Goal: Task Accomplishment & Management: Complete application form

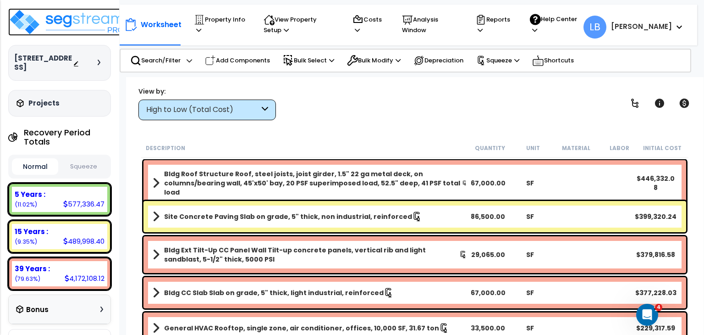
click at [83, 21] on img at bounding box center [67, 22] width 119 height 28
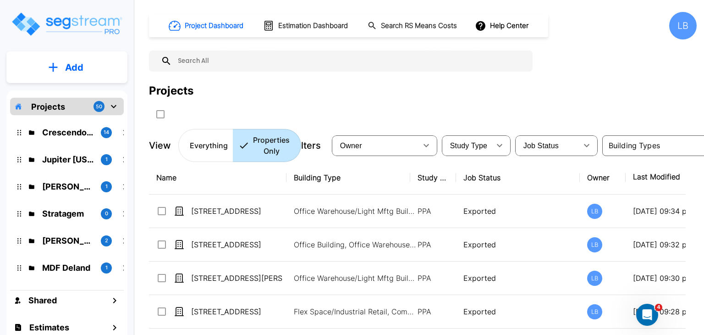
click at [69, 68] on p "Add" at bounding box center [74, 68] width 18 height 14
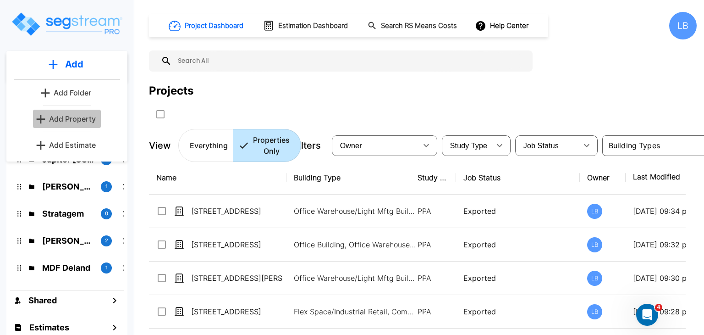
click at [81, 120] on p "Add Property" at bounding box center [72, 118] width 47 height 11
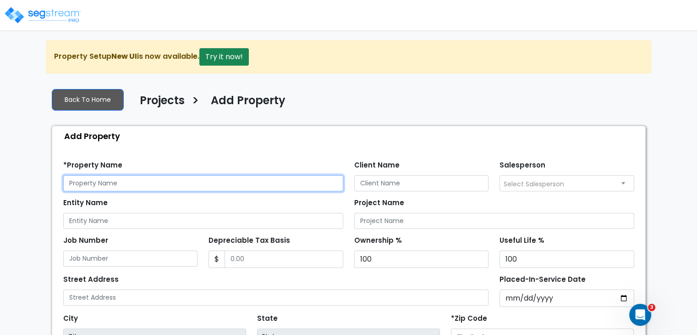
click at [117, 178] on input "text" at bounding box center [203, 183] width 280 height 16
click at [119, 182] on input "text" at bounding box center [203, 183] width 280 height 16
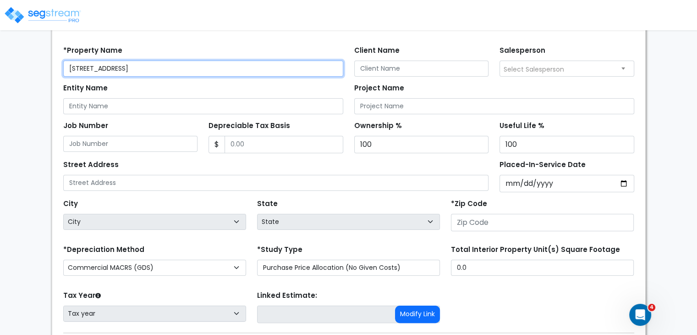
scroll to position [115, 0]
type input "[STREET_ADDRESS]"
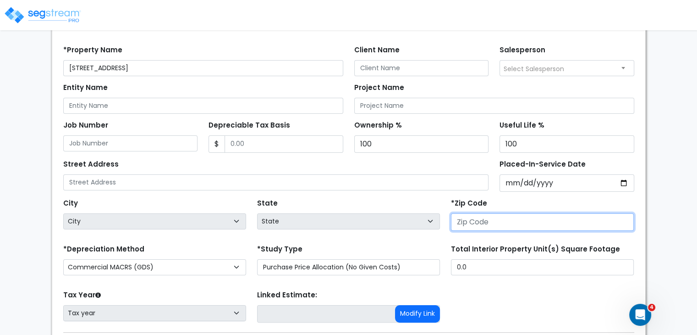
click at [479, 218] on input "number" at bounding box center [542, 221] width 183 height 17
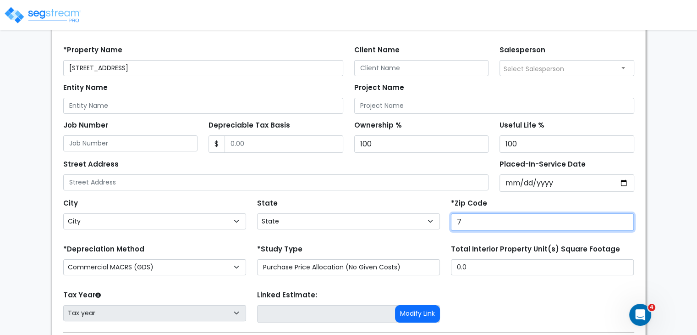
type input "77"
select select "TX"
type input "77550"
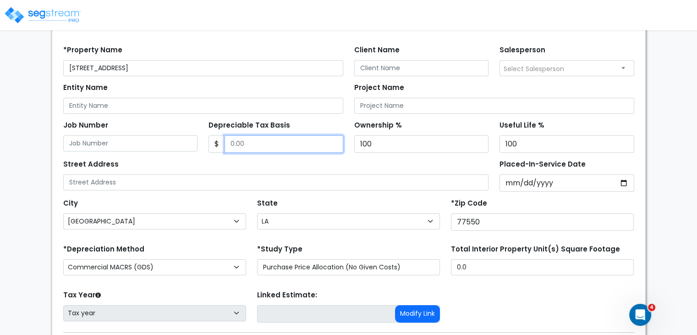
click at [266, 145] on input "Depreciable Tax Basis" at bounding box center [284, 143] width 119 height 17
click at [248, 143] on input "Depreciable Tax Basis" at bounding box center [284, 143] width 119 height 17
click at [238, 142] on input "Depreciable Tax Basis" at bounding box center [284, 143] width 119 height 17
type input "1,083,469"
click at [263, 160] on div "Street Address" at bounding box center [276, 173] width 426 height 33
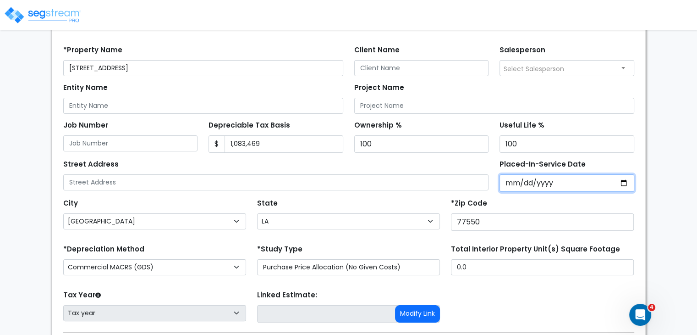
click at [510, 182] on input "Placed-In-Service Date" at bounding box center [567, 182] width 135 height 17
type input "0002-05-24"
select select "2"
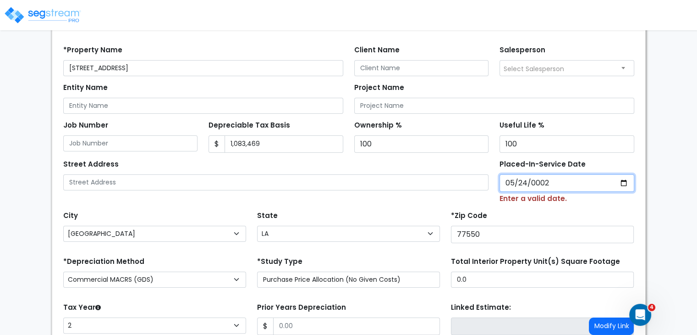
type input "0020-05-24"
select select "20"
type input "0202-05-24"
select select "202"
type input "2024-05-24"
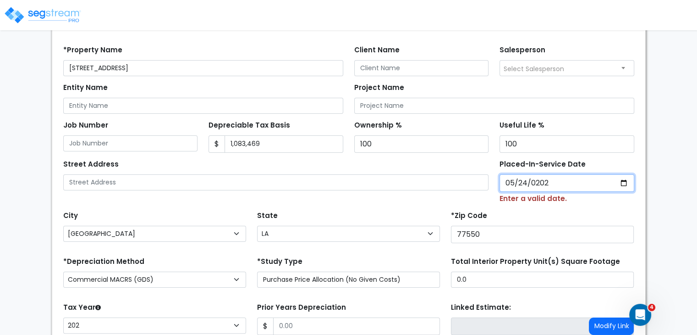
select select "2024"
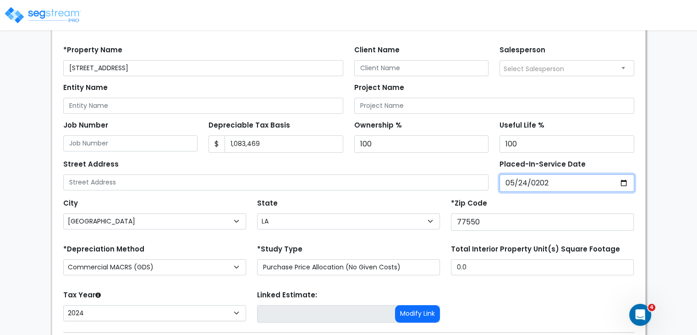
scroll to position [176, 0]
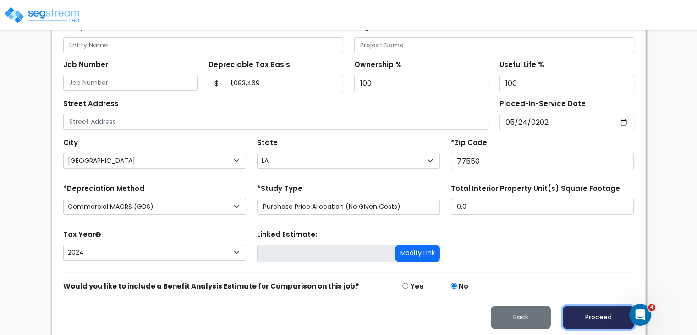
click at [592, 313] on button "Proceed" at bounding box center [599, 316] width 72 height 23
click at [0, 0] on div at bounding box center [0, 0] width 0 height 0
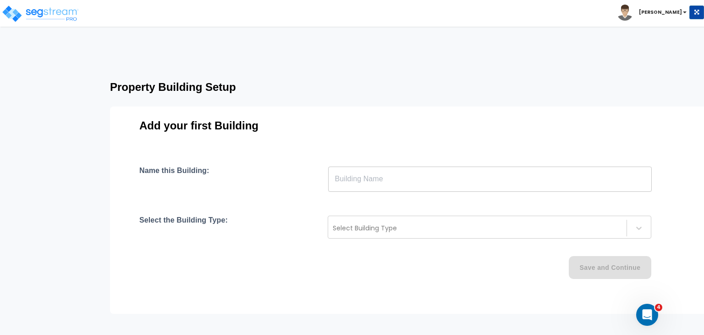
click at [552, 26] on html "Toggle navigation [PERSON_NAME] x" at bounding box center [352, 189] width 704 height 379
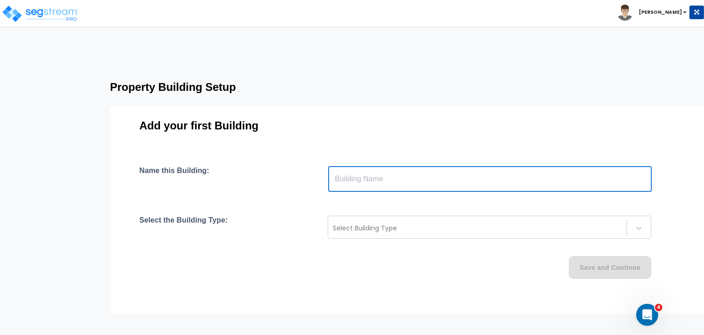
click at [365, 178] on input "text" at bounding box center [490, 179] width 324 height 26
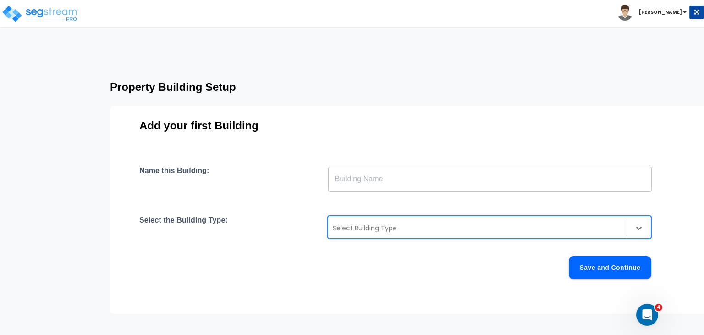
click at [345, 230] on div at bounding box center [477, 227] width 289 height 11
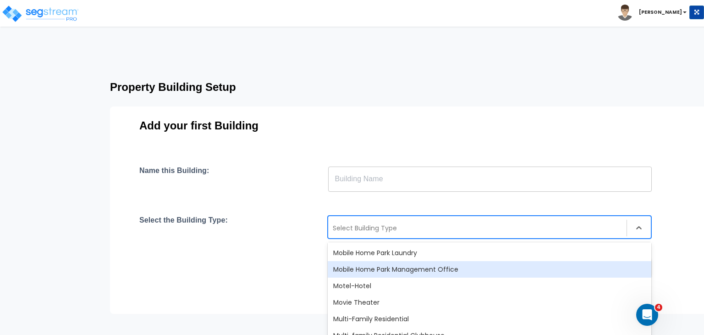
scroll to position [569, 0]
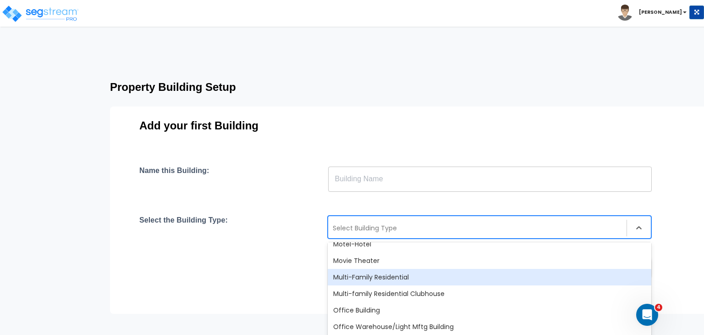
click at [378, 274] on div "Multi-Family Residential" at bounding box center [490, 277] width 324 height 17
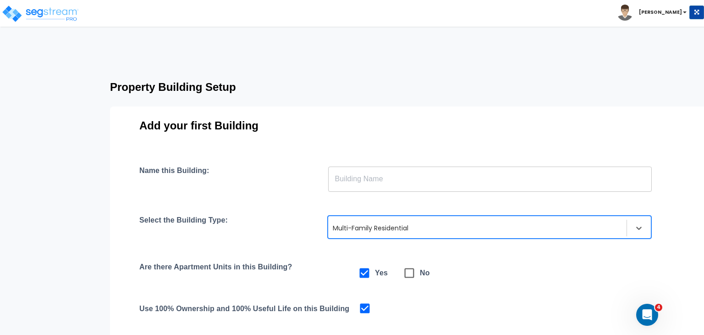
click at [320, 252] on div "Name this Building: ​ Select the Building Type: option Multi-Family Residential…" at bounding box center [409, 274] width 540 height 217
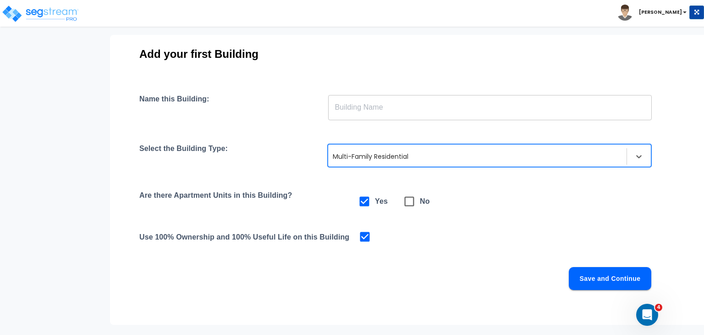
scroll to position [83, 0]
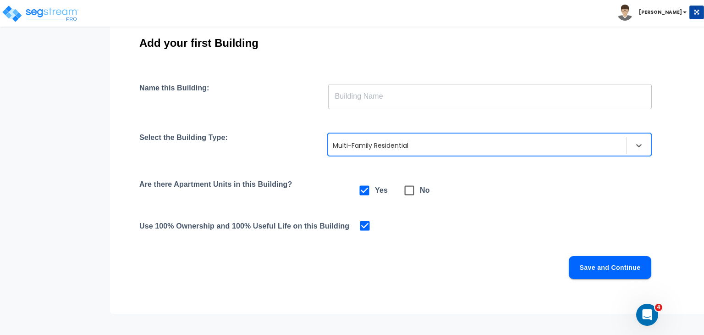
click at [588, 269] on button "Save and Continue" at bounding box center [610, 267] width 83 height 23
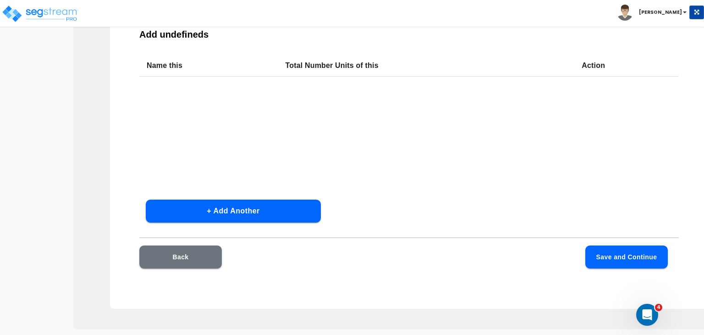
scroll to position [64, 0]
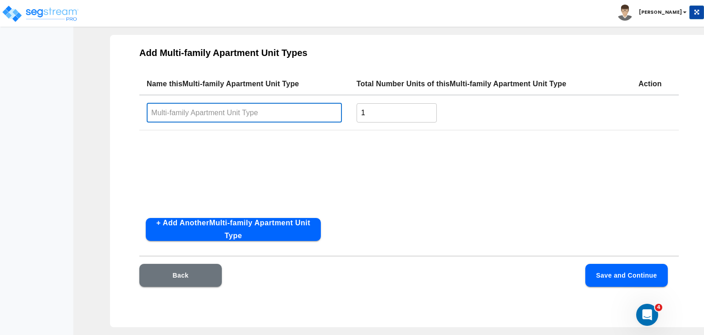
click at [205, 113] on input "text" at bounding box center [244, 113] width 195 height 20
type input "1 Bedroom 1 Bath"
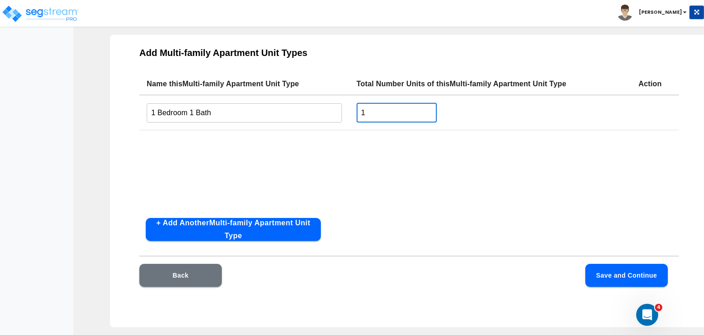
drag, startPoint x: 387, startPoint y: 112, endPoint x: 352, endPoint y: 109, distance: 35.4
click at [352, 109] on td "1 ​" at bounding box center [490, 112] width 282 height 35
type input "4"
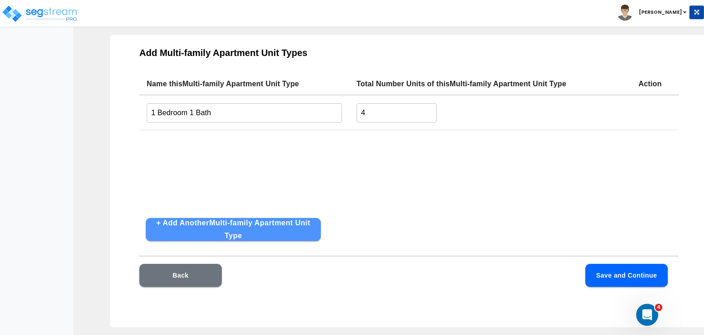
click at [260, 228] on button "+ Add Another Multi-family Apartment Unit Type" at bounding box center [233, 229] width 175 height 23
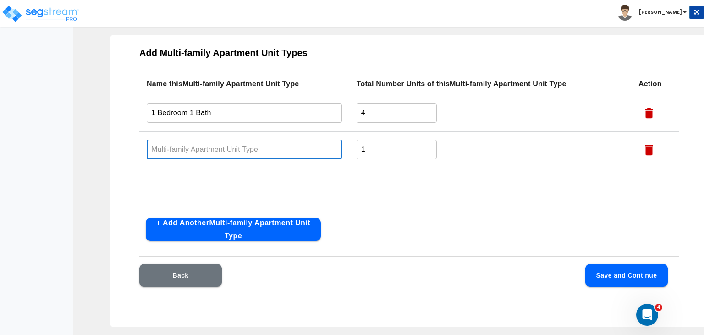
click at [210, 149] on input "text" at bounding box center [244, 149] width 195 height 20
type input "2 Bedroom 1 Bath"
click at [378, 145] on input "1" at bounding box center [397, 149] width 80 height 20
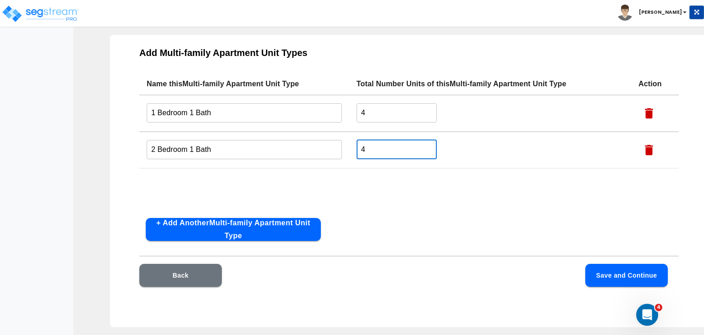
type input "4"
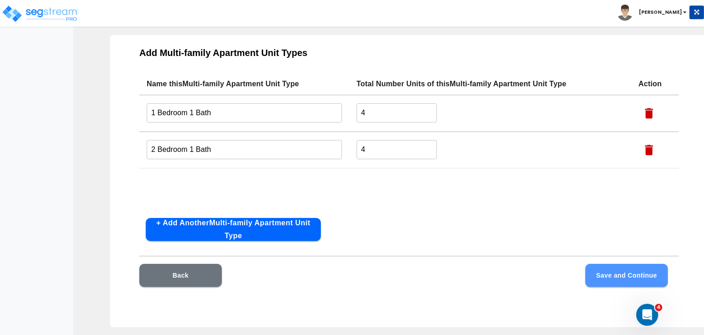
click at [623, 275] on button "Save and Continue" at bounding box center [626, 275] width 83 height 23
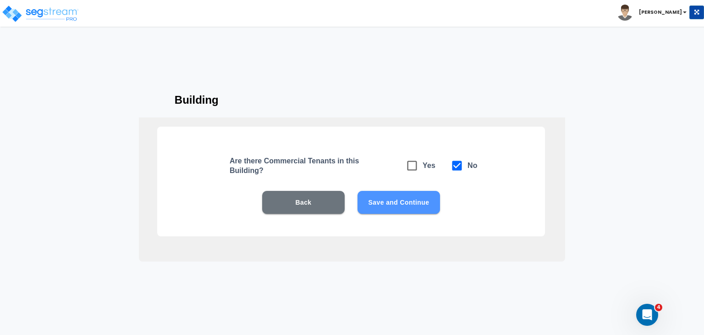
click at [413, 199] on button "Save and Continue" at bounding box center [399, 202] width 83 height 23
click at [398, 202] on button "Save and Continue" at bounding box center [399, 202] width 83 height 23
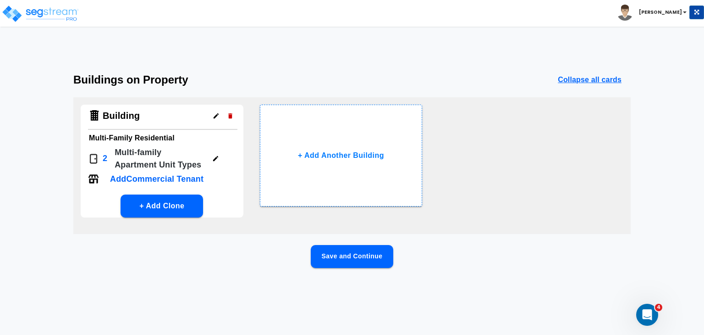
click at [365, 254] on button "Save and Continue" at bounding box center [352, 256] width 83 height 23
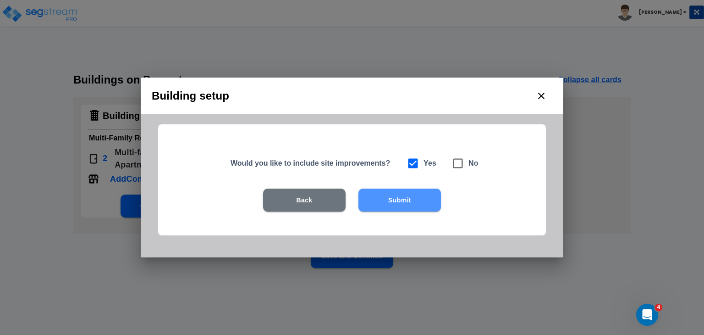
click at [385, 201] on button "Submit" at bounding box center [400, 199] width 83 height 23
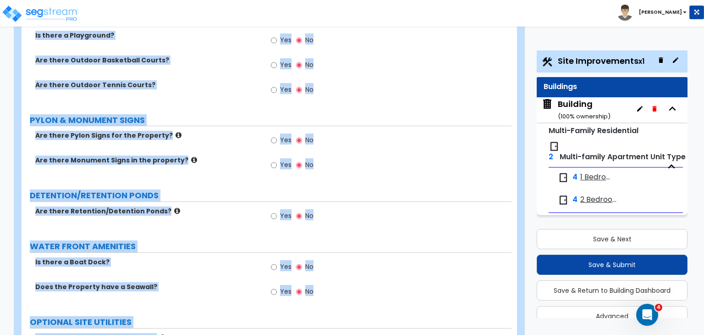
scroll to position [1612, 0]
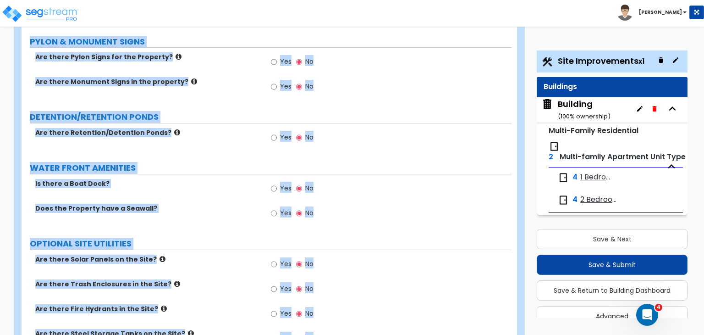
drag, startPoint x: 26, startPoint y: 88, endPoint x: 327, endPoint y: 356, distance: 403.0
copy div "Site Improvements Import Values from Previous Property Unit Import Values from …"
click at [240, 179] on label "Is there a Boat Dock?" at bounding box center [147, 183] width 224 height 9
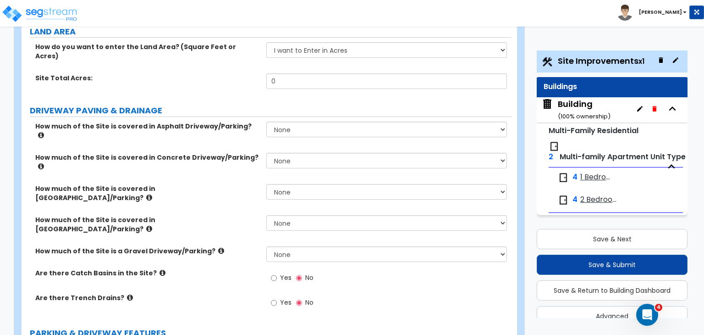
scroll to position [0, 0]
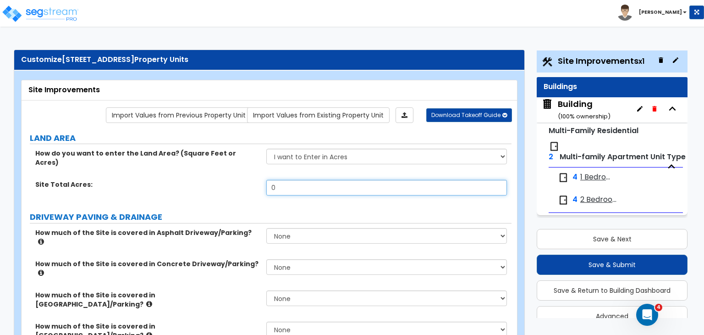
click at [299, 180] on input "0" at bounding box center [386, 188] width 240 height 16
drag, startPoint x: 286, startPoint y: 178, endPoint x: 246, endPoint y: 180, distance: 40.4
click at [246, 180] on div "Site Total Acres: 0" at bounding box center [267, 191] width 490 height 22
type input ".12"
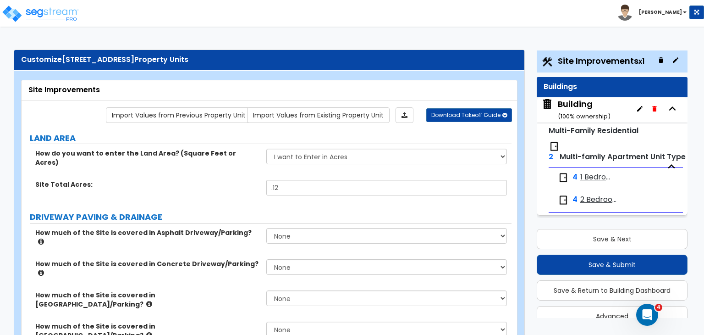
click at [248, 182] on div "Site Total Acres: .12" at bounding box center [267, 191] width 490 height 22
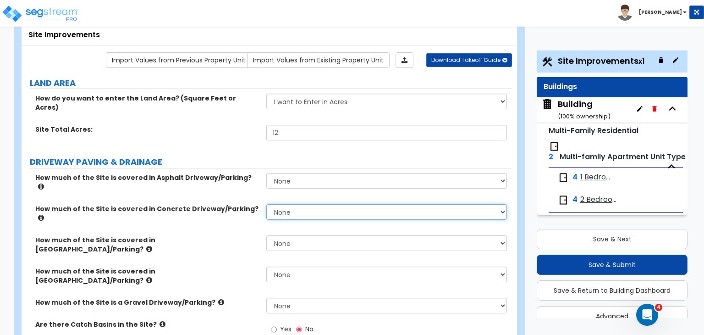
click at [283, 204] on select "None I want to Enter an Approximate Percentage I want to Enter the Square Foota…" at bounding box center [386, 212] width 240 height 16
select select "2"
click at [266, 204] on select "None I want to Enter an Approximate Percentage I want to Enter the Square Foota…" at bounding box center [386, 212] width 240 height 16
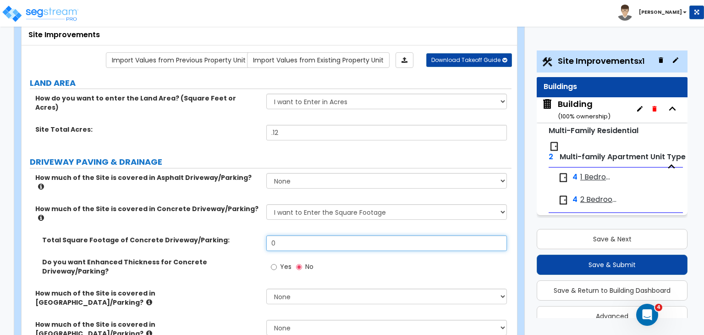
drag, startPoint x: 283, startPoint y: 215, endPoint x: 229, endPoint y: 209, distance: 54.5
click at [229, 235] on div "Total Square Footage of Concrete Driveway/Parking: 0" at bounding box center [267, 246] width 490 height 22
type input "1,200"
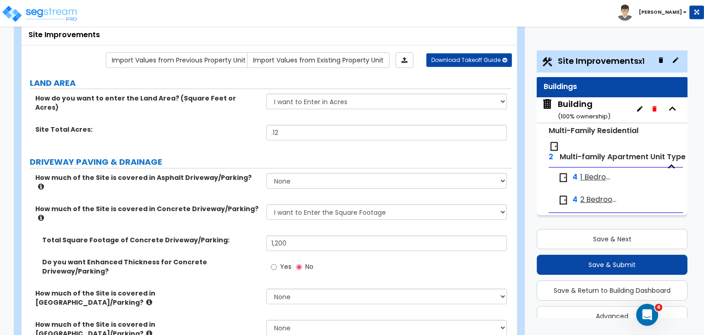
click at [231, 235] on label "Total Square Footage of Concrete Driveway/Parking:" at bounding box center [150, 239] width 217 height 9
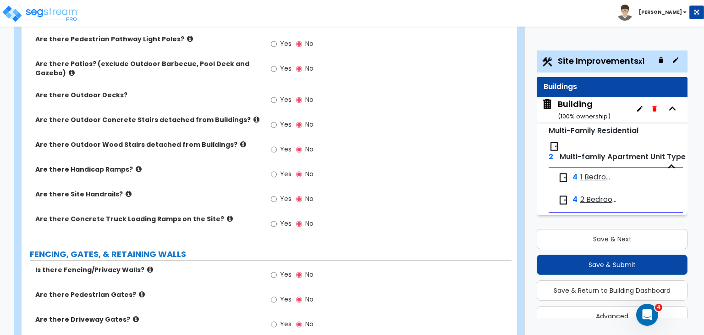
scroll to position [794, 0]
click at [275, 269] on input "Yes" at bounding box center [274, 274] width 6 height 10
radio input "true"
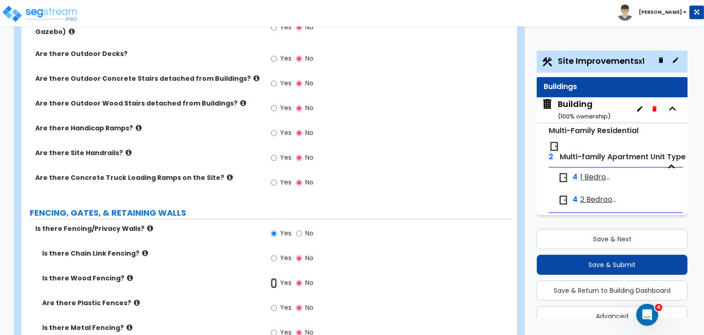
click at [274, 278] on input "Yes" at bounding box center [274, 283] width 6 height 10
radio input "true"
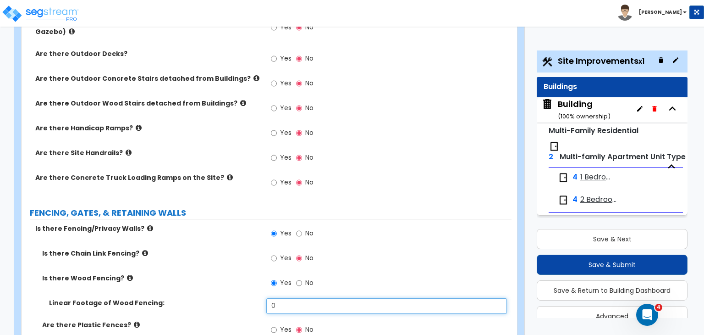
drag, startPoint x: 288, startPoint y: 252, endPoint x: 229, endPoint y: 252, distance: 58.7
click at [229, 298] on div "Linear Footage of Wood Fencing: 0" at bounding box center [267, 309] width 490 height 22
type input "160"
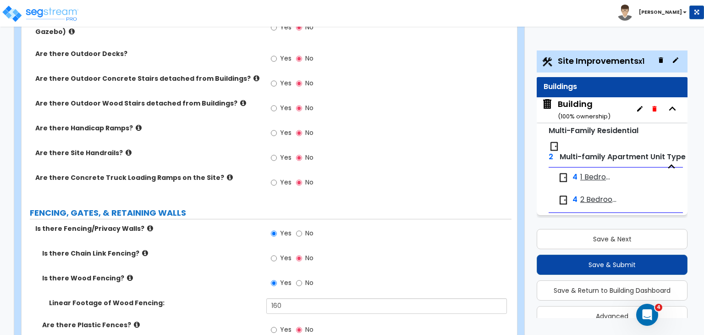
click at [215, 273] on label "Is there Wood Fencing?" at bounding box center [150, 277] width 217 height 9
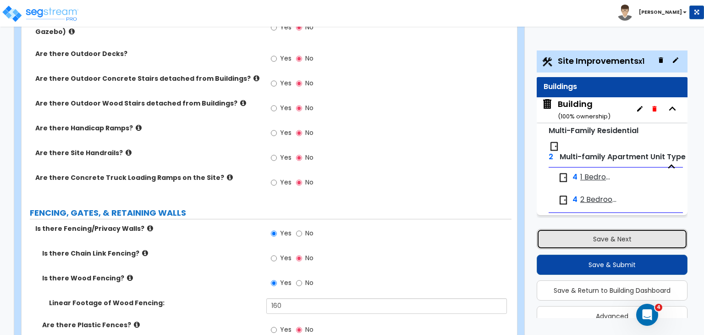
click at [558, 235] on button "Save & Next" at bounding box center [612, 239] width 151 height 20
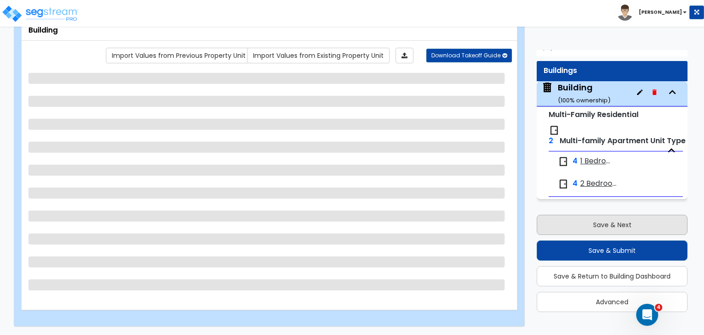
scroll to position [41, 0]
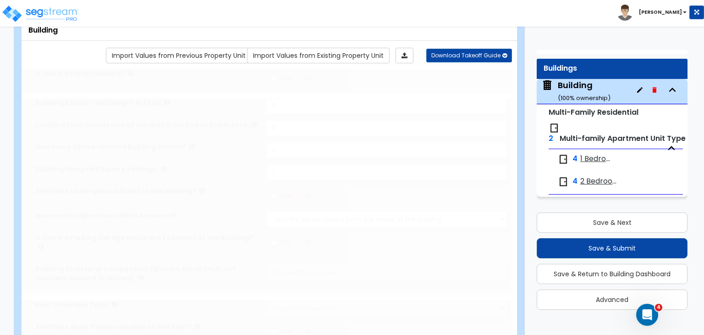
type input "1"
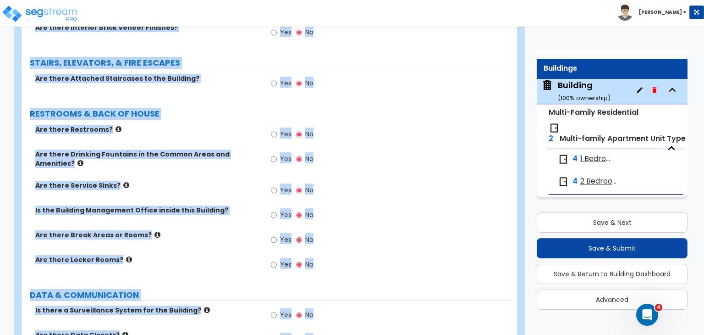
scroll to position [1336, 0]
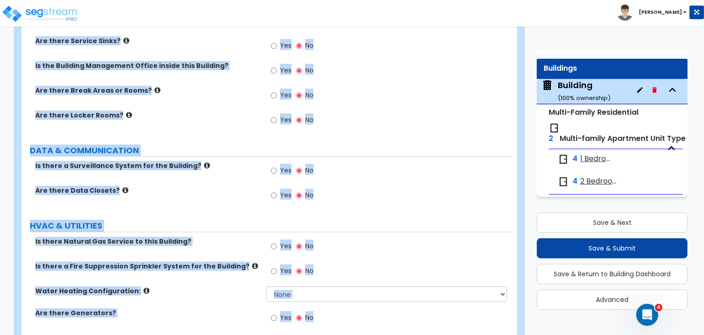
drag, startPoint x: 28, startPoint y: 55, endPoint x: 471, endPoint y: 356, distance: 535.9
copy div "Building Import Values from Previous Property Unit Import Values from Existing …"
click at [231, 161] on div "Is there a Surveillance System for the Building? Yes No" at bounding box center [267, 173] width 490 height 25
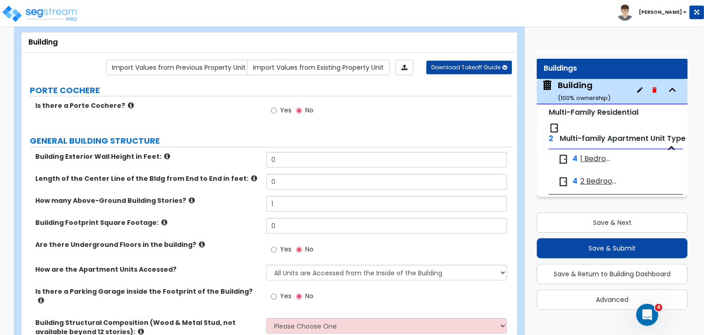
scroll to position [51, 0]
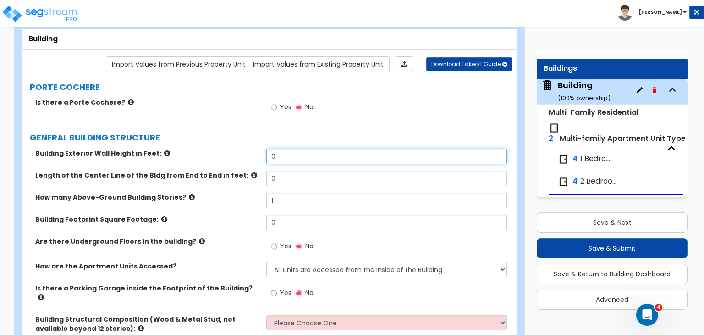
drag, startPoint x: 287, startPoint y: 156, endPoint x: 238, endPoint y: 146, distance: 50.1
type input "18"
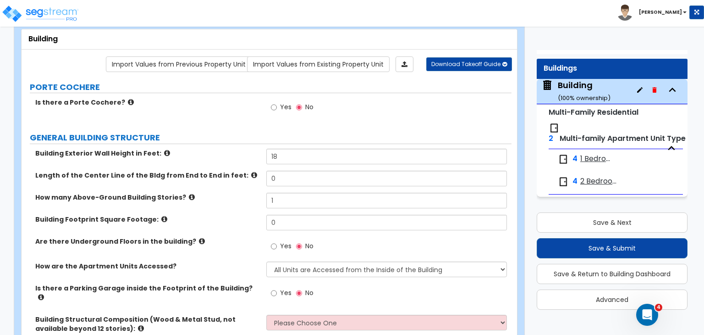
click at [238, 154] on label "Building Exterior Wall Height in Feet:" at bounding box center [147, 153] width 224 height 9
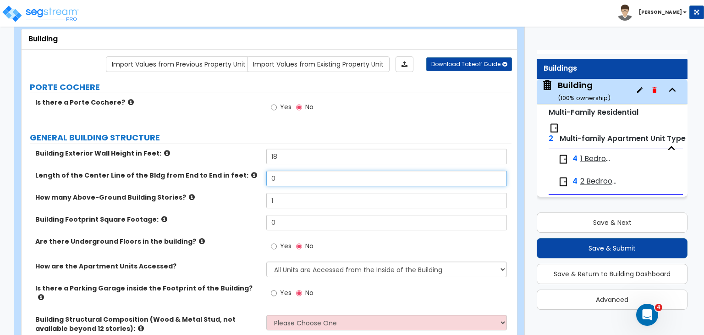
drag, startPoint x: 288, startPoint y: 178, endPoint x: 222, endPoint y: 174, distance: 66.2
click at [222, 174] on div "Length of the Center Line of the Bldg from End to End in feet: 0" at bounding box center [267, 182] width 490 height 22
type input "100"
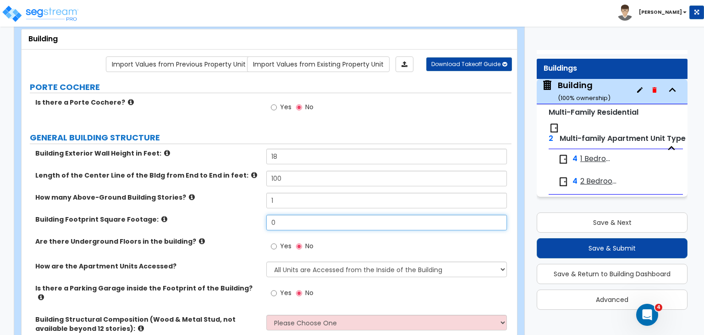
drag, startPoint x: 285, startPoint y: 222, endPoint x: 221, endPoint y: 211, distance: 64.2
click at [221, 211] on div "Building Exterior Wall Height in Feet: 18 Length of the Center Line of the Bldg…" at bounding box center [266, 247] width 476 height 197
type input "6,001"
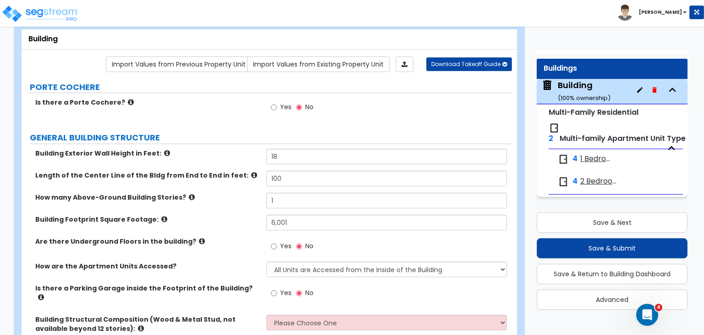
click at [236, 230] on div "Building Footprint Square Footage: 6,001" at bounding box center [267, 226] width 490 height 22
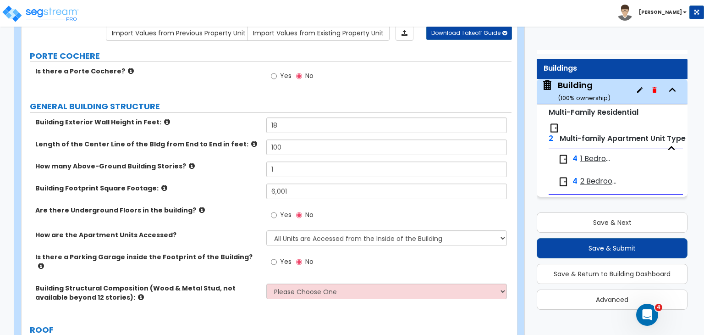
scroll to position [94, 0]
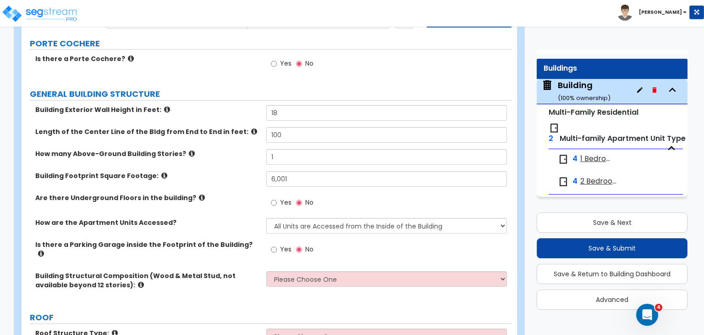
click at [227, 162] on div "How many Above-Ground Building Stories? 1" at bounding box center [267, 160] width 490 height 22
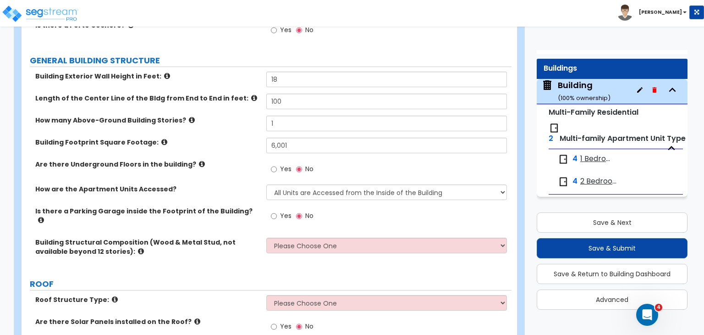
scroll to position [144, 0]
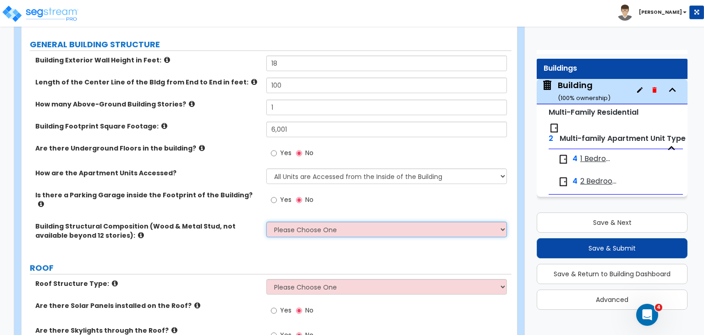
click at [298, 221] on select "Please Choose One Reinforced Concrete Structural Steel Brick Masonry CMU Masonr…" at bounding box center [386, 229] width 240 height 16
select select "7"
click at [266, 221] on select "Please Choose One Reinforced Concrete Structural Steel Brick Masonry CMU Masonr…" at bounding box center [386, 229] width 240 height 16
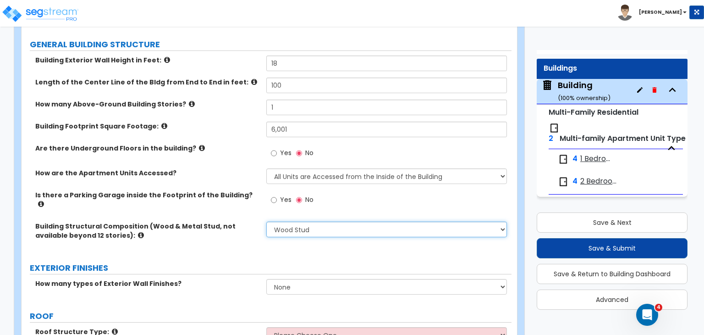
scroll to position [196, 0]
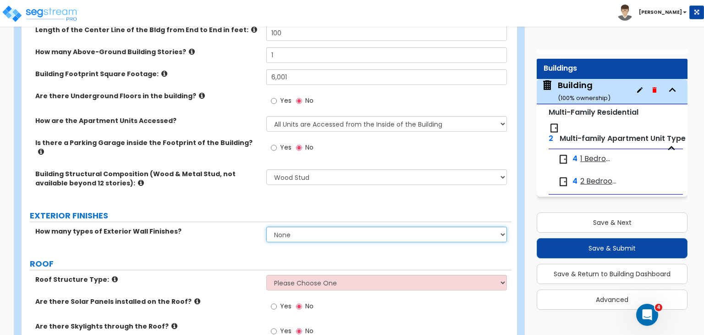
click at [293, 228] on select "None 1 2 3" at bounding box center [386, 234] width 240 height 16
select select "1"
click at [266, 226] on select "None 1 2 3" at bounding box center [386, 234] width 240 height 16
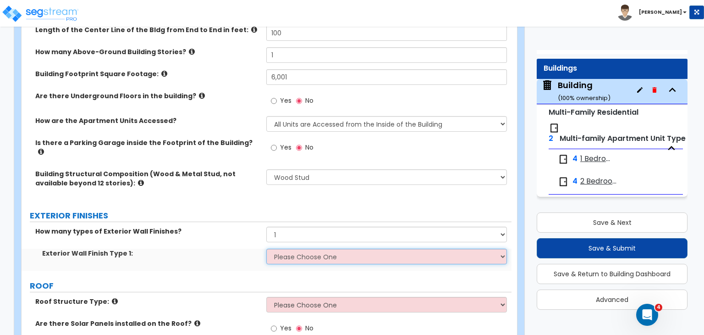
click at [294, 253] on select "Please Choose One No Finish/Shared Wall No Wall Brick Veneer Stone Veneer Wood …" at bounding box center [386, 256] width 240 height 16
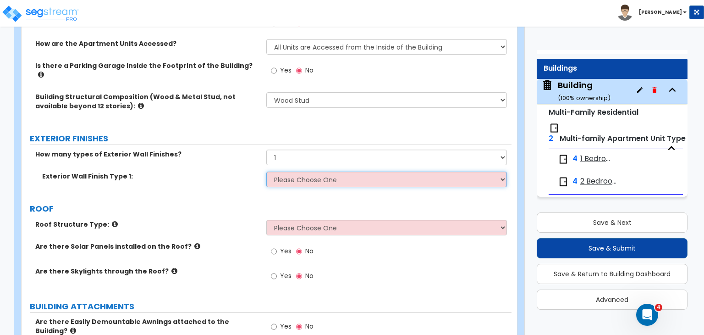
scroll to position [273, 0]
click at [287, 174] on select "Please Choose One No Finish/Shared Wall No Wall Brick Veneer Stone Veneer Wood …" at bounding box center [386, 179] width 240 height 16
select select "2"
click at [266, 171] on select "Please Choose One No Finish/Shared Wall No Wall Brick Veneer Stone Veneer Wood …" at bounding box center [386, 179] width 240 height 16
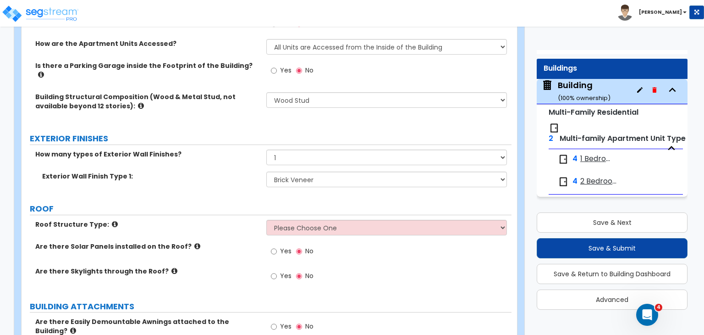
click at [231, 203] on label "ROOF" at bounding box center [271, 209] width 482 height 12
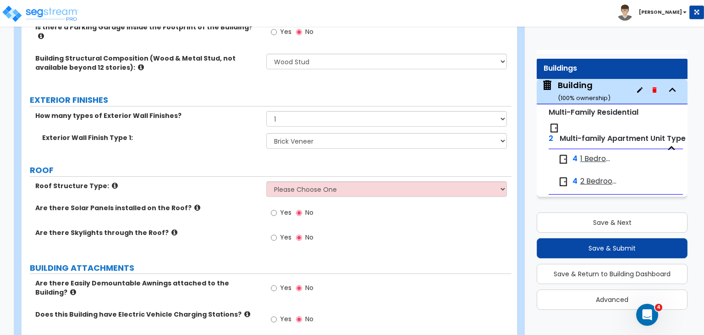
scroll to position [314, 0]
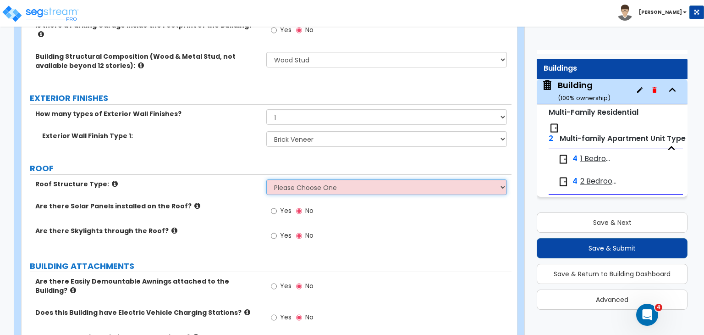
click at [284, 181] on select "Please Choose One Gable Roof Flat Roof Hybrid Gable & Flat Roof" at bounding box center [386, 187] width 240 height 16
select select "2"
click at [266, 179] on select "Please Choose One Gable Roof Flat Roof Hybrid Gable & Flat Roof" at bounding box center [386, 187] width 240 height 16
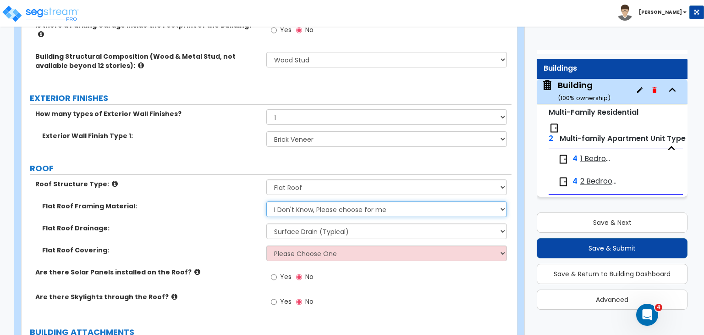
click at [293, 201] on select "I Don't Know, Please choose for me Metal Wood" at bounding box center [386, 209] width 240 height 16
select select "2"
click at [266, 201] on select "I Don't Know, Please choose for me Metal Wood" at bounding box center [386, 209] width 240 height 16
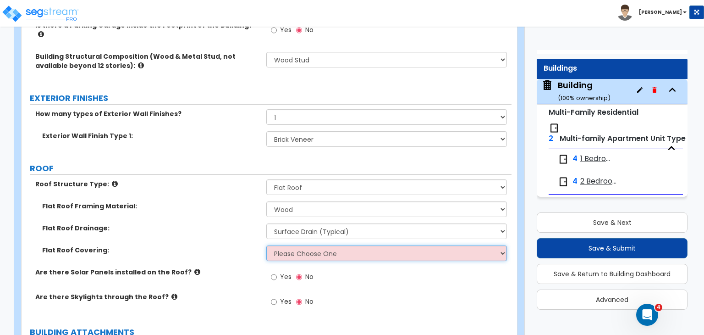
click at [303, 245] on select "Please Choose One Rolled Asphalt PVC Membrane Plastic (EPDM) Membrane Asphalt F…" at bounding box center [386, 253] width 240 height 16
select select "1"
click at [266, 245] on select "Please Choose One Rolled Asphalt PVC Membrane Plastic (EPDM) Membrane Asphalt F…" at bounding box center [386, 253] width 240 height 16
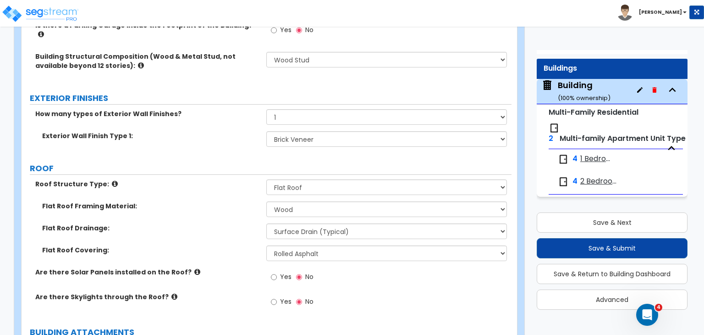
click at [228, 232] on div "Flat Roof Drainage: Surface Drain (Typical) Gutters Downspout Only" at bounding box center [267, 234] width 490 height 22
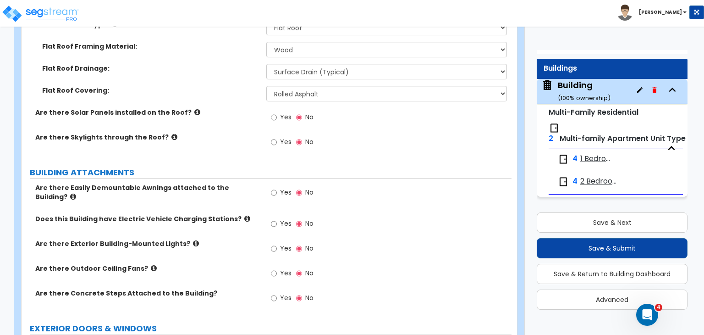
scroll to position [473, 0]
click at [274, 188] on input "Yes" at bounding box center [274, 193] width 6 height 10
radio input "true"
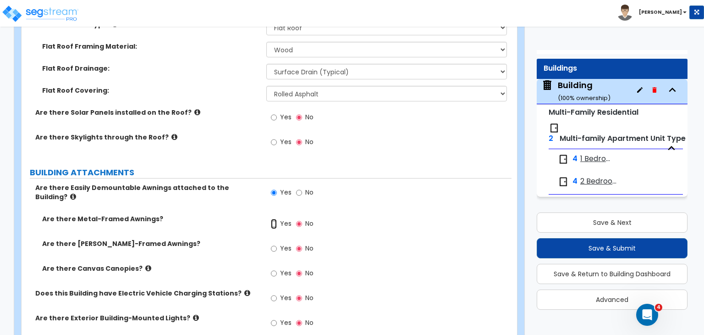
click at [273, 219] on input "Yes" at bounding box center [274, 224] width 6 height 10
radio input "true"
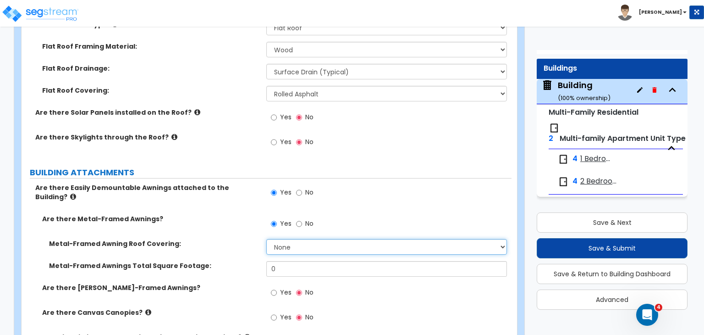
click at [293, 239] on select "None Plastic Metal Glass" at bounding box center [386, 247] width 240 height 16
select select "2"
click at [266, 239] on select "None Plastic Metal Glass" at bounding box center [386, 247] width 240 height 16
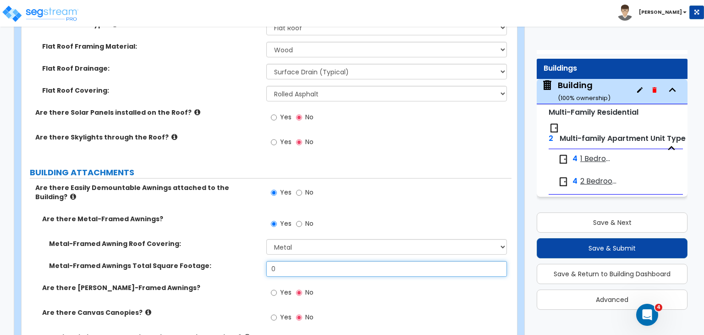
drag, startPoint x: 288, startPoint y: 251, endPoint x: 229, endPoint y: 247, distance: 58.8
click at [229, 261] on div "Metal-Framed Awnings Total Square Footage: 0" at bounding box center [267, 272] width 490 height 22
type input "54"
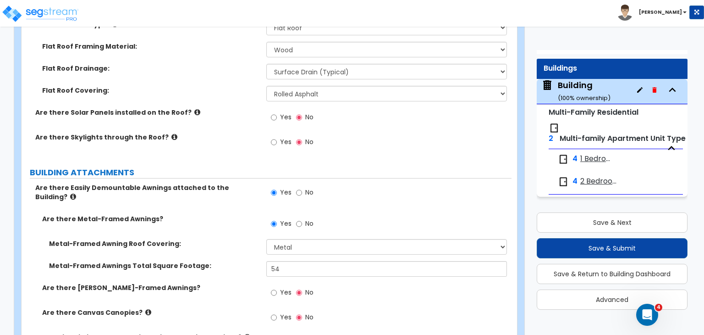
click at [232, 283] on label "Are there Wood-Framed Awnings?" at bounding box center [150, 287] width 217 height 9
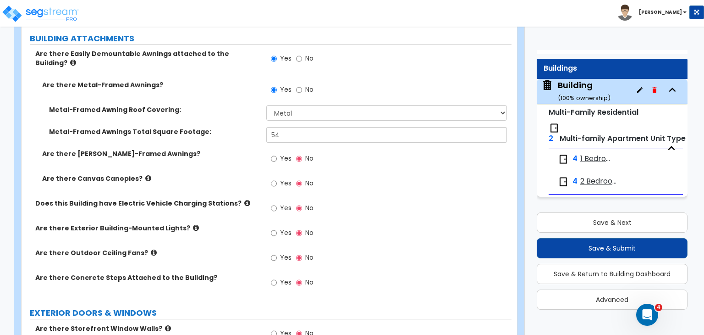
scroll to position [607, 0]
click at [273, 228] on input "Yes" at bounding box center [274, 233] width 6 height 10
radio input "true"
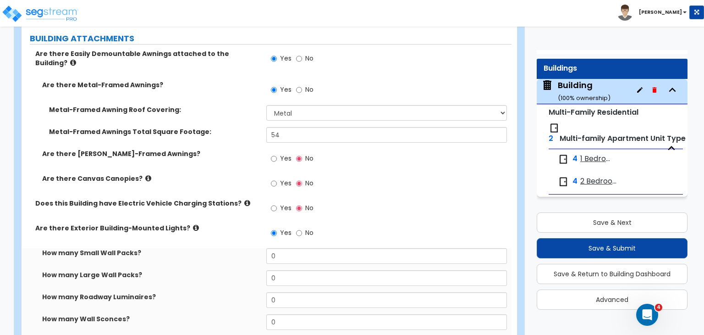
click at [221, 209] on div "Does this Building have Electric Vehicle Charging Stations? Yes No" at bounding box center [267, 211] width 490 height 25
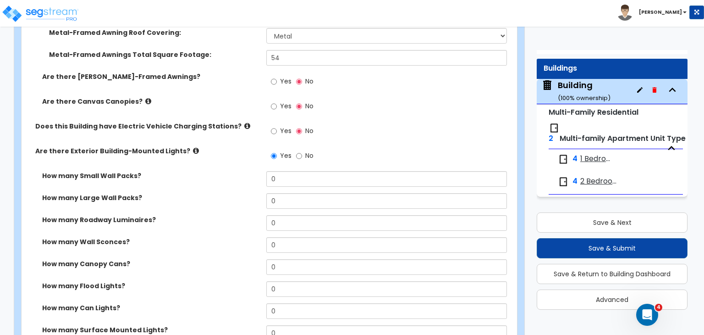
scroll to position [689, 0]
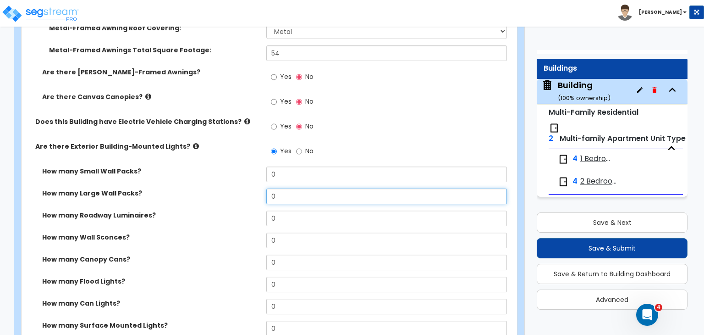
drag, startPoint x: 282, startPoint y: 182, endPoint x: 229, endPoint y: 173, distance: 54.0
click at [229, 173] on div "How many Small Wall Packs? 0 How many Large Wall Packs? 0 How many Roadway Lumi…" at bounding box center [266, 265] width 476 height 198
type input "3"
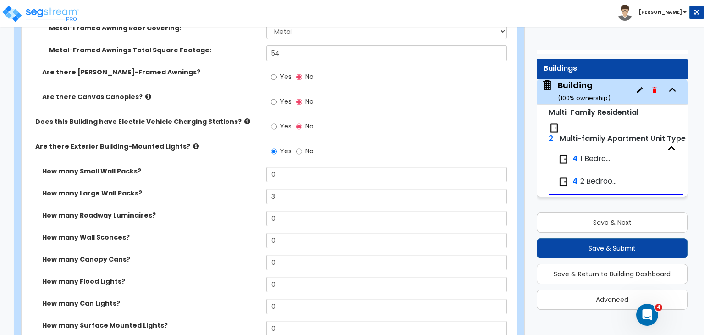
click at [239, 210] on label "How many Roadway Luminaires?" at bounding box center [150, 214] width 217 height 9
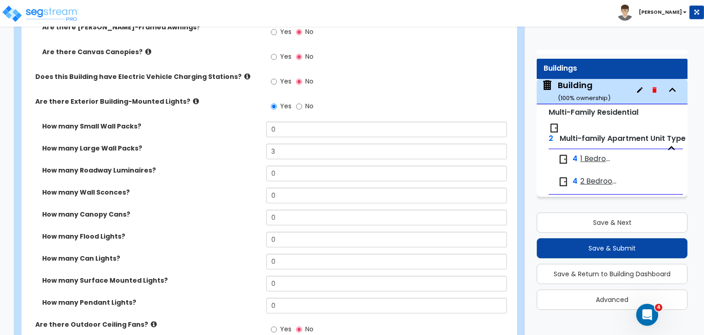
scroll to position [734, 0]
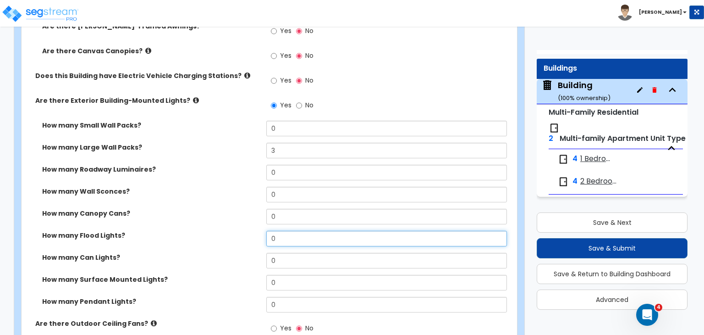
drag, startPoint x: 285, startPoint y: 225, endPoint x: 239, endPoint y: 217, distance: 46.9
click at [239, 231] on div "How many Flood Lights? 0" at bounding box center [267, 242] width 490 height 22
type input "4"
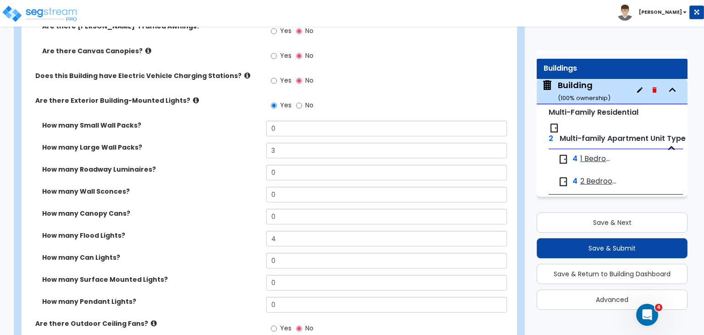
click at [239, 231] on label "How many Flood Lights?" at bounding box center [150, 235] width 217 height 9
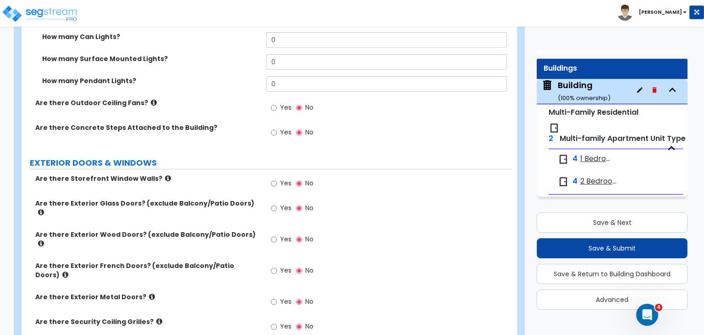
scroll to position [957, 0]
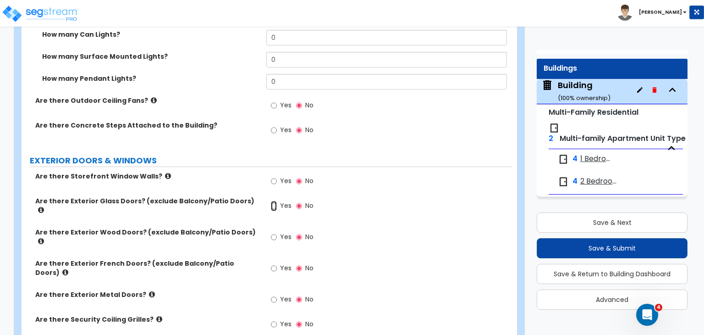
click at [274, 201] on input "Yes" at bounding box center [274, 206] width 6 height 10
radio input "true"
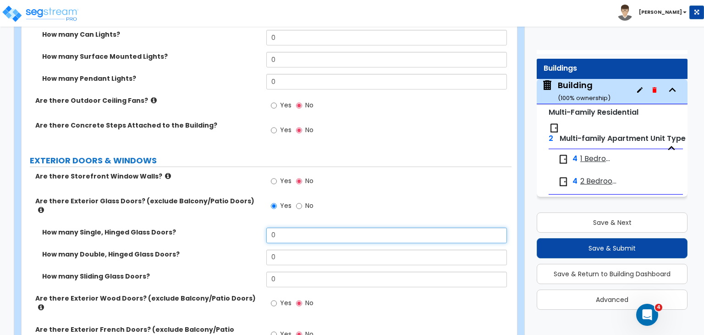
drag, startPoint x: 284, startPoint y: 214, endPoint x: 237, endPoint y: 207, distance: 48.1
click at [237, 227] on div "How many Single, Hinged Glass Doors? 0" at bounding box center [267, 238] width 490 height 22
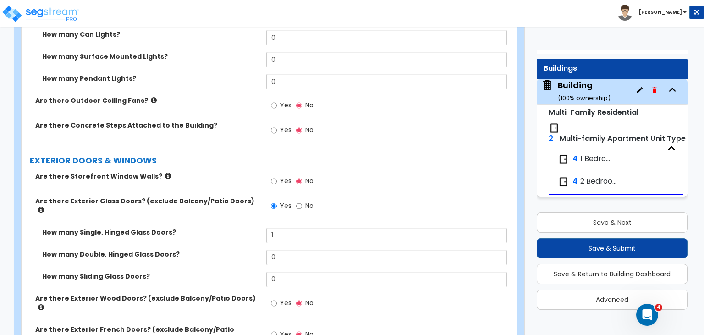
click at [239, 227] on div "How many Single, Hinged Glass Doors? 1" at bounding box center [267, 238] width 490 height 22
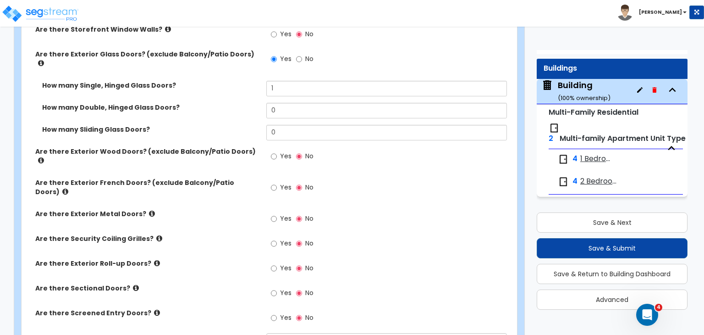
scroll to position [1104, 0]
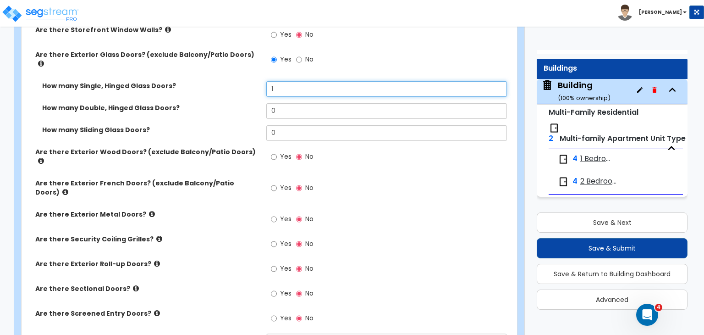
drag, startPoint x: 280, startPoint y: 70, endPoint x: 248, endPoint y: 68, distance: 31.2
click at [248, 81] on div "How many Single, Hinged Glass Doors? 1" at bounding box center [267, 92] width 490 height 22
type input "2"
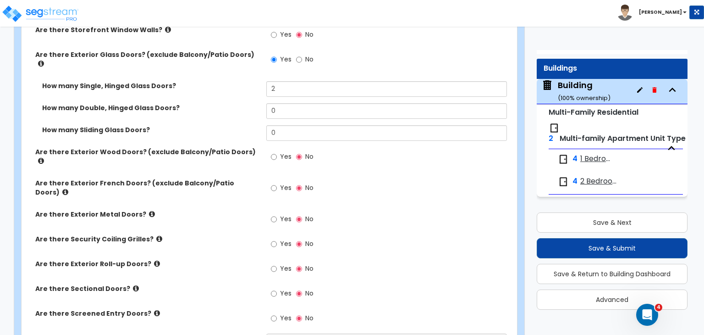
click at [249, 103] on label "How many Double, Hinged Glass Doors?" at bounding box center [150, 107] width 217 height 9
click at [232, 210] on label "Are there Exterior Metal Doors?" at bounding box center [147, 214] width 224 height 9
click at [232, 234] on label "Are there Security Coiling Grilles?" at bounding box center [147, 238] width 224 height 9
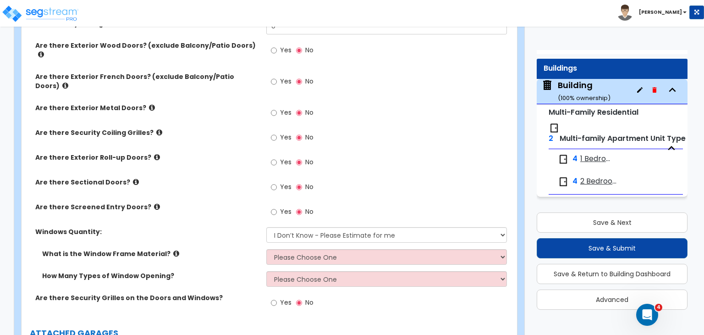
scroll to position [1238, 0]
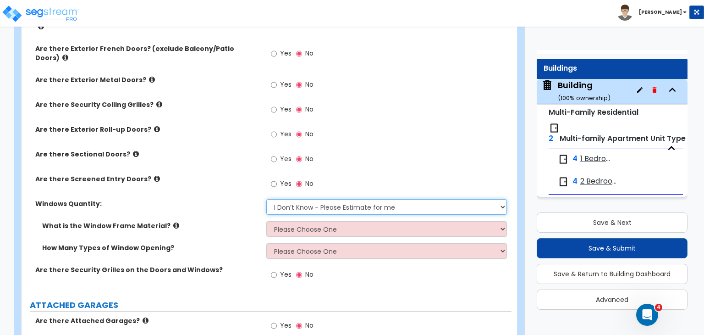
click at [291, 199] on select "I Don’t Know - Please Estimate for me I want to Enter the Quantity" at bounding box center [386, 207] width 240 height 16
select select "1"
click at [266, 199] on select "I Don’t Know - Please Estimate for me I want to Enter the Quantity" at bounding box center [386, 207] width 240 height 16
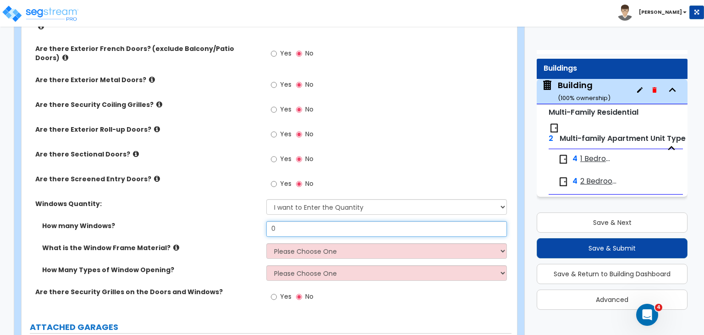
drag, startPoint x: 305, startPoint y: 193, endPoint x: 246, endPoint y: 184, distance: 59.5
click at [246, 184] on div "Are there Storefront Window Walls? Yes No Are there Exterior Glass Doors? (excl…" at bounding box center [266, 101] width 476 height 421
type input "80"
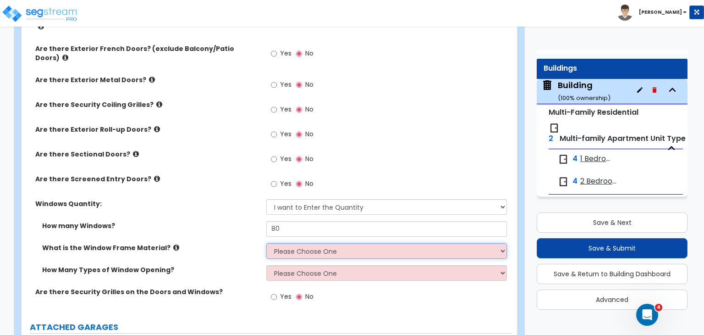
click at [285, 243] on select "Please Choose One Vinyl Aluminum Wood" at bounding box center [386, 251] width 240 height 16
select select "3"
click at [266, 243] on select "Please Choose One Vinyl Aluminum Wood" at bounding box center [386, 251] width 240 height 16
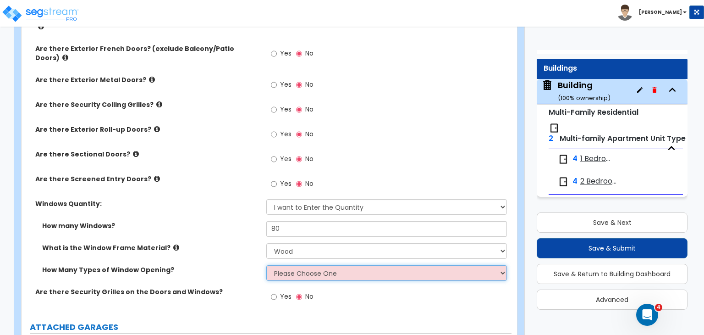
click at [296, 265] on select "Please Choose One 1 2 3 4" at bounding box center [386, 273] width 240 height 16
select select "1"
click at [266, 265] on select "Please Choose One 1 2 3 4" at bounding box center [386, 273] width 240 height 16
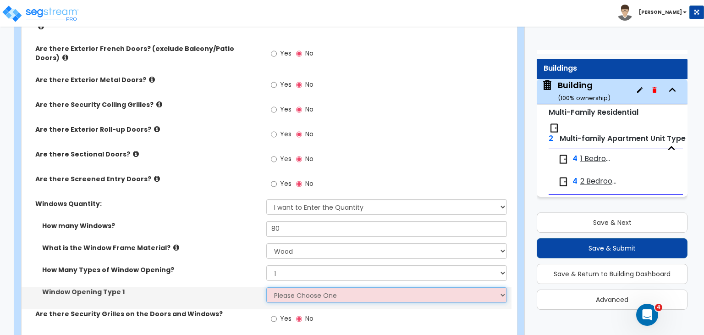
drag, startPoint x: 295, startPoint y: 245, endPoint x: 295, endPoint y: 267, distance: 22.0
click at [295, 287] on select "Please Choose One Sliding Picture/Fixed Double/Single Hung Awning Swing" at bounding box center [386, 295] width 240 height 16
select select "3"
click at [266, 287] on select "Please Choose One Sliding Picture/Fixed Double/Single Hung Awning Swing" at bounding box center [386, 295] width 240 height 16
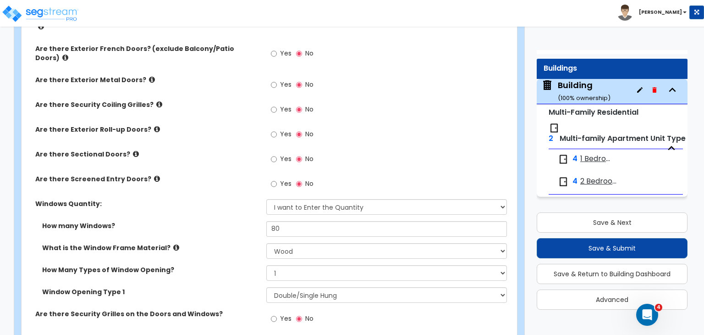
click at [241, 243] on div "What is the Window Frame Material? Please Choose One Vinyl Aluminum Wood" at bounding box center [267, 254] width 490 height 22
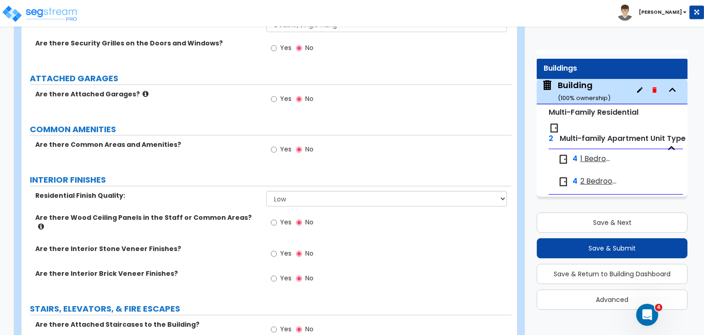
scroll to position [1509, 0]
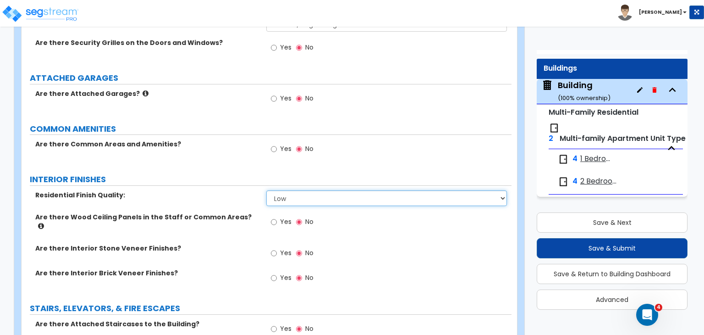
click at [295, 190] on select "Low Average High" at bounding box center [386, 198] width 240 height 16
select select "1"
click at [266, 190] on select "Low Average High" at bounding box center [386, 198] width 240 height 16
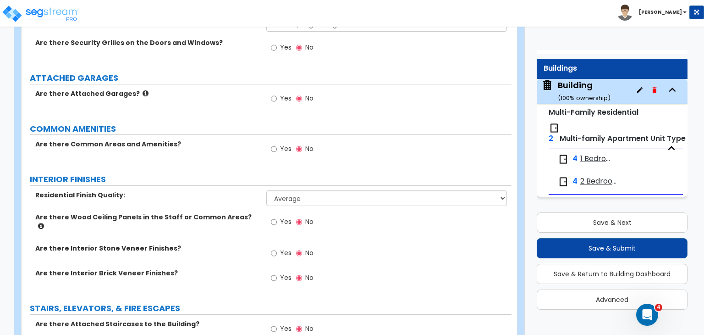
click at [243, 212] on div "Are there Wood Ceiling Panels in the Staff or Common Areas? Yes No" at bounding box center [267, 227] width 490 height 31
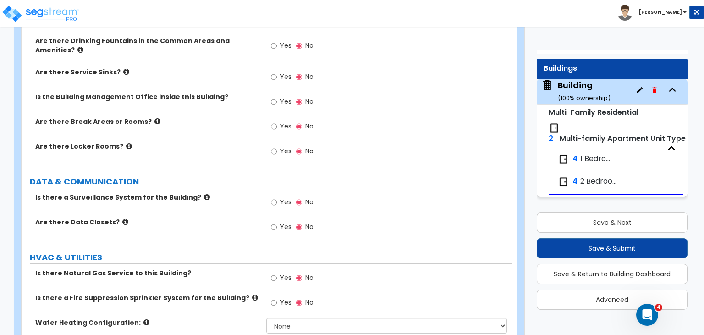
scroll to position [1898, 0]
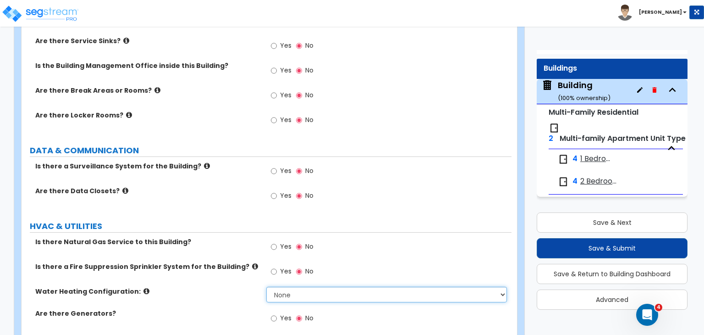
click at [281, 287] on select "None Water Heater for Multiple Units Water Heater for Individual Units" at bounding box center [386, 295] width 240 height 16
select select "2"
click at [266, 287] on select "None Water Heater for Multiple Units Water Heater for Individual Units" at bounding box center [386, 295] width 240 height 16
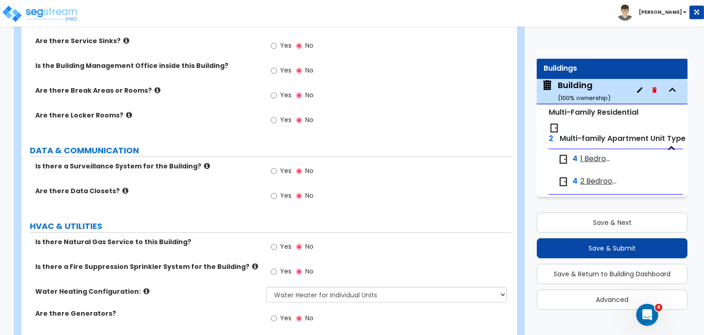
click at [230, 287] on label "Water Heating Configuration:" at bounding box center [147, 291] width 224 height 9
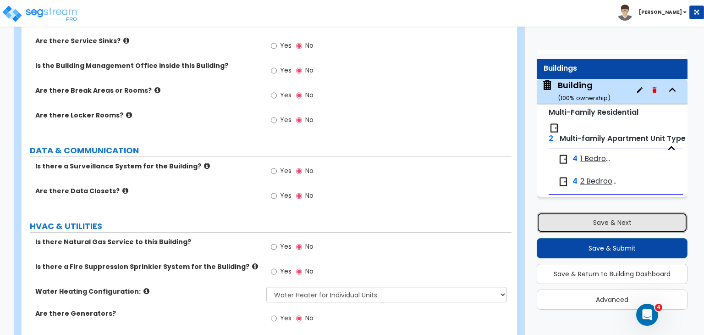
click at [574, 215] on button "Save & Next" at bounding box center [612, 222] width 151 height 20
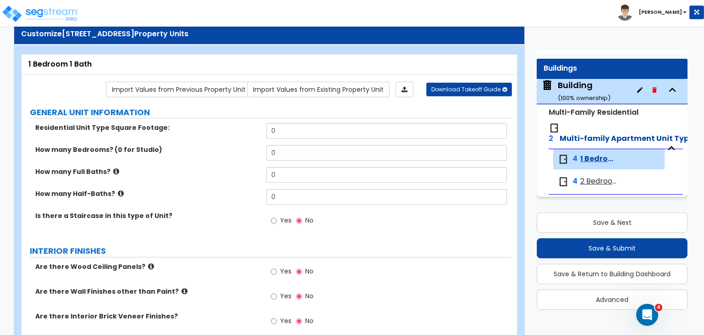
scroll to position [0, 0]
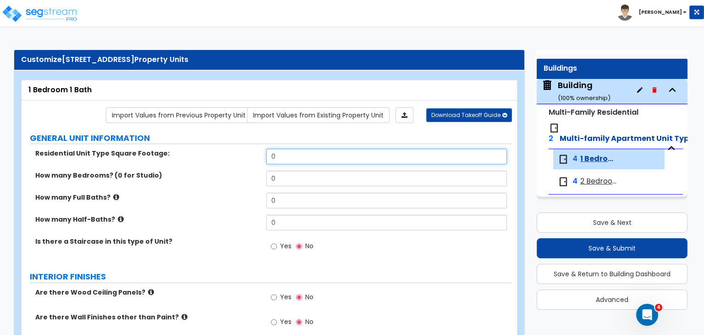
drag, startPoint x: 285, startPoint y: 156, endPoint x: 249, endPoint y: 151, distance: 36.2
click at [249, 151] on div "Residential Unit Type Square Footage: 0" at bounding box center [267, 160] width 490 height 22
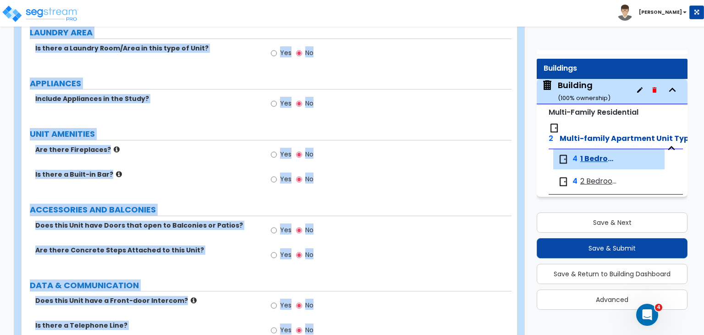
scroll to position [1130, 0]
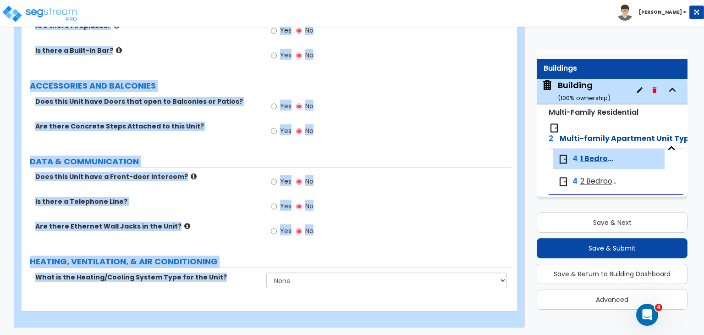
drag, startPoint x: 24, startPoint y: 87, endPoint x: 432, endPoint y: 356, distance: 488.2
copy div "1 Bedroom 1 Bath Import Values from Previous Property Unit Import Values from E…"
click at [345, 121] on div "Yes No" at bounding box center [388, 133] width 245 height 25
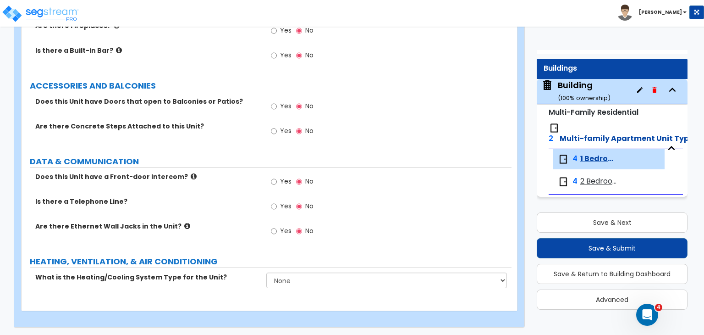
click at [345, 121] on div "Yes No" at bounding box center [388, 133] width 245 height 25
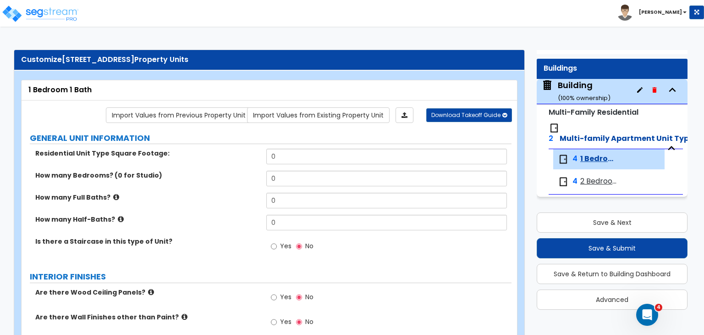
scroll to position [62, 0]
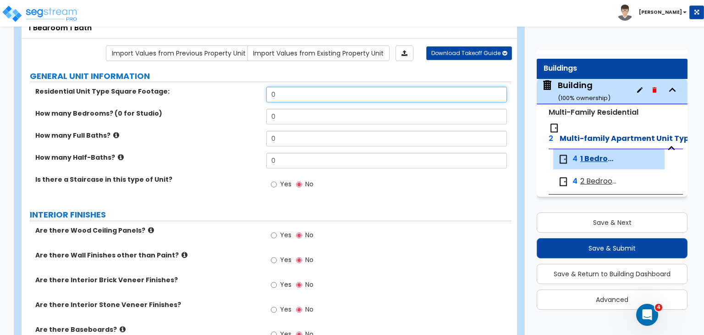
drag, startPoint x: 301, startPoint y: 92, endPoint x: 223, endPoint y: 87, distance: 78.1
click at [223, 87] on div "Residential Unit Type Square Footage: 0" at bounding box center [267, 98] width 490 height 22
type input "600"
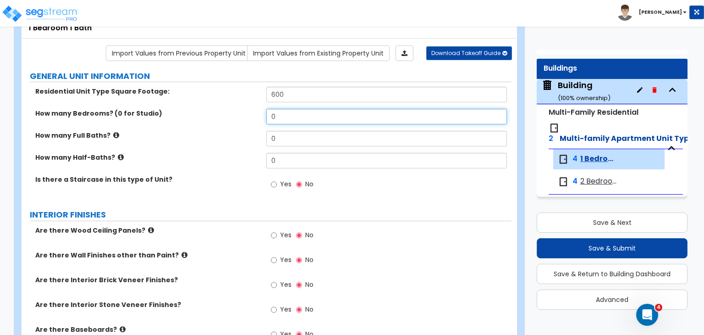
drag, startPoint x: 286, startPoint y: 114, endPoint x: 235, endPoint y: 112, distance: 50.9
click at [235, 112] on div "How many Bedrooms? (0 for Studio) 0" at bounding box center [267, 120] width 490 height 22
type input "1"
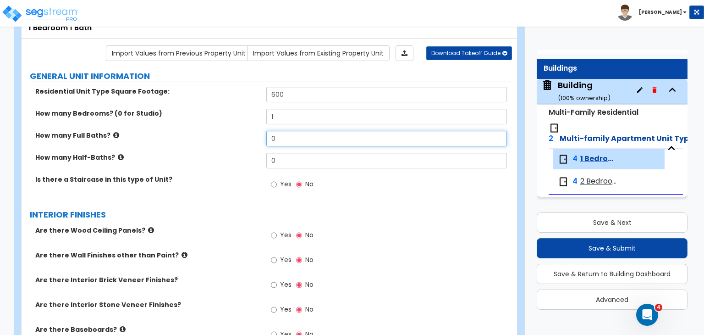
drag, startPoint x: 283, startPoint y: 138, endPoint x: 239, endPoint y: 131, distance: 44.5
click at [239, 131] on div "How many Full Baths? 0" at bounding box center [267, 142] width 490 height 22
type input "1"
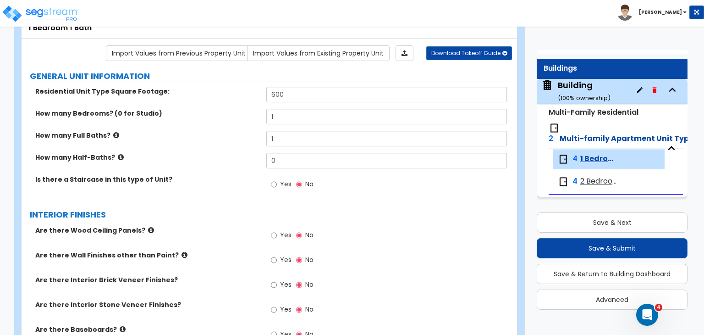
click at [239, 148] on div "How many Full Baths? 1" at bounding box center [267, 142] width 490 height 22
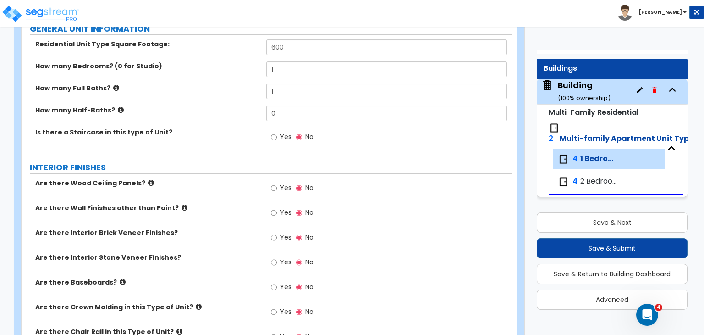
click at [235, 123] on div "How many Half-Baths? 0" at bounding box center [267, 116] width 490 height 22
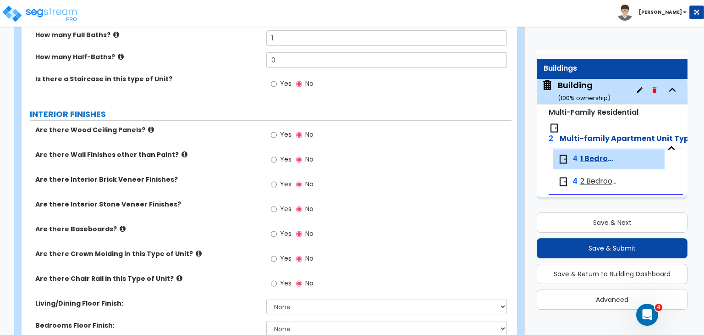
scroll to position [163, 0]
click at [196, 192] on div "Are there Interior Brick Veneer Finishes? Yes No" at bounding box center [267, 186] width 490 height 25
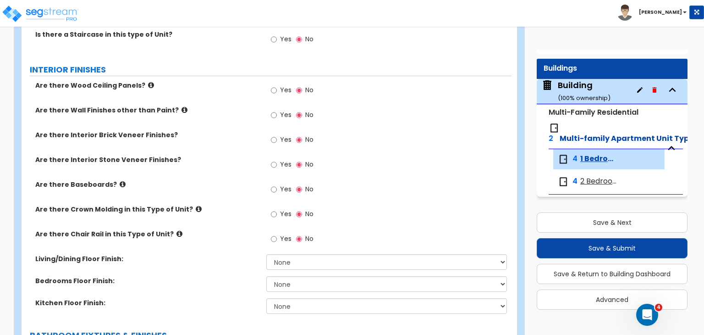
scroll to position [207, 0]
click at [273, 186] on input "Yes" at bounding box center [274, 189] width 6 height 10
radio input "true"
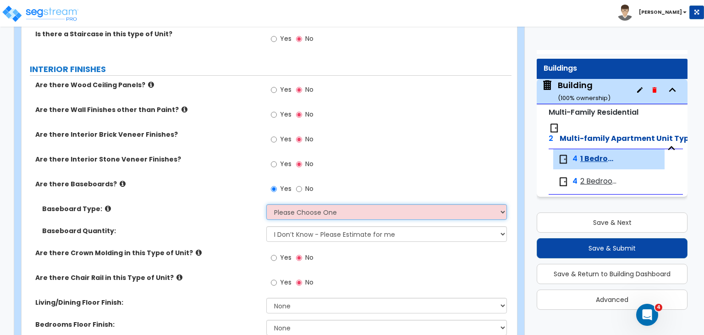
click at [286, 211] on select "Please Choose One Wood Vinyl Carpet Tile" at bounding box center [386, 212] width 240 height 16
select select "2"
click at [266, 204] on select "Please Choose One Wood Vinyl Carpet Tile" at bounding box center [386, 212] width 240 height 16
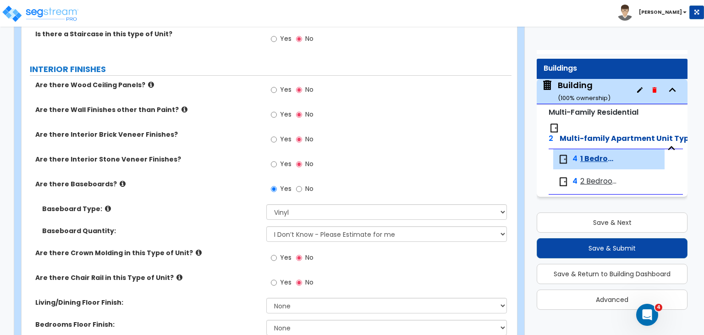
click at [205, 179] on label "Are there Baseboards?" at bounding box center [147, 183] width 224 height 9
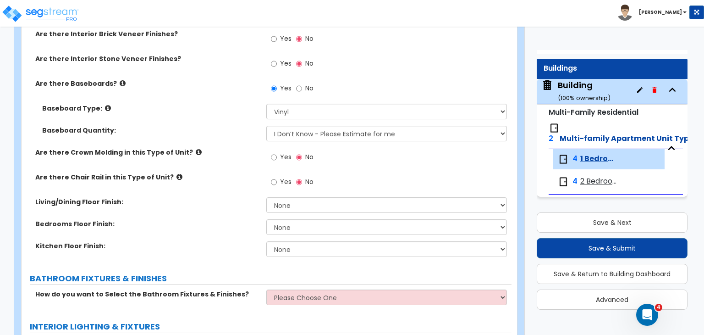
scroll to position [318, 0]
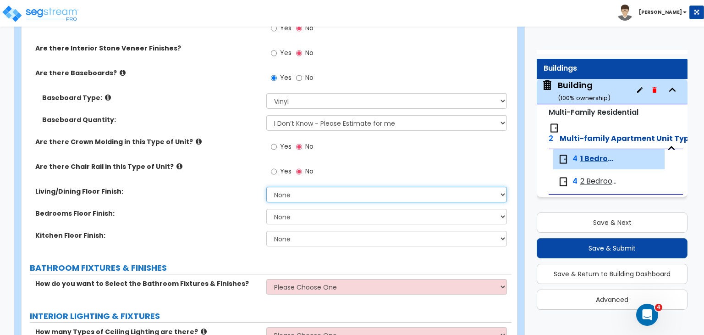
click at [302, 193] on select "None Tile Flooring Hardwood Flooring Resilient Laminate Flooring VCT Flooring S…" at bounding box center [386, 195] width 240 height 16
select select "3"
click at [266, 187] on select "None Tile Flooring Hardwood Flooring Resilient Laminate Flooring VCT Flooring S…" at bounding box center [386, 195] width 240 height 16
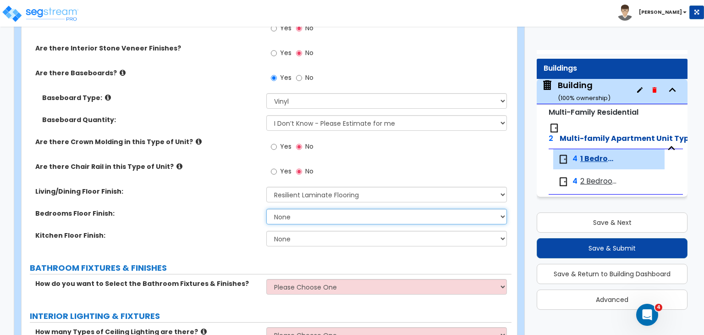
click at [299, 215] on select "None Tile Flooring Hardwood Flooring Resilient Laminate Flooring VCT Flooring S…" at bounding box center [386, 217] width 240 height 16
select select "3"
click at [266, 209] on select "None Tile Flooring Hardwood Flooring Resilient Laminate Flooring VCT Flooring S…" at bounding box center [386, 217] width 240 height 16
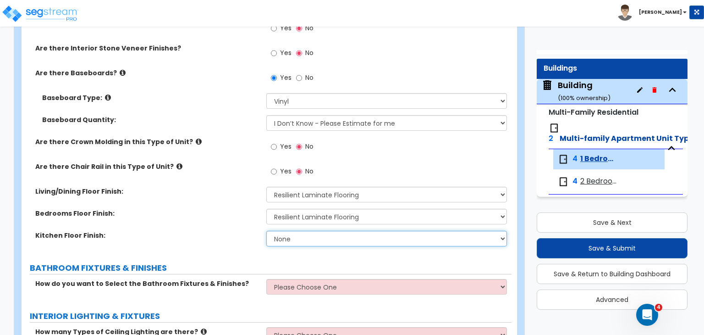
click at [286, 238] on select "None Tile Flooring Hardwood Flooring Resilient Laminate Flooring VCT Flooring S…" at bounding box center [386, 239] width 240 height 16
select select "1"
click at [266, 231] on select "None Tile Flooring Hardwood Flooring Resilient Laminate Flooring VCT Flooring S…" at bounding box center [386, 239] width 240 height 16
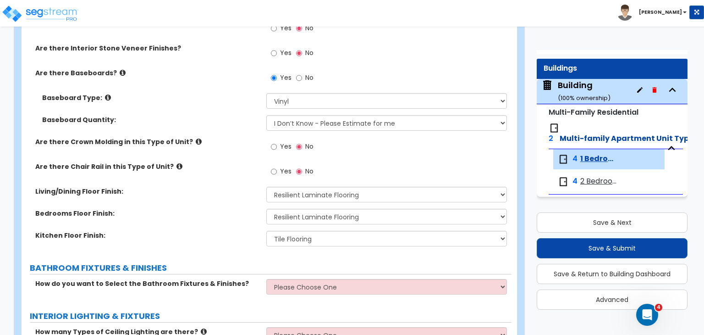
click at [213, 227] on div "Bedrooms Floor Finish: None Tile Flooring Hardwood Flooring Resilient Laminate …" at bounding box center [267, 220] width 490 height 22
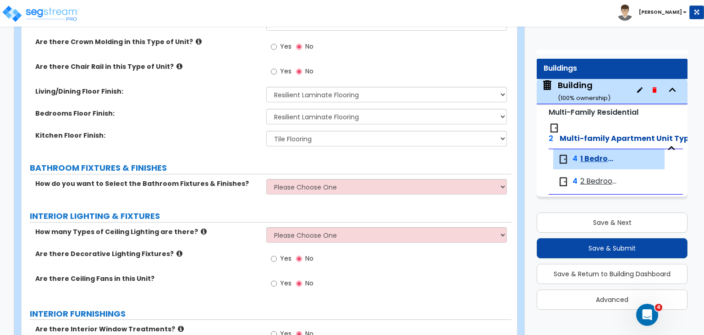
scroll to position [420, 0]
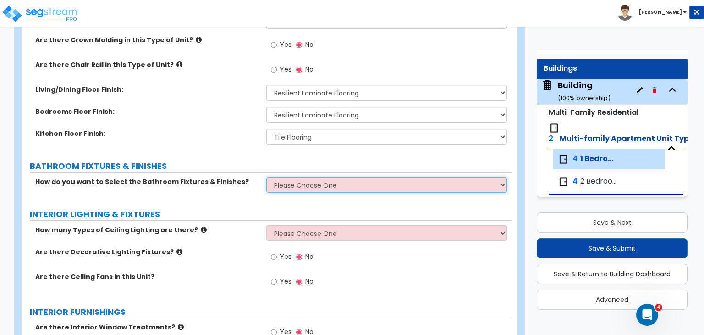
click at [277, 182] on select "Please Choose One Select the type of Fixtures and Finishes only for one Bath an…" at bounding box center [386, 185] width 240 height 16
select select "1"
click at [266, 177] on select "Please Choose One Select the type of Fixtures and Finishes only for one Bath an…" at bounding box center [386, 185] width 240 height 16
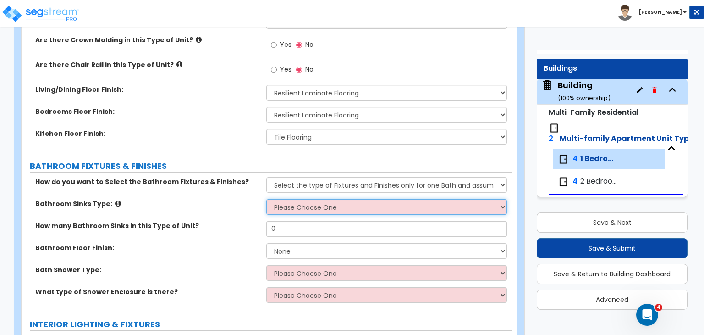
click at [291, 208] on select "Please Choose One Wall-mounted Pedestal-mounted Vanity-mounted" at bounding box center [386, 207] width 240 height 16
select select "3"
click at [266, 199] on select "Please Choose One Wall-mounted Pedestal-mounted Vanity-mounted" at bounding box center [386, 207] width 240 height 16
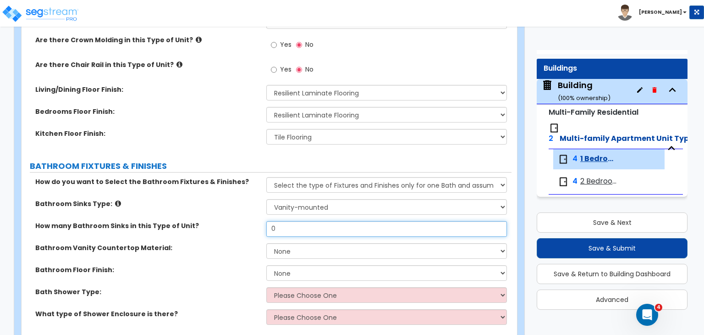
drag, startPoint x: 290, startPoint y: 229, endPoint x: 224, endPoint y: 224, distance: 66.7
click at [224, 224] on div "How many Bathroom Sinks in this Type of Unit? 0" at bounding box center [267, 232] width 490 height 22
type input "1"
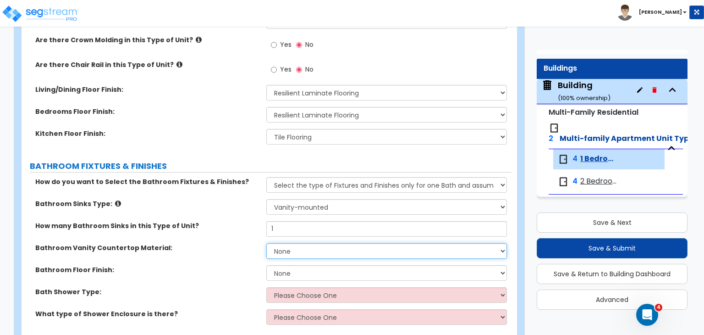
click at [283, 252] on select "None Plastic Laminate Solid Surface Stone Quartz Marble Tile Wood" at bounding box center [386, 251] width 240 height 16
select select "1"
click at [266, 243] on select "None Plastic Laminate Solid Surface Stone Quartz Marble Tile Wood" at bounding box center [386, 251] width 240 height 16
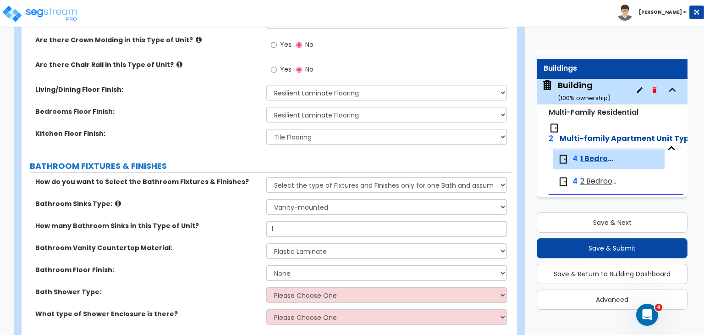
click at [242, 265] on label "Bathroom Floor Finish:" at bounding box center [147, 269] width 224 height 9
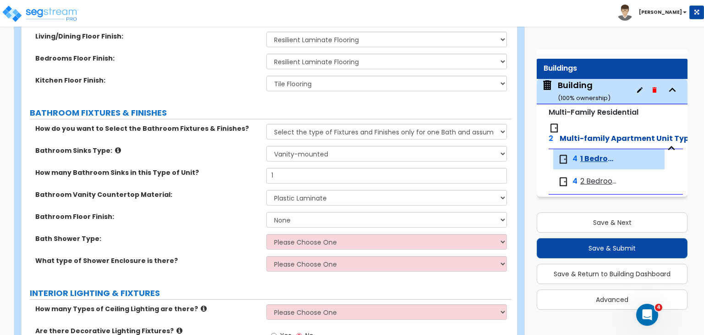
scroll to position [475, 0]
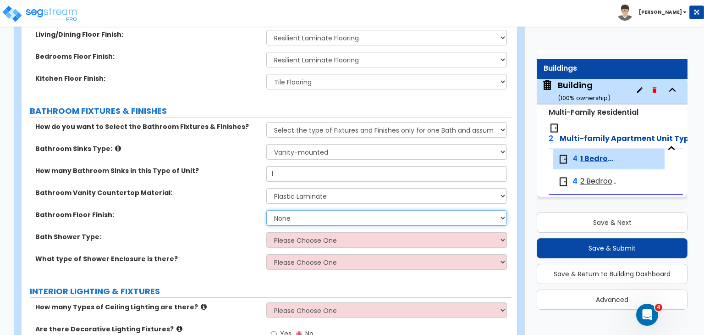
click at [290, 214] on select "None Tile Flooring Hardwood Flooring Resilient Laminate Flooring VCT Flooring S…" at bounding box center [386, 218] width 240 height 16
click at [266, 210] on select "None Tile Flooring Hardwood Flooring Resilient Laminate Flooring VCT Flooring S…" at bounding box center [386, 218] width 240 height 16
click at [297, 219] on select "None Tile Flooring Hardwood Flooring Resilient Laminate Flooring VCT Flooring S…" at bounding box center [386, 218] width 240 height 16
select select "3"
click at [266, 210] on select "None Tile Flooring Hardwood Flooring Resilient Laminate Flooring VCT Flooring S…" at bounding box center [386, 218] width 240 height 16
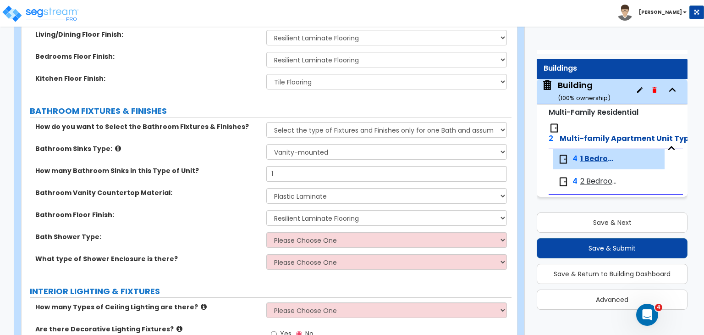
click at [226, 222] on div "Bathroom Floor Finish: None Tile Flooring Hardwood Flooring Resilient Laminate …" at bounding box center [267, 221] width 490 height 22
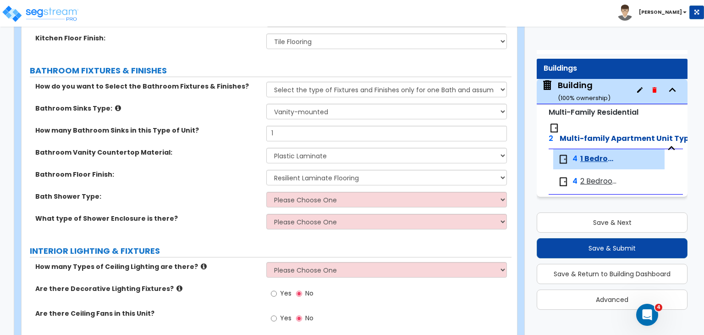
scroll to position [517, 0]
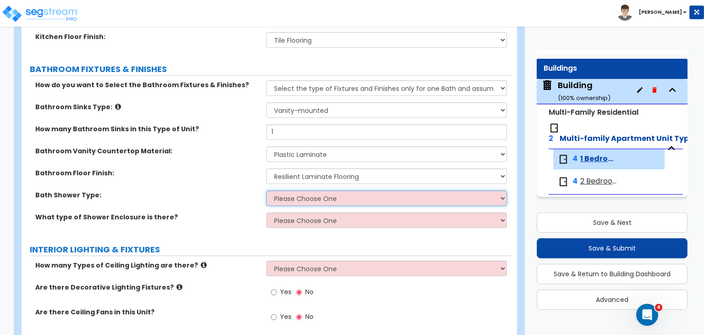
click at [281, 197] on select "Please Choose One Standalone Shower Bathtub - Shower Combination" at bounding box center [386, 198] width 240 height 16
select select "2"
click at [266, 190] on select "Please Choose One Standalone Shower Bathtub - Shower Combination" at bounding box center [386, 198] width 240 height 16
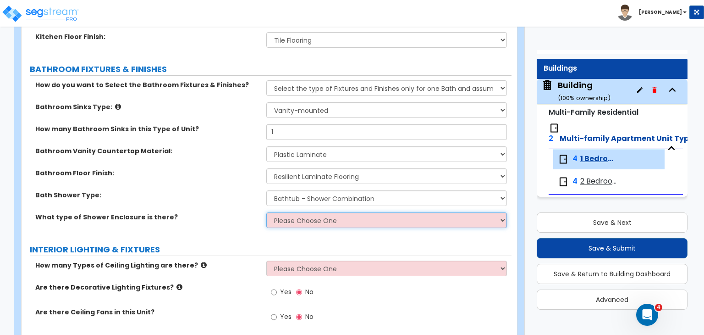
click at [295, 220] on select "Please Choose One Curtain & Rod Glass Sliding Doors Glass Hinged Doors" at bounding box center [386, 220] width 240 height 16
select select "1"
click at [266, 212] on select "Please Choose One Curtain & Rod Glass Sliding Doors Glass Hinged Doors" at bounding box center [386, 220] width 240 height 16
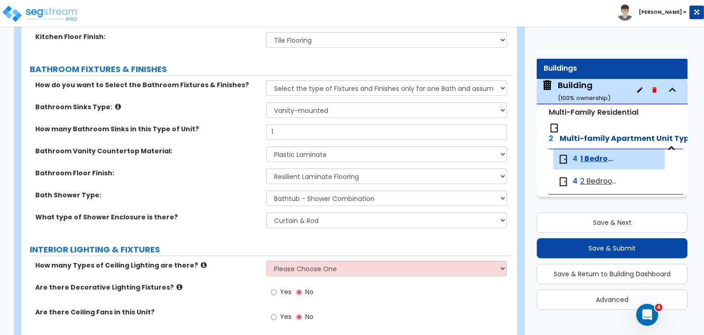
click at [248, 218] on label "What type of Shower Enclosure is there?" at bounding box center [147, 216] width 224 height 9
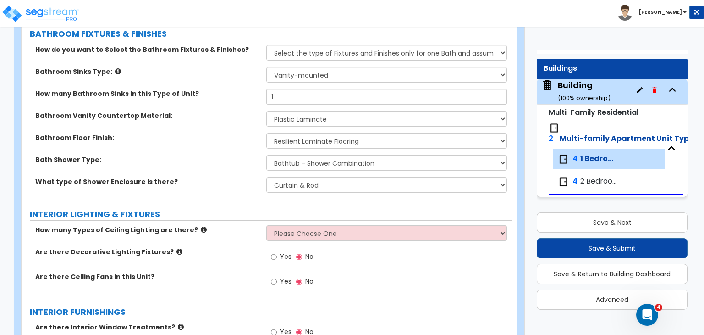
scroll to position [553, 0]
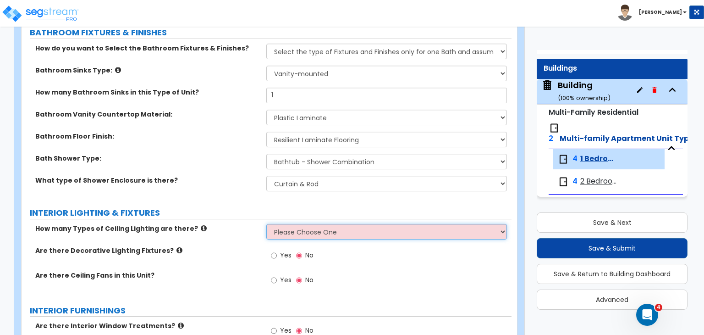
click at [303, 232] on select "Please Choose One 1 2 3" at bounding box center [386, 232] width 240 height 16
select select "1"
click at [266, 224] on select "Please Choose One 1 2 3" at bounding box center [386, 232] width 240 height 16
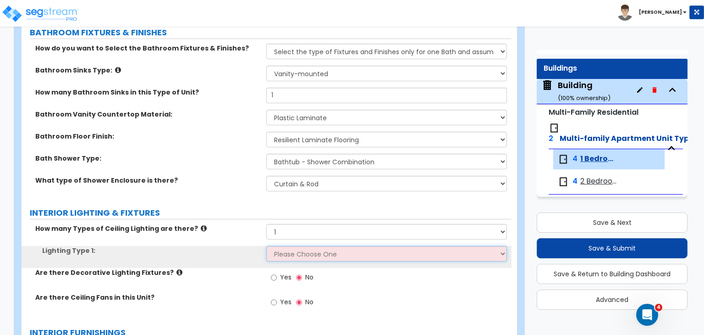
click at [302, 250] on select "Please Choose One LED Surface-Mounted LED Recessed Fluorescent Surface-Mounted …" at bounding box center [386, 254] width 240 height 16
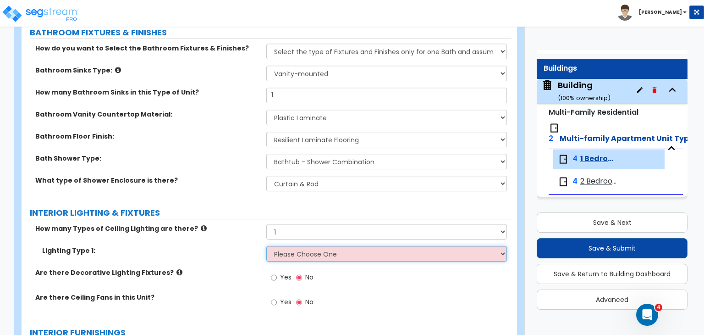
select select "3"
click at [266, 246] on select "Please Choose One LED Surface-Mounted LED Recessed Fluorescent Surface-Mounted …" at bounding box center [386, 254] width 240 height 16
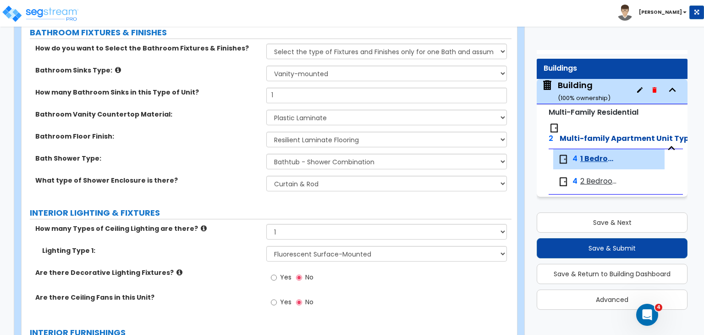
click at [231, 239] on div "How many Types of Ceiling Lighting are there? Please Choose One 1 2 3" at bounding box center [267, 235] width 490 height 22
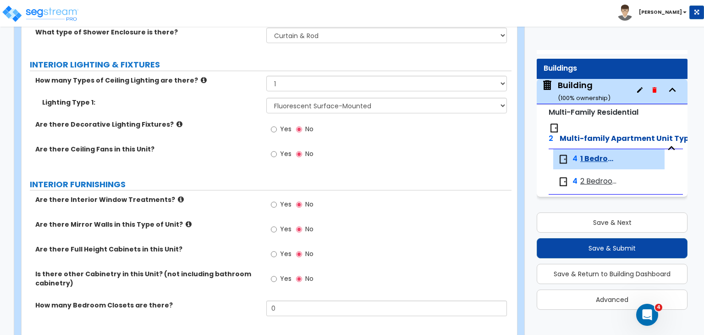
scroll to position [702, 0]
click at [271, 149] on input "Yes" at bounding box center [274, 153] width 6 height 10
radio input "true"
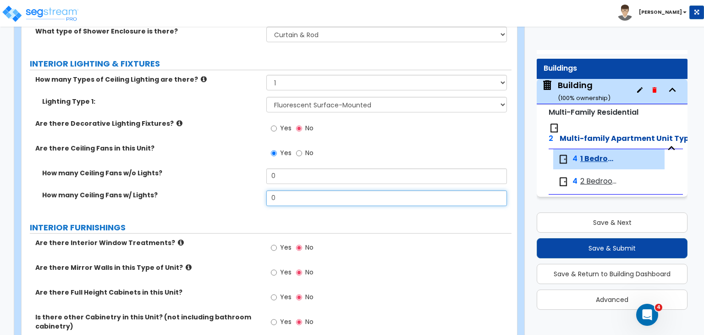
drag, startPoint x: 286, startPoint y: 195, endPoint x: 222, endPoint y: 197, distance: 64.2
click at [222, 197] on div "How many Ceiling Fans w/ Lights? 0" at bounding box center [267, 201] width 490 height 22
type input "1"
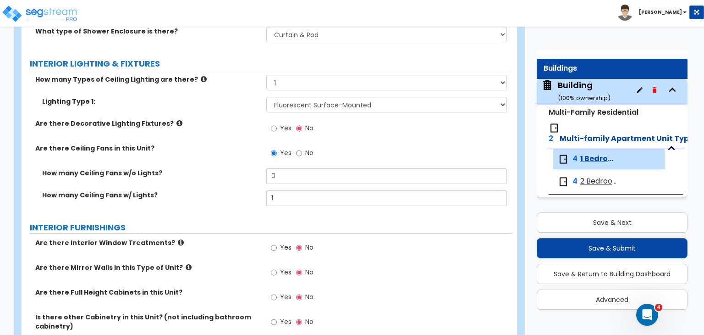
click at [222, 197] on label "How many Ceiling Fans w/ Lights?" at bounding box center [150, 194] width 217 height 9
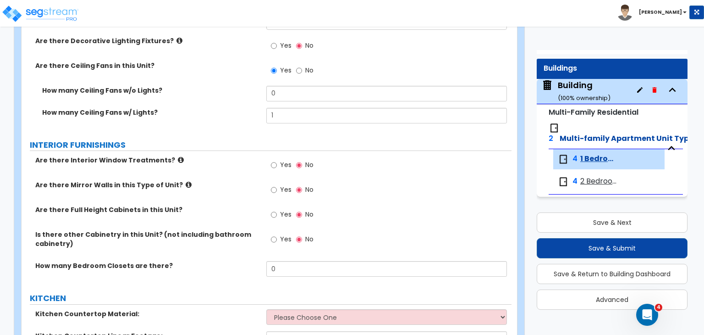
scroll to position [790, 0]
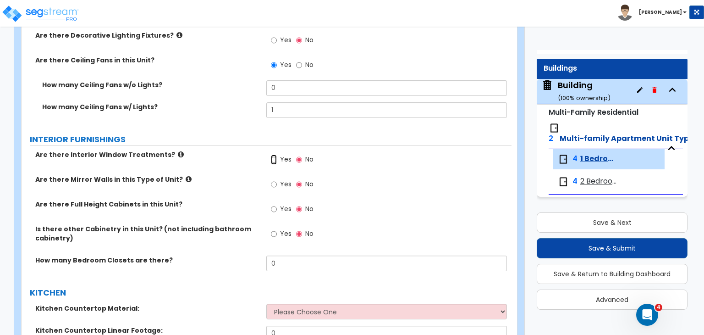
click at [273, 159] on input "Yes" at bounding box center [274, 160] width 6 height 10
radio input "true"
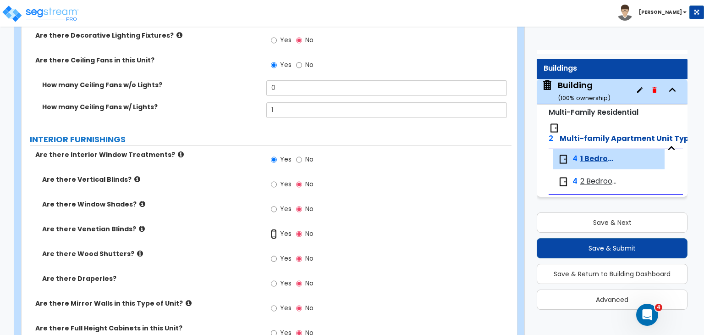
click at [273, 232] on input "Yes" at bounding box center [274, 234] width 6 height 10
radio input "true"
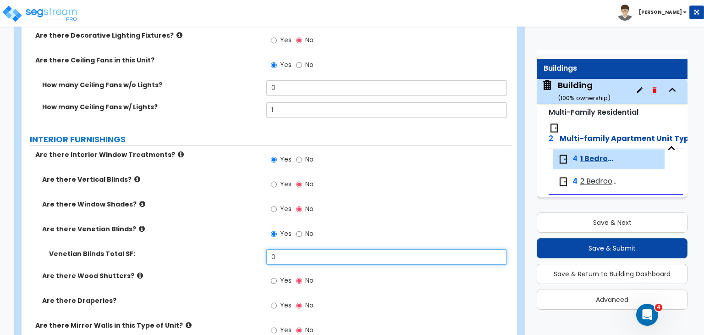
drag, startPoint x: 282, startPoint y: 259, endPoint x: 248, endPoint y: 247, distance: 36.4
click at [248, 247] on div "Are there Vertical Blinds? Yes No Are there Window Shades? Yes No Are there Ven…" at bounding box center [266, 248] width 476 height 146
type input "480"
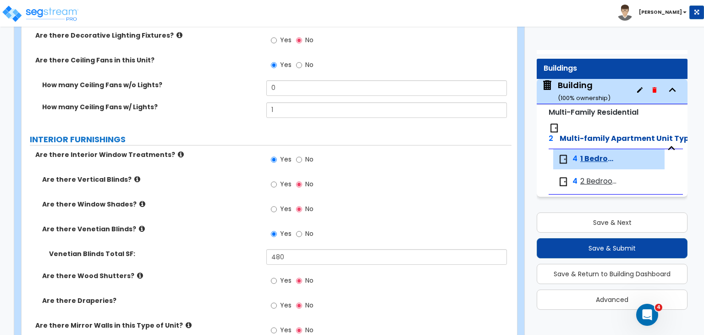
click at [248, 247] on div "Are there Venetian Blinds? Yes No" at bounding box center [267, 236] width 490 height 25
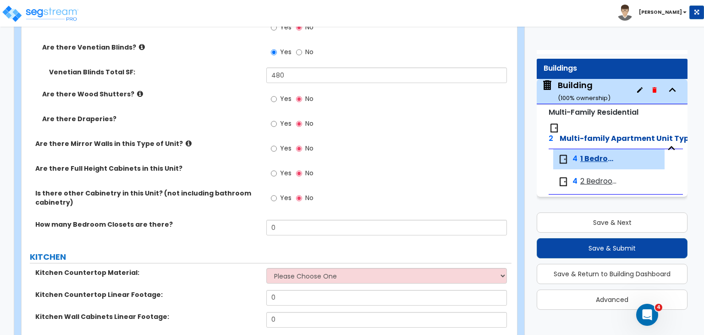
scroll to position [972, 0]
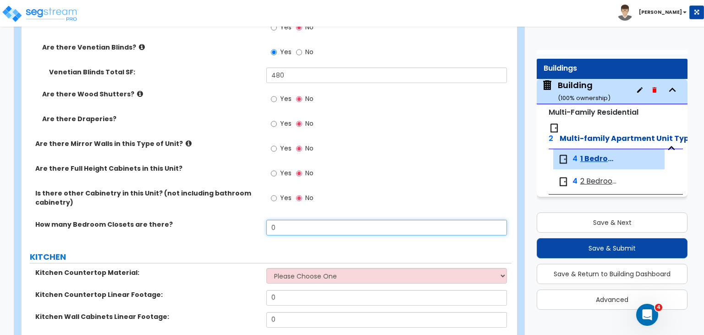
drag, startPoint x: 284, startPoint y: 224, endPoint x: 241, endPoint y: 220, distance: 43.3
click at [241, 220] on div "How many Bedroom Closets are there? 0" at bounding box center [267, 231] width 490 height 22
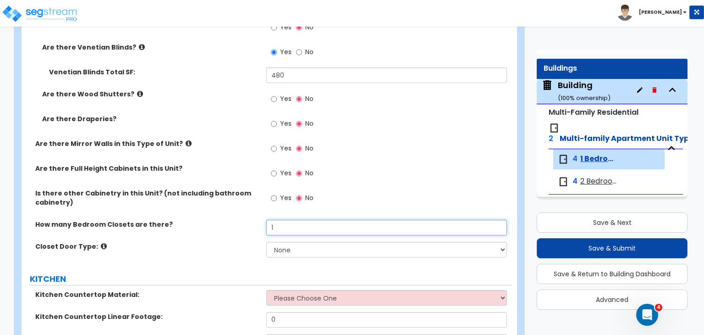
type input "1"
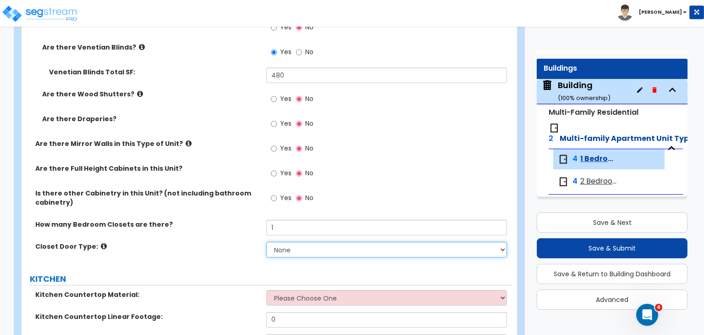
click at [309, 247] on select "None Bi-fold Louvered Doors Bi-fold Panel Doors Sliding Doors Hinged Wood Door" at bounding box center [386, 250] width 240 height 16
select select "3"
click at [266, 242] on select "None Bi-fold Louvered Doors Bi-fold Panel Doors Sliding Doors Hinged Wood Door" at bounding box center [386, 250] width 240 height 16
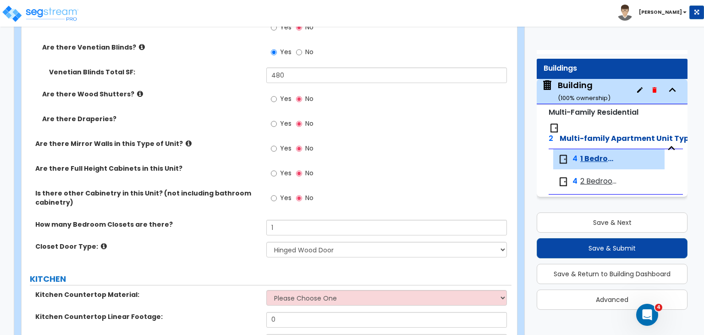
click at [231, 246] on label "Closet Door Type:" at bounding box center [147, 246] width 224 height 9
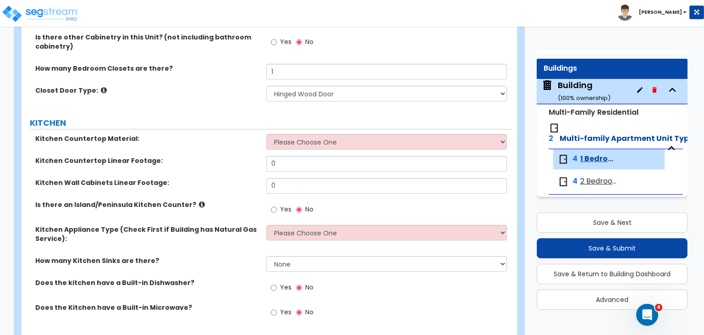
scroll to position [1133, 0]
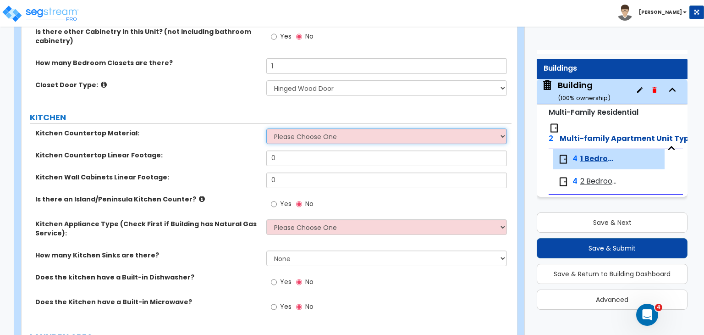
click at [297, 134] on select "Please Choose One Plastic Laminate Solid Surface Stone Quartz Marble Tile Wood …" at bounding box center [386, 136] width 240 height 16
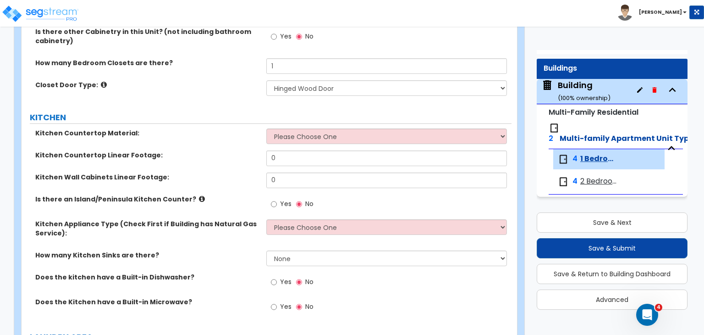
click at [243, 177] on label "Kitchen Wall Cabinets Linear Footage:" at bounding box center [147, 176] width 224 height 9
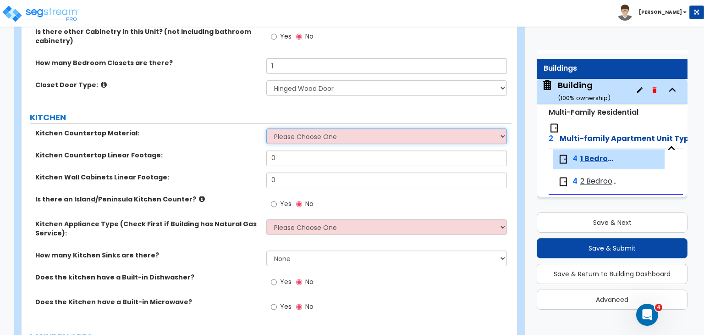
click at [279, 136] on select "Please Choose One Plastic Laminate Solid Surface Stone Quartz Marble Tile Wood …" at bounding box center [386, 136] width 240 height 16
select select "1"
click at [266, 128] on select "Please Choose One Plastic Laminate Solid Surface Stone Quartz Marble Tile Wood …" at bounding box center [386, 136] width 240 height 16
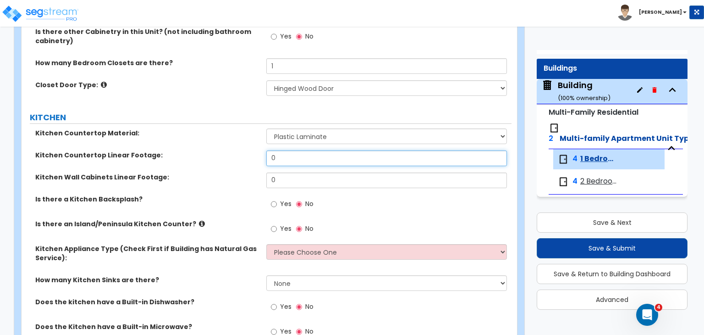
drag, startPoint x: 287, startPoint y: 159, endPoint x: 202, endPoint y: 155, distance: 84.9
click at [202, 155] on div "Kitchen Countertop Linear Footage: 0" at bounding box center [267, 161] width 490 height 22
type input "12"
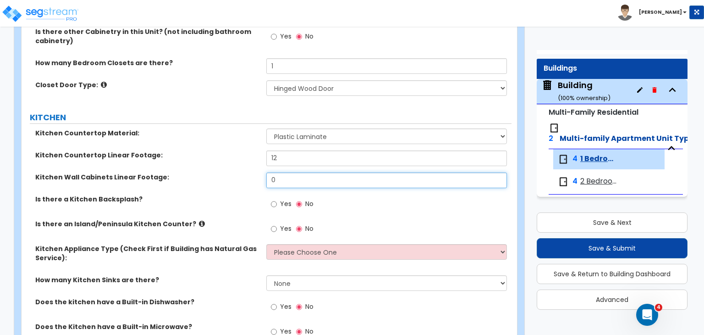
drag, startPoint x: 281, startPoint y: 178, endPoint x: 236, endPoint y: 177, distance: 45.0
click at [236, 177] on div "Kitchen Wall Cabinets Linear Footage: 0" at bounding box center [267, 183] width 490 height 22
type input "16"
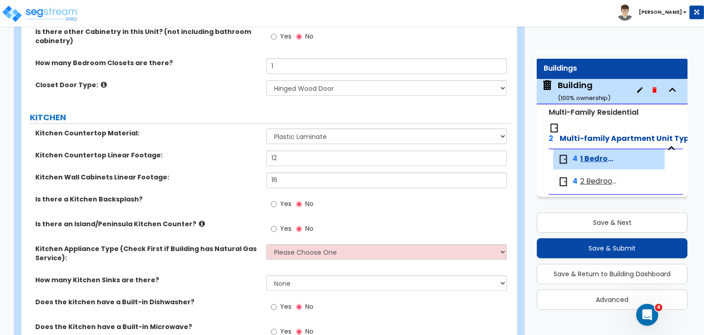
click at [257, 187] on div "Kitchen Wall Cabinets Linear Footage: 16" at bounding box center [267, 183] width 490 height 22
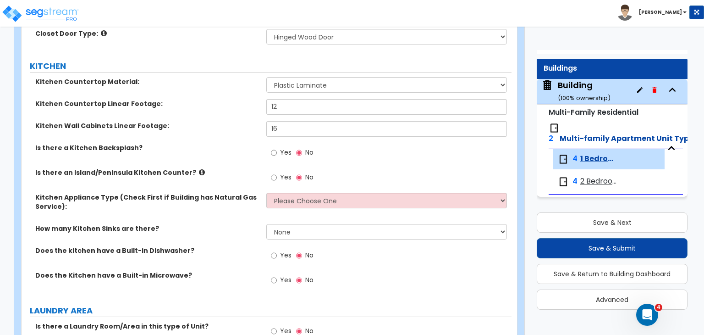
scroll to position [1198, 0]
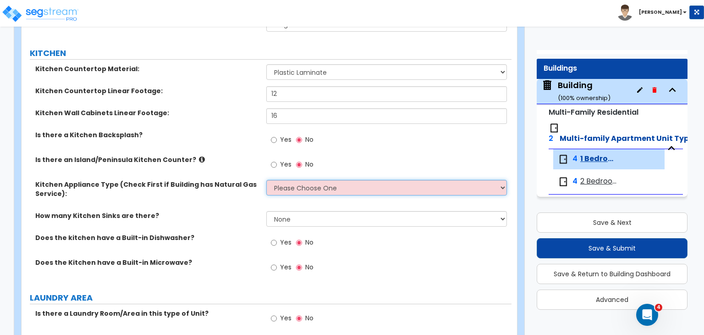
click at [296, 188] on select "Please Choose One Gas Electric" at bounding box center [386, 188] width 240 height 16
select select "2"
click at [266, 180] on select "Please Choose One Gas Electric" at bounding box center [386, 188] width 240 height 16
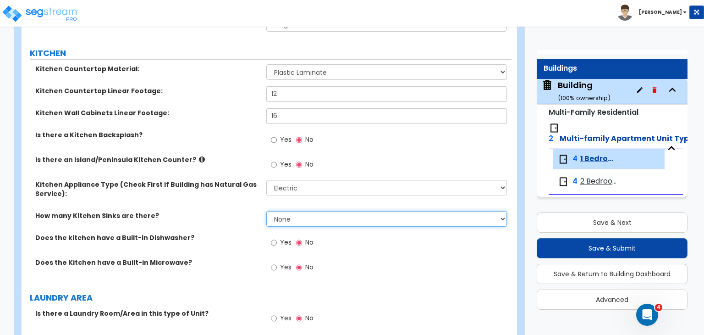
click at [288, 217] on select "None 1 2 3" at bounding box center [386, 219] width 240 height 16
select select "1"
click at [266, 211] on select "None 1 2 3" at bounding box center [386, 219] width 240 height 16
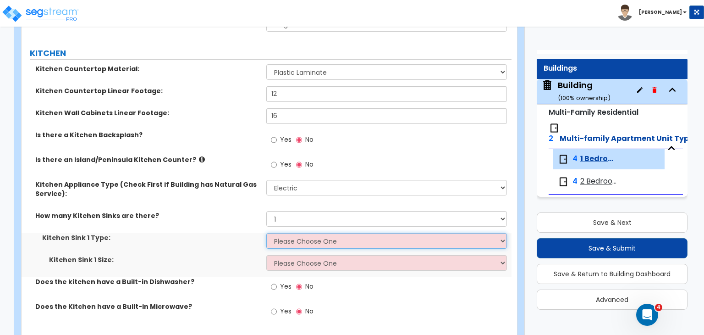
click at [291, 239] on select "Please Choose One Stainless Steel Porcelain Enamel Cast Iron Granite Composite" at bounding box center [386, 241] width 240 height 16
select select "1"
click at [266, 233] on select "Please Choose One Stainless Steel Porcelain Enamel Cast Iron Granite Composite" at bounding box center [386, 241] width 240 height 16
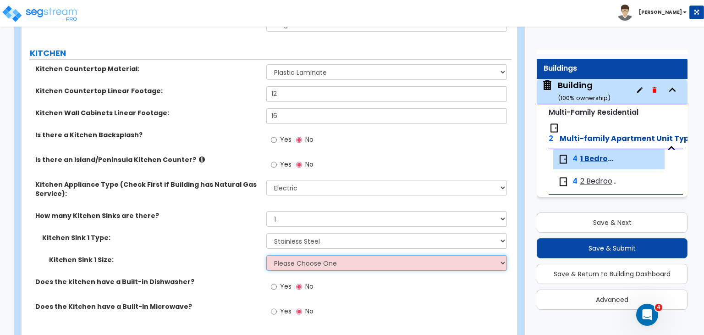
click at [295, 263] on select "Please Choose One Single Sink Double Sink" at bounding box center [386, 263] width 240 height 16
select select "2"
click at [266, 255] on select "Please Choose One Single Sink Double Sink" at bounding box center [386, 263] width 240 height 16
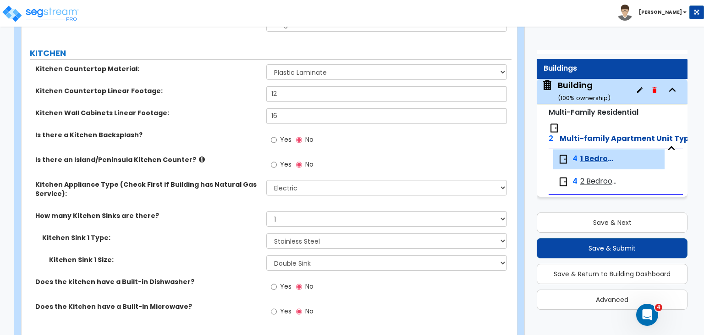
click at [230, 250] on div "Kitchen Sink 1 Type: Please Choose One Stainless Steel Porcelain Enamel Cast Ir…" at bounding box center [267, 244] width 490 height 22
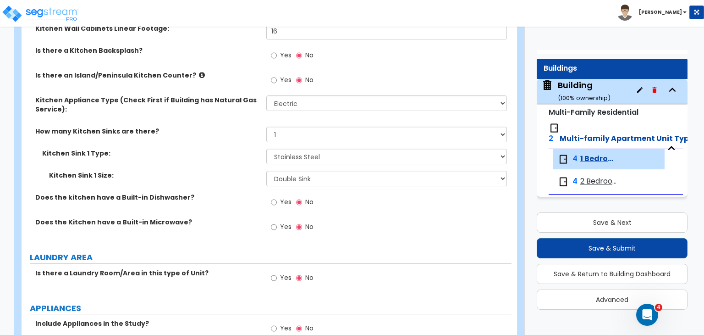
scroll to position [1286, 0]
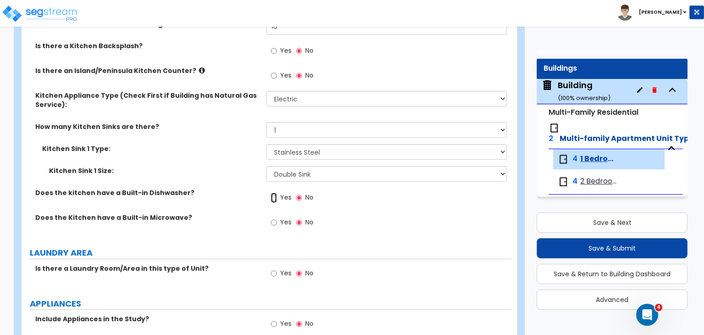
click at [275, 196] on input "Yes" at bounding box center [274, 198] width 6 height 10
radio input "true"
click at [273, 221] on input "Yes" at bounding box center [274, 222] width 6 height 10
radio input "true"
click at [227, 193] on label "Does the kitchen have a Built-in Dishwasher?" at bounding box center [147, 192] width 224 height 9
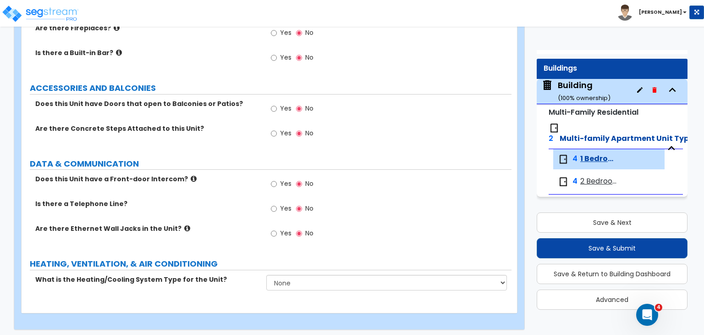
scroll to position [1630, 0]
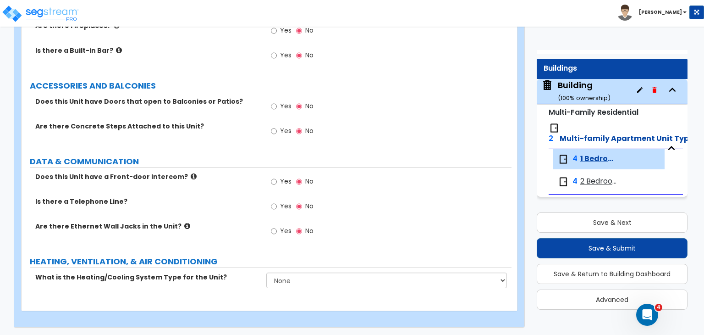
click at [271, 204] on div "Yes No" at bounding box center [292, 207] width 52 height 21
click at [272, 204] on input "Yes" at bounding box center [274, 206] width 6 height 10
radio input "true"
click at [272, 228] on input "Yes" at bounding box center [274, 231] width 6 height 10
radio input "true"
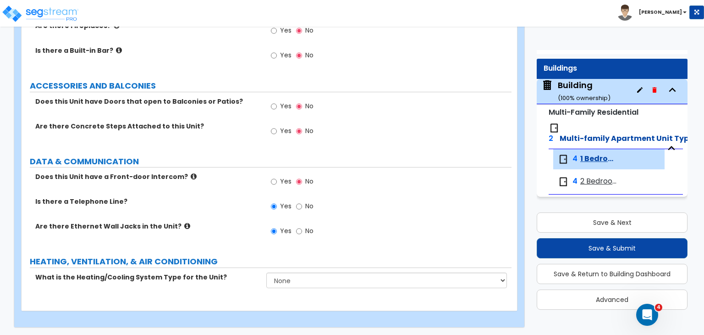
click at [237, 226] on label "Are there Ethernet Wall Jacks in the Unit?" at bounding box center [147, 225] width 224 height 9
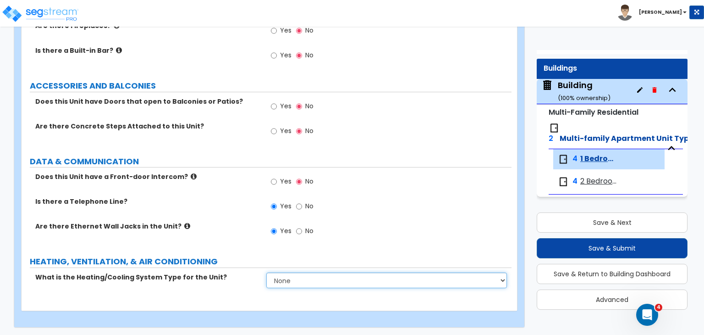
click at [278, 278] on select "None Heat Only Centralized Heating & Cooling Thru Wall Air Conditioners Mini Sp…" at bounding box center [386, 280] width 240 height 16
select select "4"
click at [266, 272] on select "None Heat Only Centralized Heating & Cooling Thru Wall Air Conditioners Mini Sp…" at bounding box center [386, 280] width 240 height 16
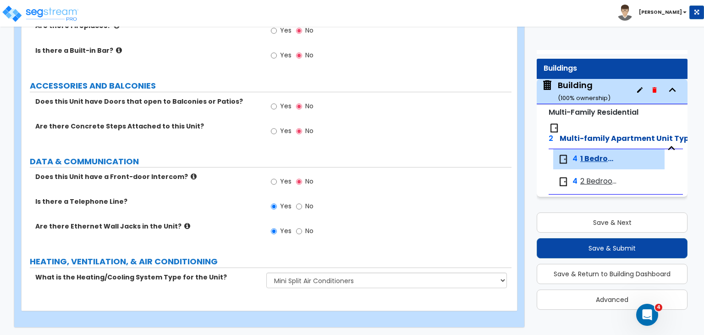
click at [220, 234] on div "Are there Ethernet Wall Jacks in the Unit? Yes No" at bounding box center [267, 233] width 490 height 25
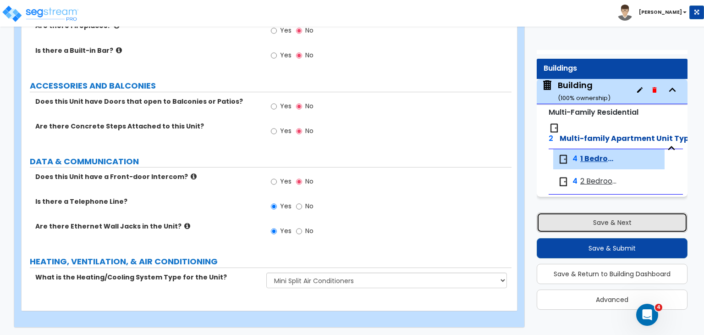
click at [583, 219] on button "Save & Next" at bounding box center [612, 222] width 151 height 20
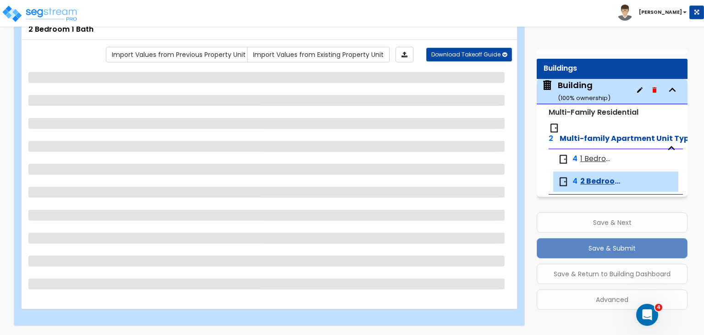
scroll to position [60, 0]
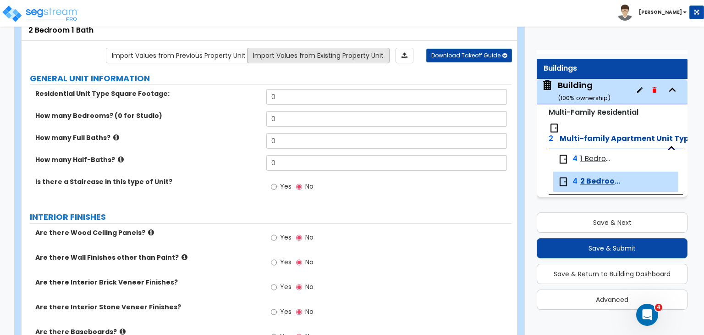
click at [280, 52] on link "Import Values from Existing Property Unit" at bounding box center [318, 56] width 143 height 16
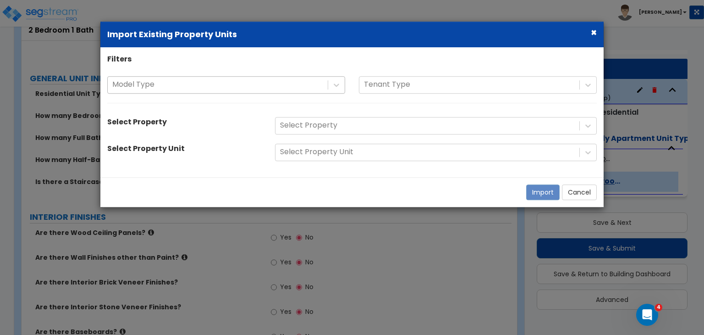
click at [257, 85] on div at bounding box center [217, 84] width 211 height 12
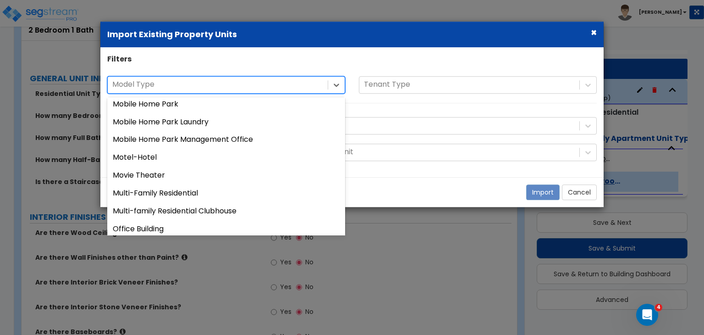
scroll to position [567, 0]
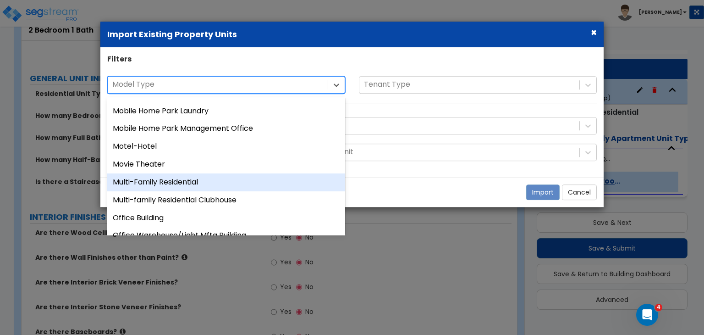
click at [193, 184] on div "Multi-Family Residential" at bounding box center [226, 182] width 238 height 18
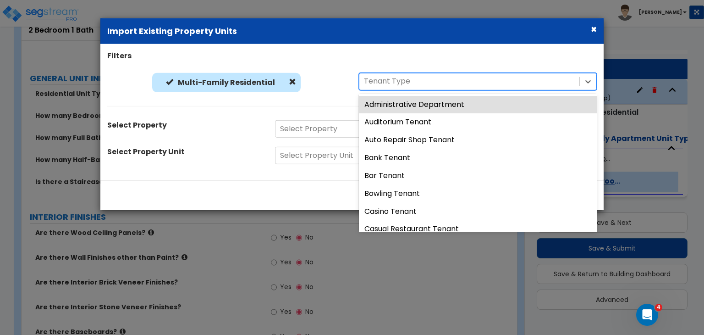
click at [398, 90] on div "Multi-Family Residential Multi-Family Residential 43 results available. Use Up …" at bounding box center [351, 84] width 503 height 24
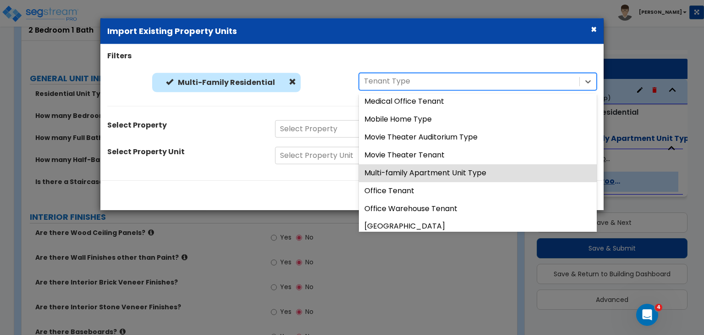
scroll to position [467, 0]
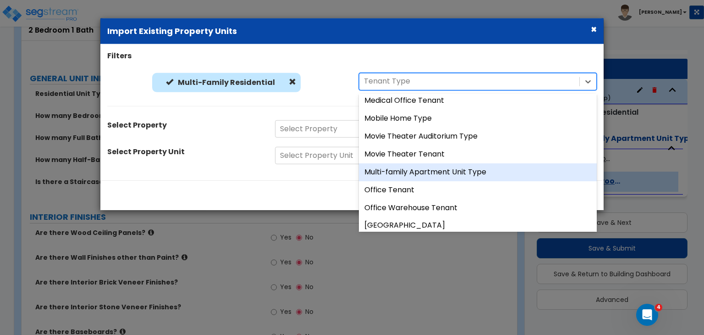
click at [422, 171] on div "Multi-family Apartment Unit Type" at bounding box center [478, 172] width 238 height 18
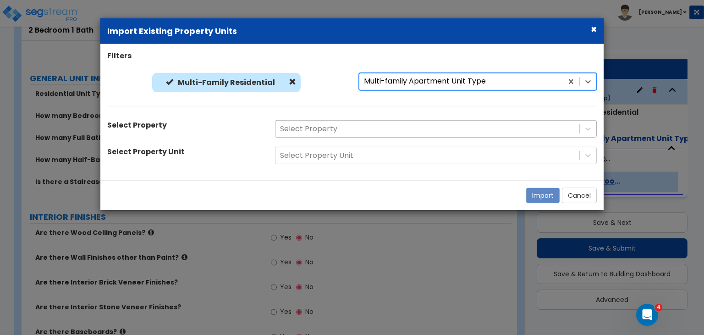
click at [334, 125] on div "Select Property" at bounding box center [436, 128] width 322 height 17
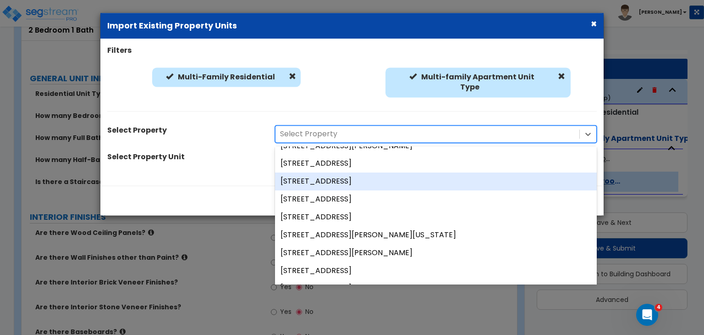
scroll to position [97, 0]
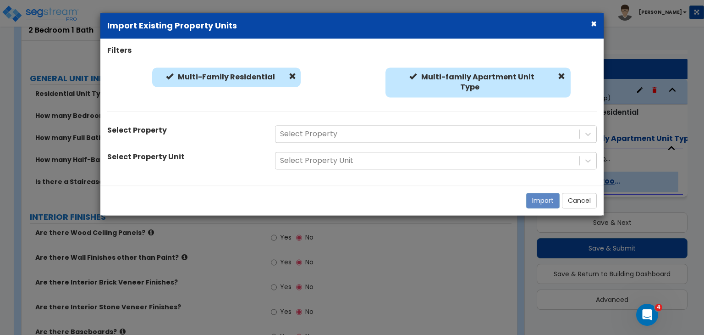
click at [233, 158] on div "Select Property Unit" at bounding box center [184, 158] width 168 height 13
click at [578, 197] on button "Cancel" at bounding box center [579, 201] width 35 height 16
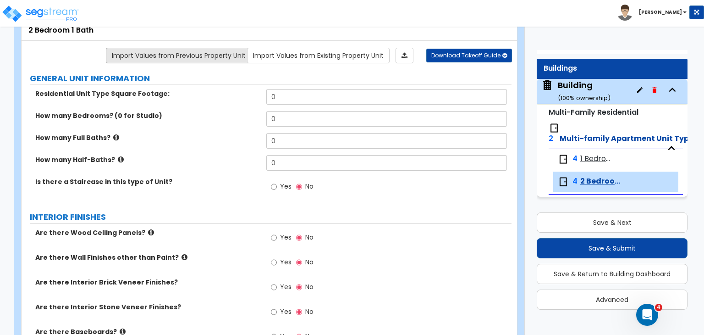
click at [205, 52] on link "Import Values from Previous Property Unit" at bounding box center [179, 56] width 146 height 16
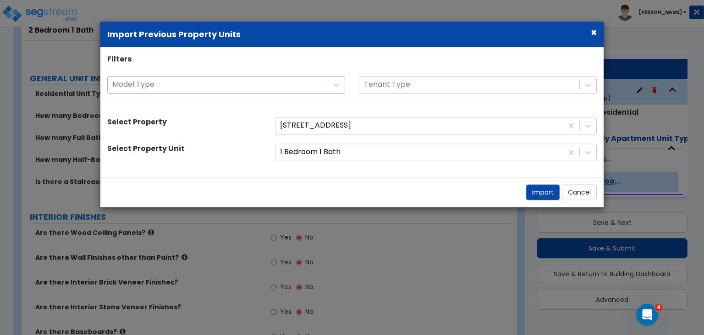
click at [218, 86] on div at bounding box center [217, 84] width 211 height 12
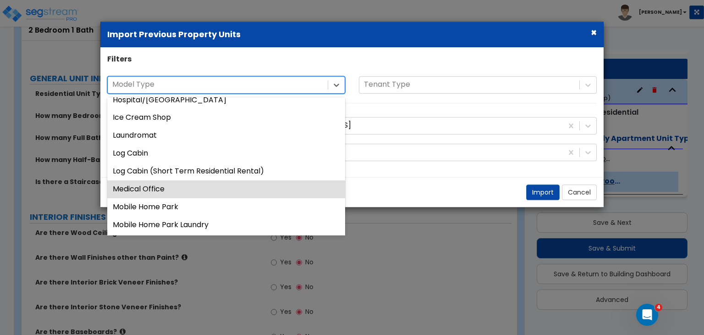
scroll to position [539, 0]
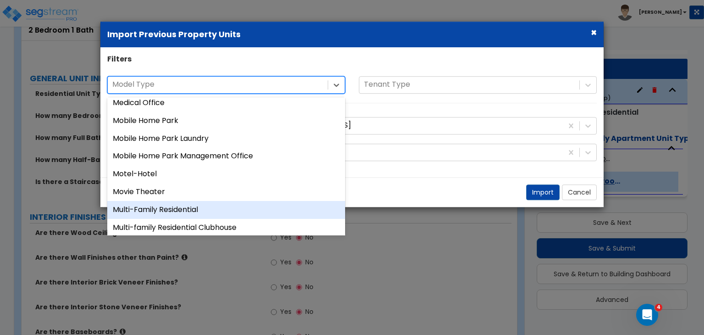
click at [173, 210] on div "Multi-Family Residential" at bounding box center [226, 210] width 238 height 18
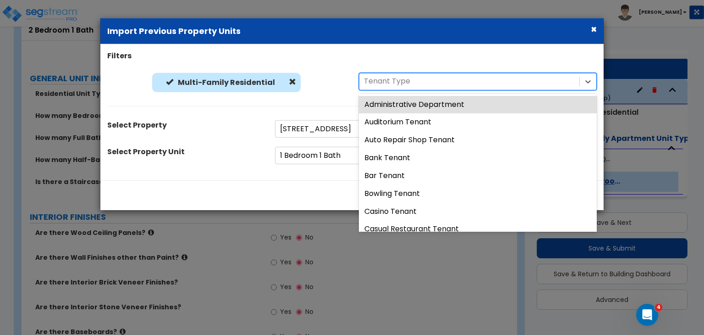
click at [400, 85] on div at bounding box center [469, 81] width 211 height 12
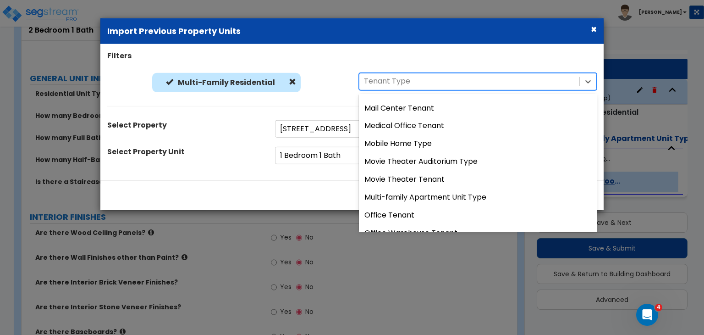
scroll to position [442, 0]
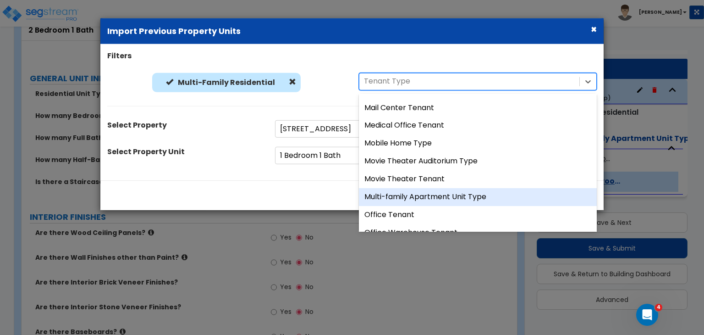
click at [408, 196] on div "Multi-family Apartment Unit Type" at bounding box center [478, 197] width 238 height 18
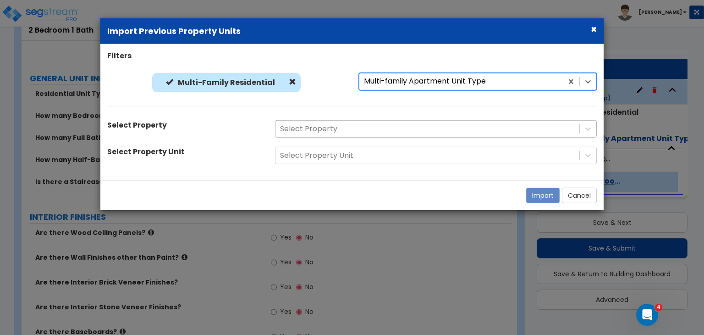
click at [322, 130] on div at bounding box center [427, 129] width 295 height 12
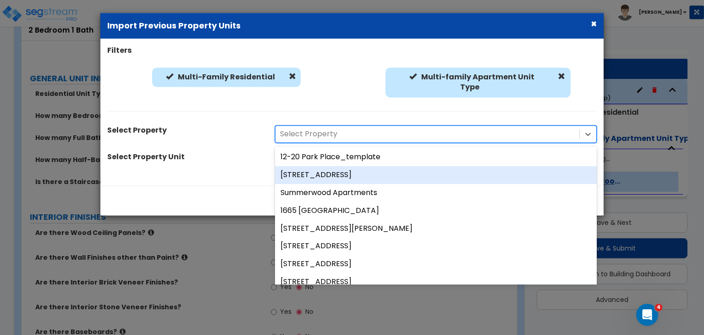
click at [186, 152] on div "Select Property Unit" at bounding box center [184, 158] width 168 height 13
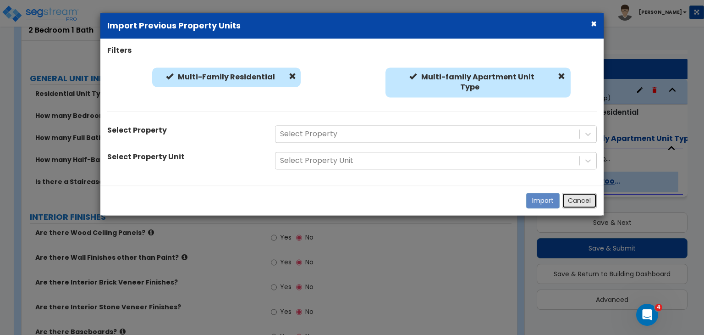
click at [590, 200] on button "Cancel" at bounding box center [579, 201] width 35 height 16
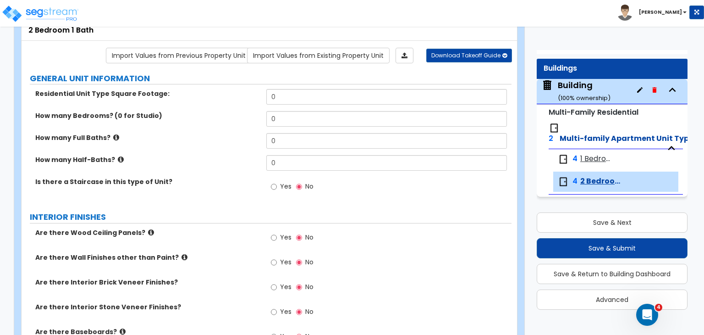
click at [593, 159] on span "1 Bedroom 1 Bath" at bounding box center [597, 159] width 34 height 11
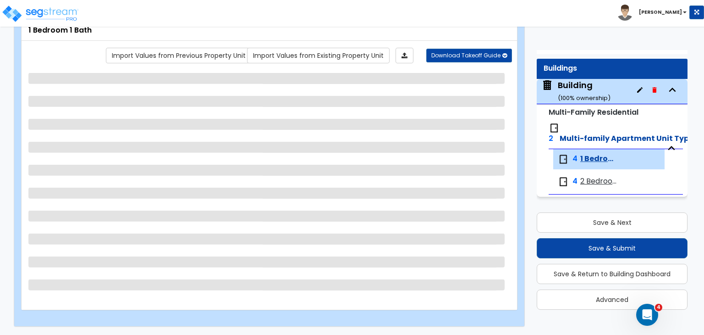
select select "2"
select select "3"
select select "1"
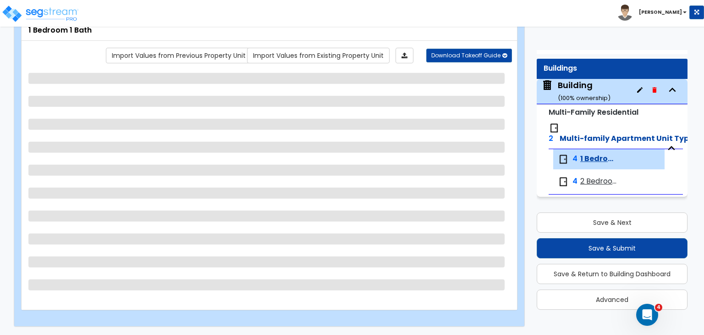
select select "3"
select select "1"
select select "3"
select select "2"
select select "1"
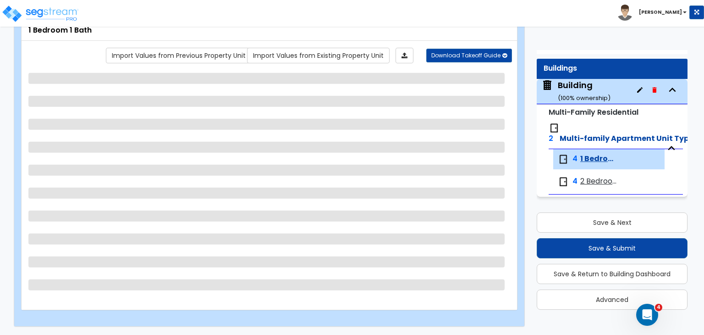
select select "1"
select select "3"
select select "1"
select select "2"
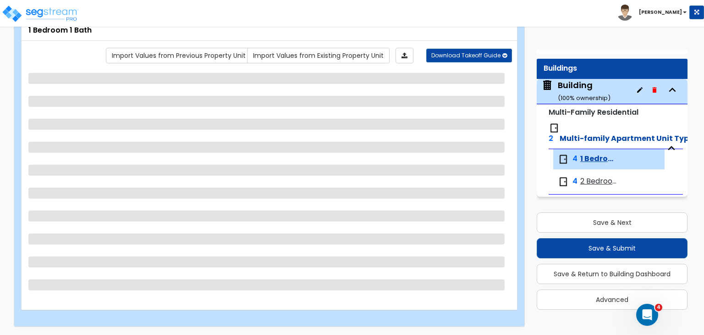
select select "1"
select select "2"
select select "4"
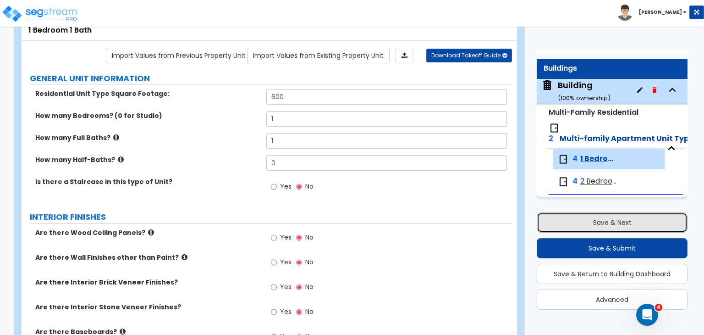
click at [610, 218] on button "Save & Next" at bounding box center [612, 222] width 151 height 20
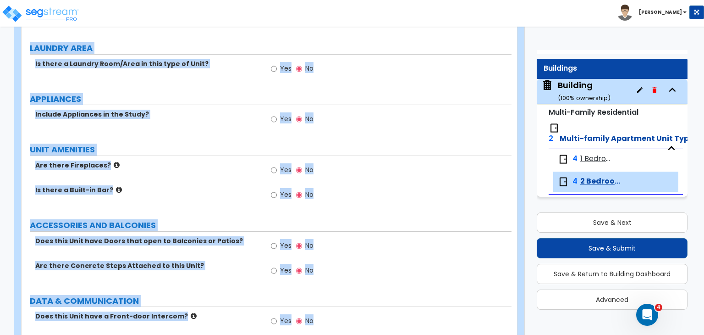
scroll to position [1130, 0]
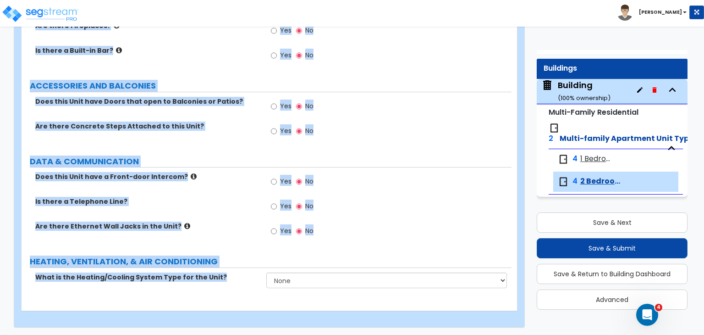
drag, startPoint x: 26, startPoint y: 28, endPoint x: 601, endPoint y: 356, distance: 661.8
copy div "2 Bedroom 1 Bath Import Values from Previous Property Unit Import Values from E…"
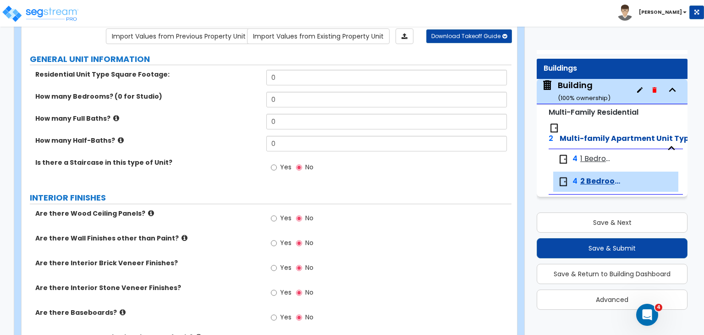
scroll to position [0, 0]
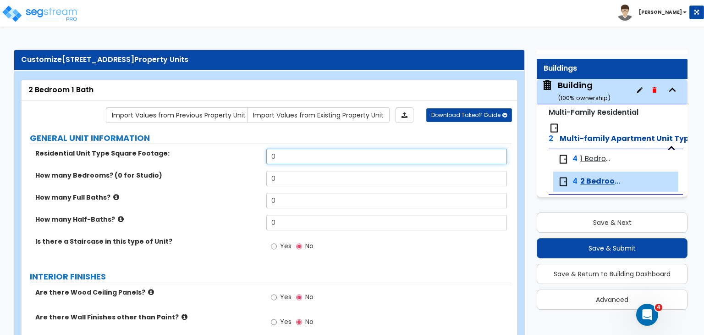
drag, startPoint x: 297, startPoint y: 158, endPoint x: 217, endPoint y: 142, distance: 81.4
type input "700"
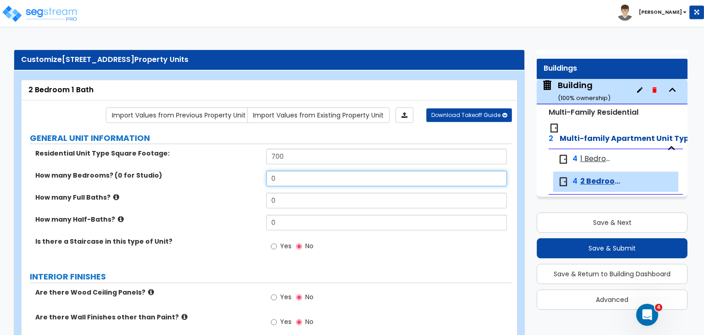
drag, startPoint x: 289, startPoint y: 181, endPoint x: 234, endPoint y: 166, distance: 57.2
click at [234, 166] on div "Residential Unit Type Square Footage: 700 How many Bedrooms? (0 for Studio) 0 H…" at bounding box center [266, 205] width 476 height 113
type input "2"
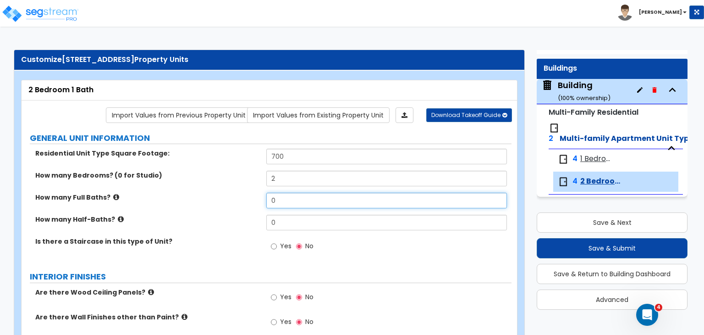
drag, startPoint x: 290, startPoint y: 200, endPoint x: 231, endPoint y: 195, distance: 59.4
click at [231, 195] on div "How many Full Baths? 0" at bounding box center [267, 204] width 490 height 22
type input "1"
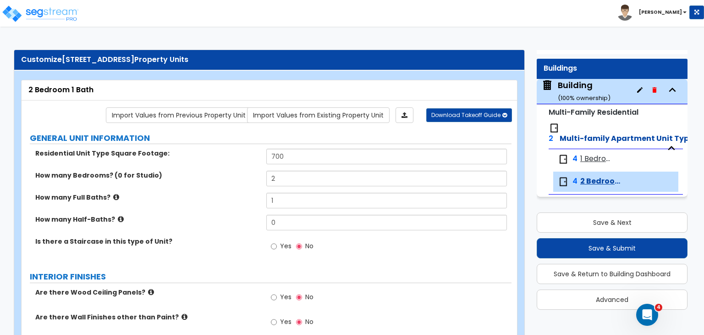
click at [242, 216] on label "How many Half-Baths?" at bounding box center [147, 219] width 224 height 9
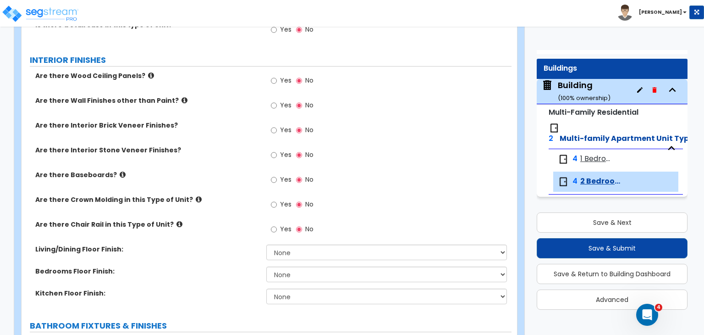
scroll to position [216, 0]
click at [274, 178] on input "Yes" at bounding box center [274, 180] width 6 height 10
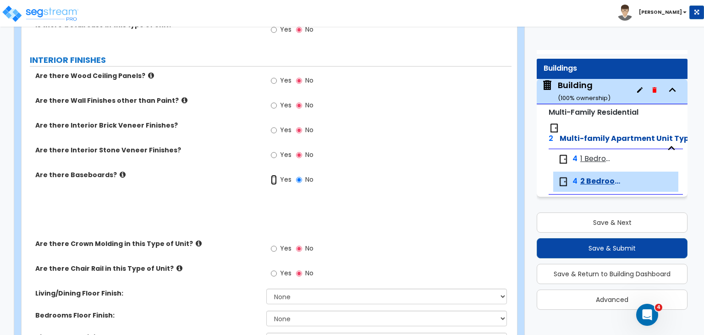
radio input "true"
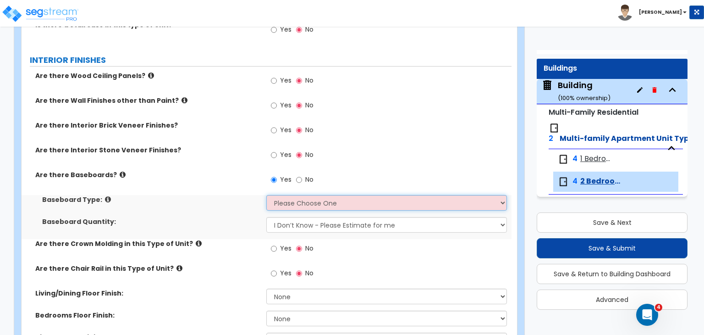
click at [281, 204] on select "Please Choose One Wood Vinyl Carpet Tile" at bounding box center [386, 203] width 240 height 16
select select "2"
click at [266, 195] on select "Please Choose One Wood Vinyl Carpet Tile" at bounding box center [386, 203] width 240 height 16
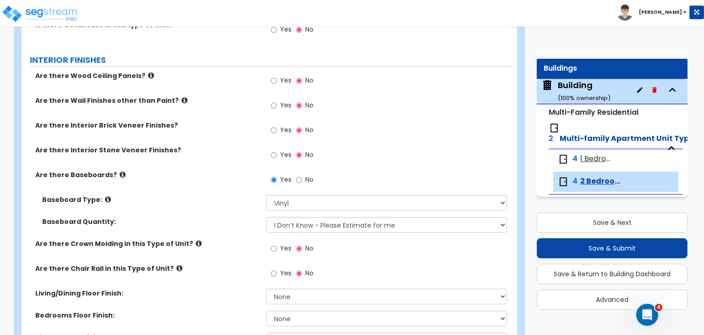
click at [232, 208] on div "Baseboard Type: Please Choose One Wood Vinyl Carpet Tile" at bounding box center [267, 206] width 490 height 22
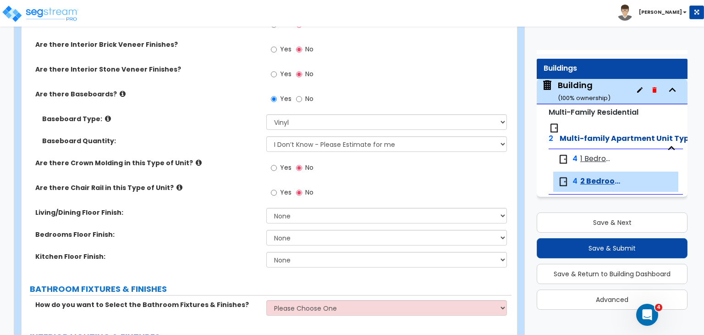
scroll to position [317, 0]
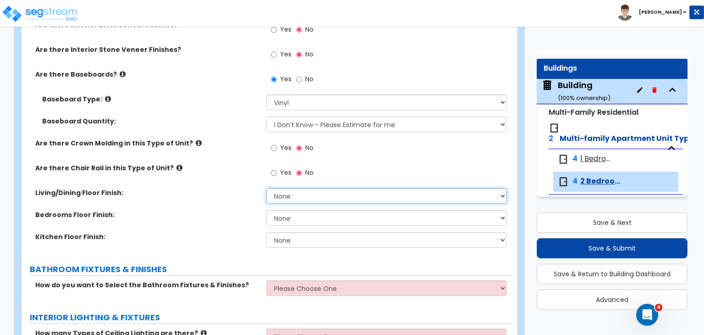
click at [286, 194] on select "None Tile Flooring Hardwood Flooring Resilient Laminate Flooring VCT Flooring S…" at bounding box center [386, 196] width 240 height 16
select select "3"
click at [266, 188] on select "None Tile Flooring Hardwood Flooring Resilient Laminate Flooring VCT Flooring S…" at bounding box center [386, 196] width 240 height 16
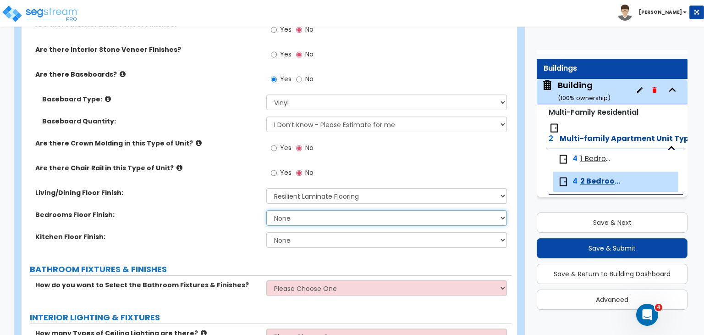
click at [303, 221] on select "None Tile Flooring Hardwood Flooring Resilient Laminate Flooring VCT Flooring S…" at bounding box center [386, 218] width 240 height 16
select select "3"
click at [266, 210] on select "None Tile Flooring Hardwood Flooring Resilient Laminate Flooring VCT Flooring S…" at bounding box center [386, 218] width 240 height 16
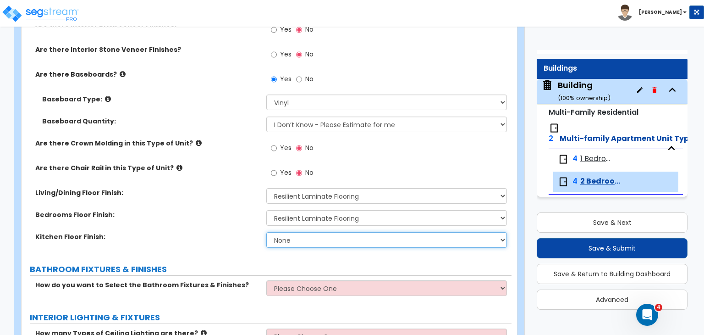
click at [293, 241] on select "None Tile Flooring Hardwood Flooring Resilient Laminate Flooring VCT Flooring S…" at bounding box center [386, 240] width 240 height 16
select select "1"
click at [266, 232] on select "None Tile Flooring Hardwood Flooring Resilient Laminate Flooring VCT Flooring S…" at bounding box center [386, 240] width 240 height 16
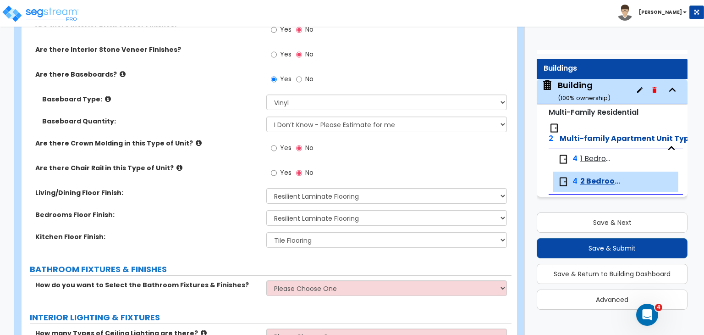
click at [209, 220] on div "Bedrooms Floor Finish: None Tile Flooring Hardwood Flooring Resilient Laminate …" at bounding box center [267, 221] width 490 height 22
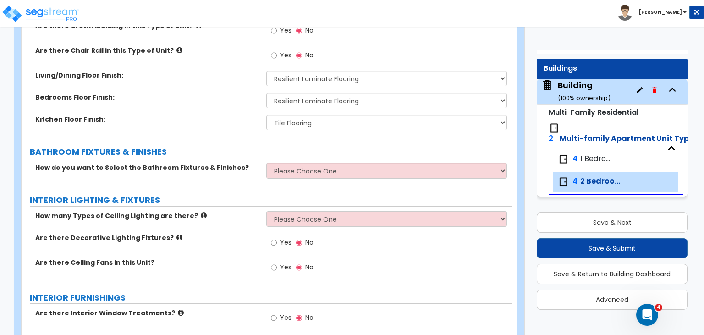
scroll to position [440, 0]
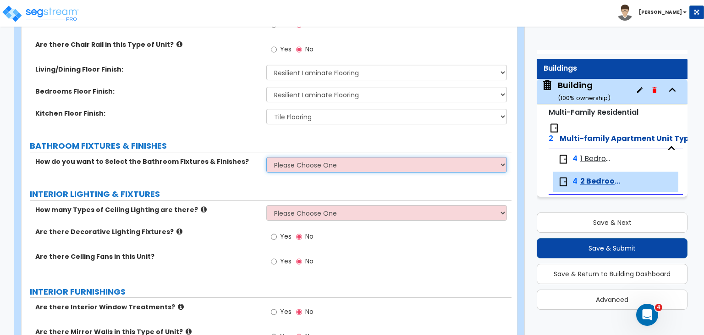
click at [297, 164] on select "Please Choose One Select the type of Fixtures and Finishes only for one Bath an…" at bounding box center [386, 165] width 240 height 16
select select "1"
click at [266, 157] on select "Please Choose One Select the type of Fixtures and Finishes only for one Bath an…" at bounding box center [386, 165] width 240 height 16
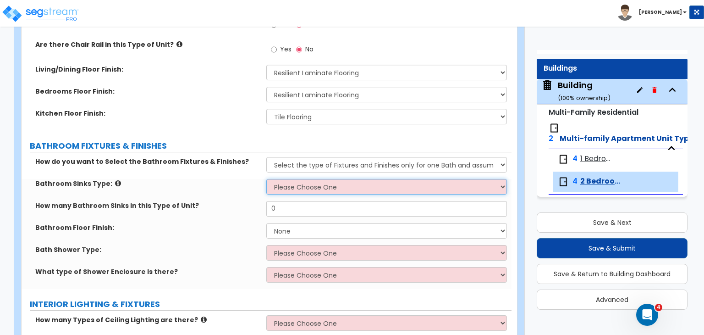
click at [293, 185] on select "Please Choose One Wall-mounted Pedestal-mounted Vanity-mounted" at bounding box center [386, 187] width 240 height 16
select select "3"
click at [266, 179] on select "Please Choose One Wall-mounted Pedestal-mounted Vanity-mounted" at bounding box center [386, 187] width 240 height 16
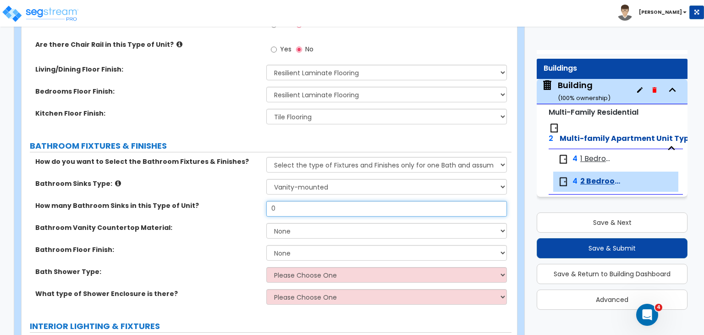
drag, startPoint x: 295, startPoint y: 207, endPoint x: 237, endPoint y: 199, distance: 58.0
click at [237, 199] on div "How do you want to Select the Bathroom Fixtures & Finishes? Please Choose One S…" at bounding box center [266, 234] width 476 height 154
type input "1"
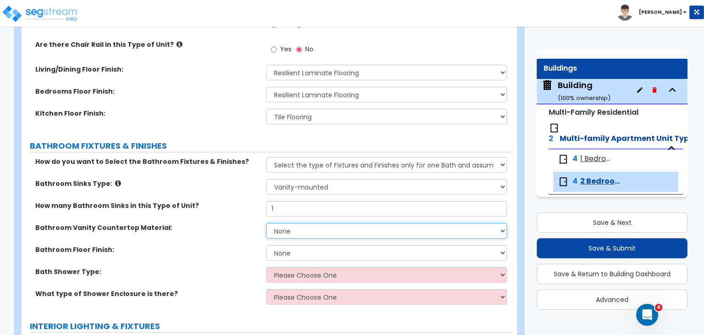
click at [285, 230] on select "None Plastic Laminate Solid Surface Stone Quartz Marble Tile Wood" at bounding box center [386, 231] width 240 height 16
select select "1"
click at [266, 223] on select "None Plastic Laminate Solid Surface Stone Quartz Marble Tile Wood" at bounding box center [386, 231] width 240 height 16
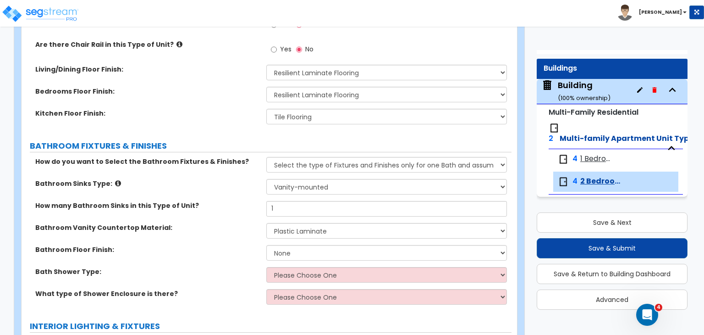
click at [228, 252] on label "Bathroom Floor Finish:" at bounding box center [147, 249] width 224 height 9
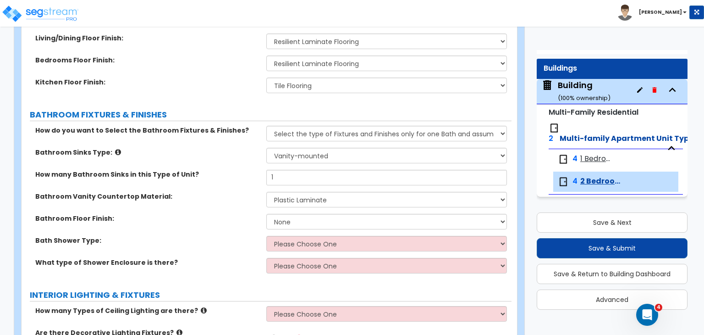
scroll to position [473, 0]
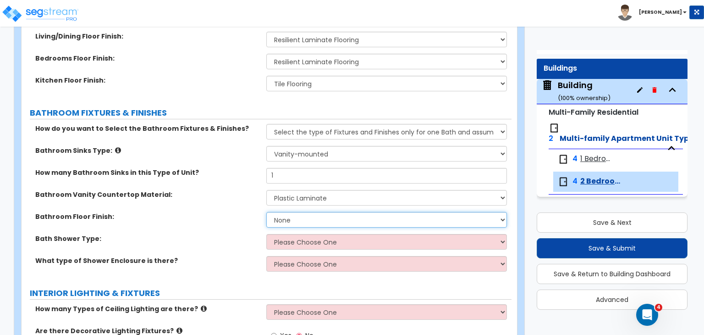
click at [293, 219] on select "None Tile Flooring Hardwood Flooring Resilient Laminate Flooring VCT Flooring S…" at bounding box center [386, 220] width 240 height 16
select select "3"
click at [266, 212] on select "None Tile Flooring Hardwood Flooring Resilient Laminate Flooring VCT Flooring S…" at bounding box center [386, 220] width 240 height 16
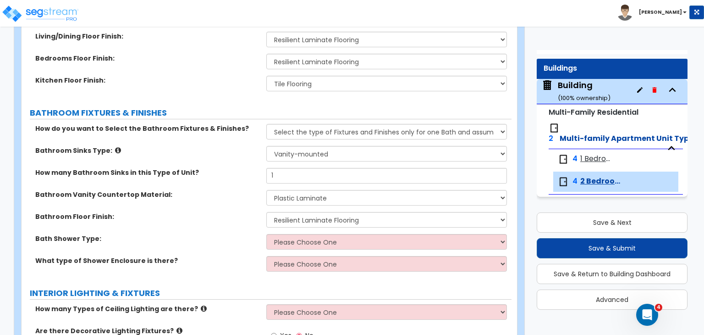
click at [244, 228] on div "Bathroom Floor Finish: None Tile Flooring Hardwood Flooring Resilient Laminate …" at bounding box center [267, 223] width 490 height 22
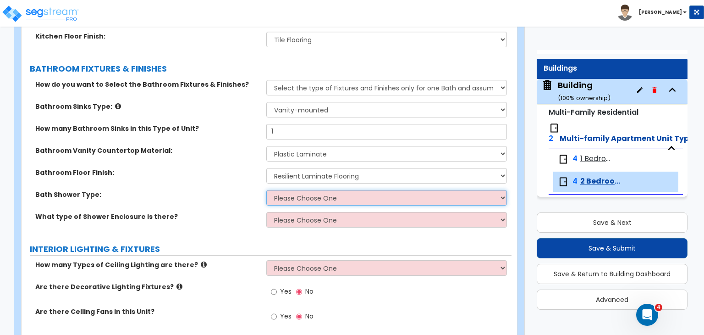
click at [305, 193] on select "Please Choose One Standalone Shower Bathtub - Shower Combination" at bounding box center [386, 198] width 240 height 16
select select "2"
click at [266, 190] on select "Please Choose One Standalone Shower Bathtub - Shower Combination" at bounding box center [386, 198] width 240 height 16
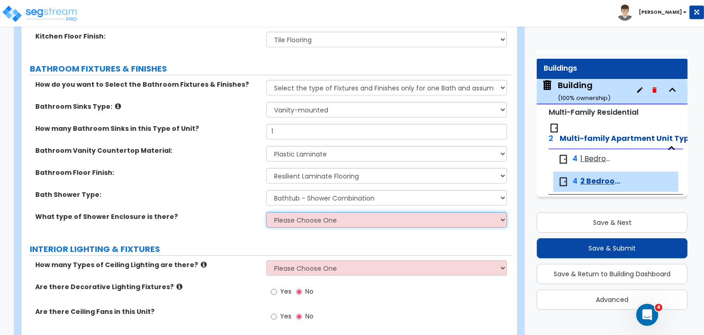
click at [297, 221] on select "Please Choose One Curtain & Rod Glass Sliding Doors Glass Hinged Doors" at bounding box center [386, 220] width 240 height 16
select select "1"
click at [266, 212] on select "Please Choose One Curtain & Rod Glass Sliding Doors Glass Hinged Doors" at bounding box center [386, 220] width 240 height 16
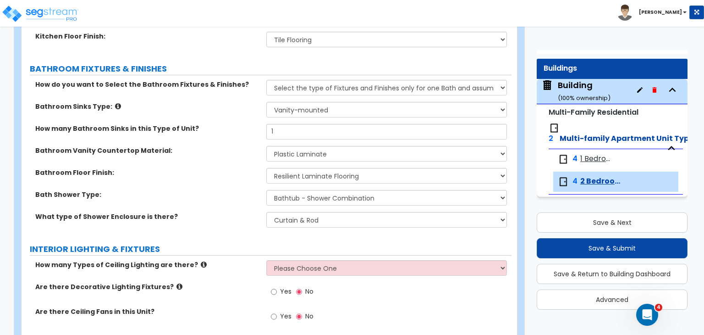
click at [229, 220] on div "What type of Shower Enclosure is there? Please Choose One Curtain & Rod Glass S…" at bounding box center [267, 223] width 490 height 22
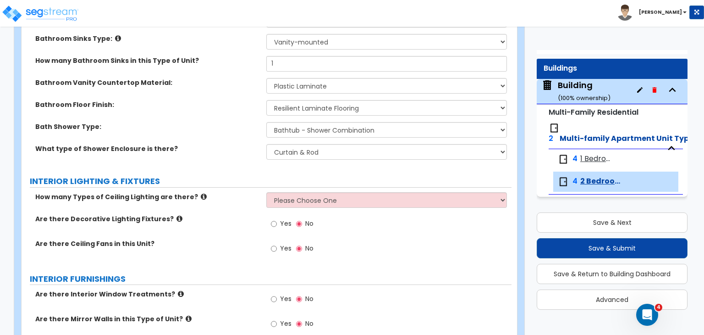
scroll to position [585, 0]
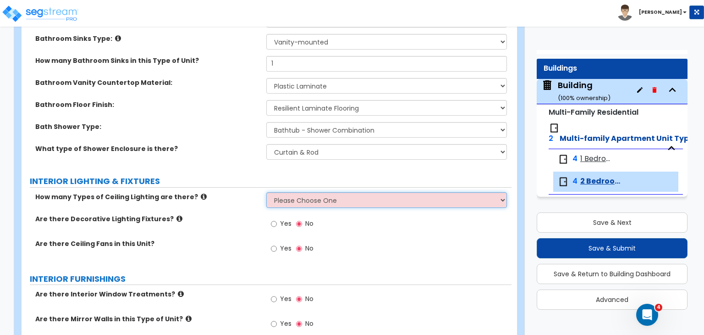
click at [285, 200] on select "Please Choose One 1 2 3" at bounding box center [386, 200] width 240 height 16
select select "1"
click at [266, 192] on select "Please Choose One 1 2 3" at bounding box center [386, 200] width 240 height 16
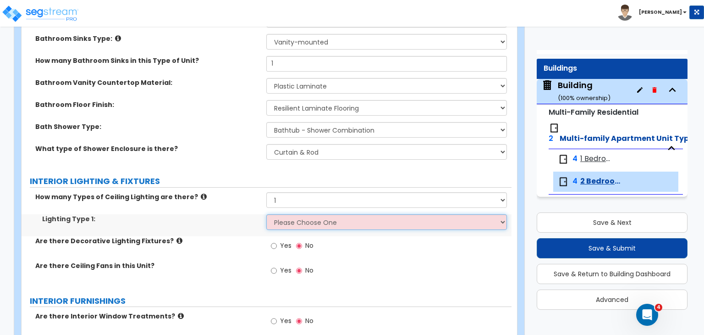
click at [293, 222] on select "Please Choose One LED Surface-Mounted LED Recessed Fluorescent Surface-Mounted …" at bounding box center [386, 222] width 240 height 16
select select "3"
click at [266, 214] on select "Please Choose One LED Surface-Mounted LED Recessed Fluorescent Surface-Mounted …" at bounding box center [386, 222] width 240 height 16
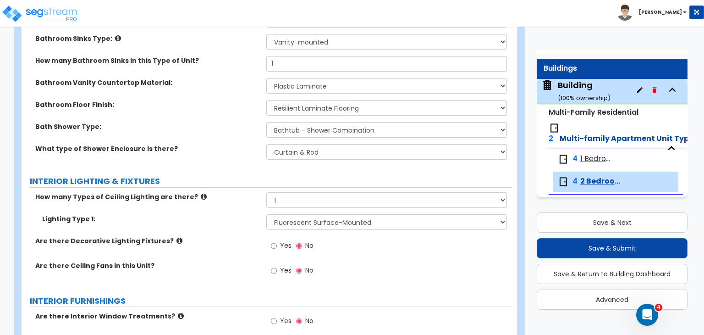
click at [220, 232] on div "Lighting Type 1: Please Choose One LED Surface-Mounted LED Recessed Fluorescent…" at bounding box center [267, 225] width 490 height 22
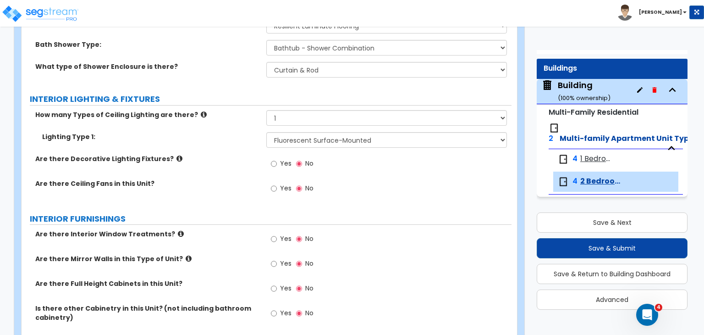
scroll to position [678, 0]
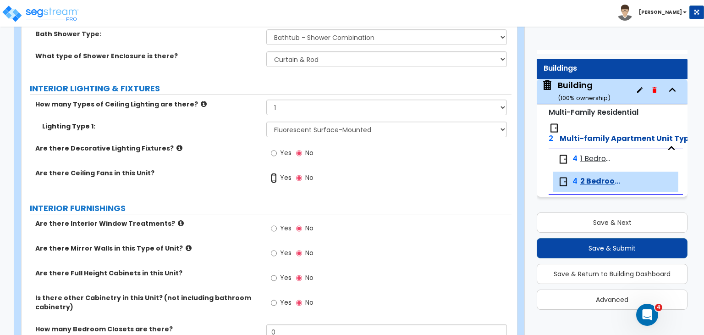
click at [274, 175] on input "Yes" at bounding box center [274, 178] width 6 height 10
radio input "true"
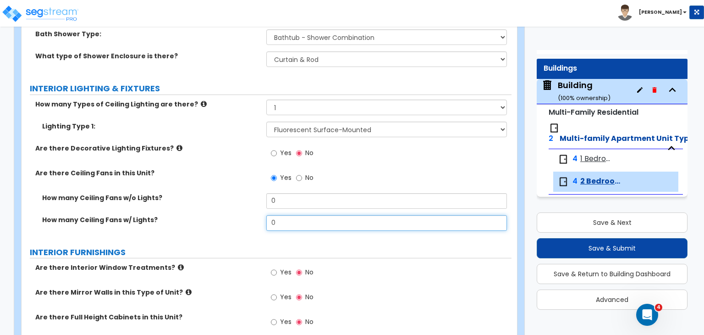
drag, startPoint x: 291, startPoint y: 220, endPoint x: 202, endPoint y: 220, distance: 88.9
click at [202, 220] on div "How many Ceiling Fans w/ Lights? 0" at bounding box center [267, 226] width 490 height 22
type input "2"
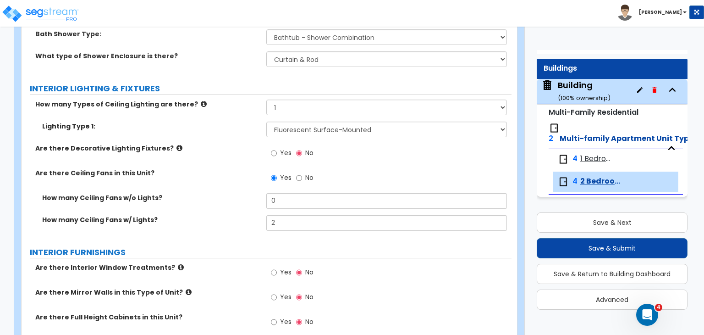
click at [202, 220] on label "How many Ceiling Fans w/ Lights?" at bounding box center [150, 219] width 217 height 9
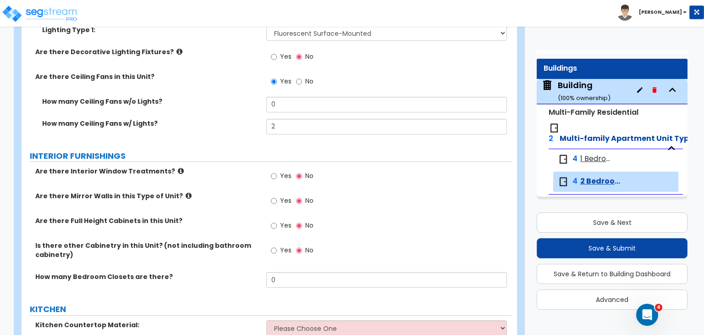
scroll to position [778, 0]
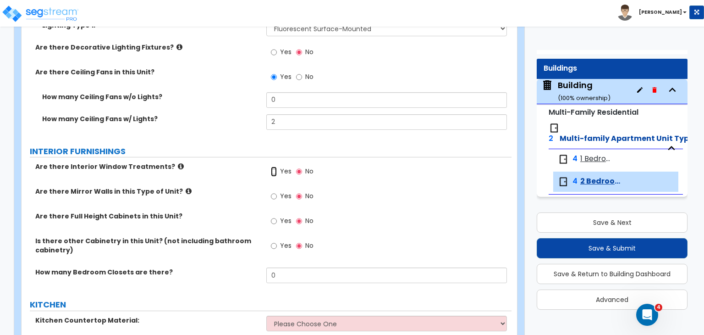
click at [273, 170] on input "Yes" at bounding box center [274, 171] width 6 height 10
radio input "true"
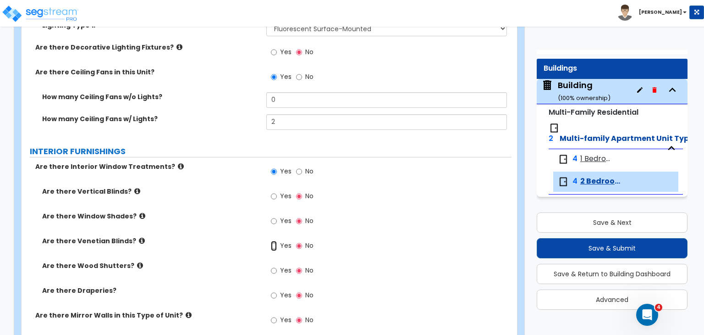
click at [273, 243] on input "Yes" at bounding box center [274, 246] width 6 height 10
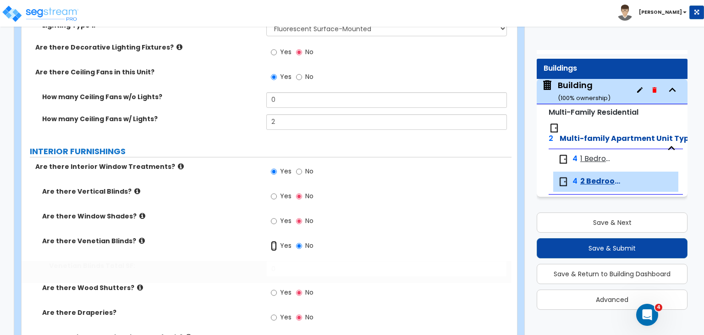
radio input "true"
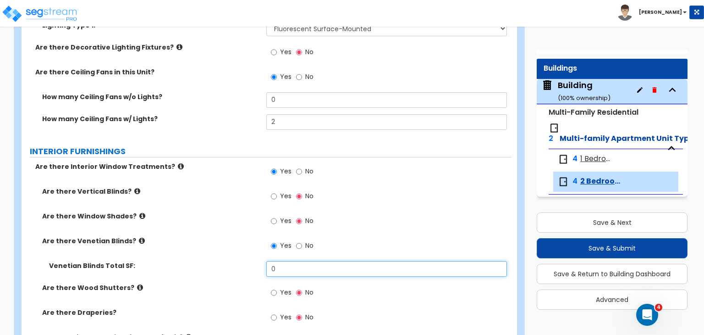
drag, startPoint x: 283, startPoint y: 264, endPoint x: 246, endPoint y: 267, distance: 37.3
click at [246, 267] on div "Venetian Blinds Total SF: 0" at bounding box center [267, 272] width 490 height 22
type input "480"
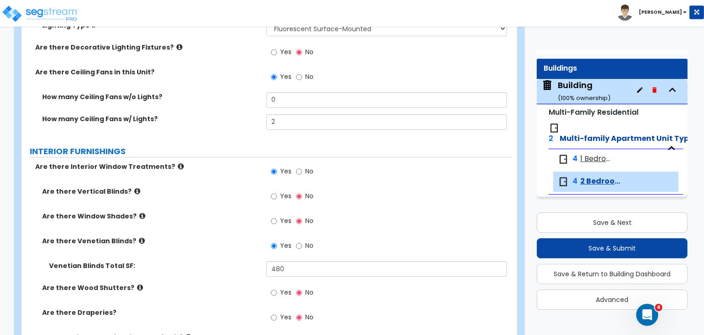
click at [246, 267] on label "Venetian Blinds Total SF:" at bounding box center [154, 265] width 210 height 9
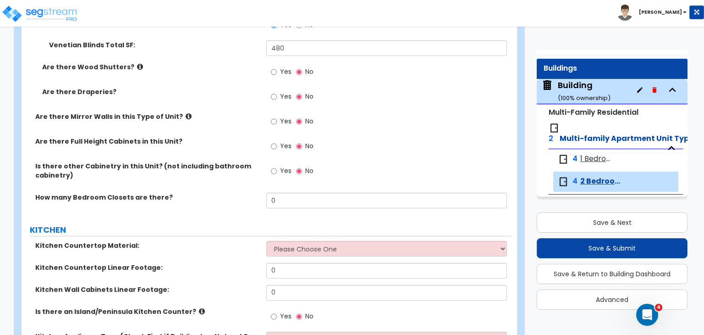
scroll to position [1011, 0]
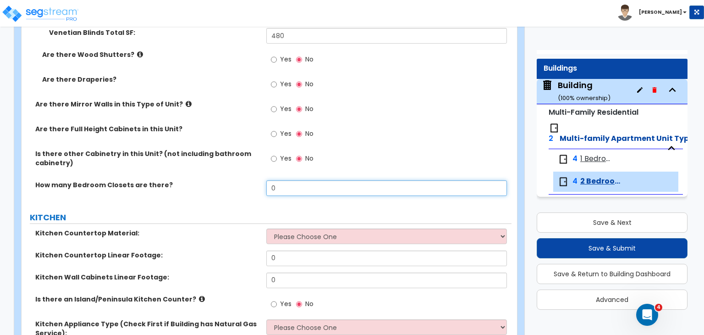
drag, startPoint x: 282, startPoint y: 184, endPoint x: 218, endPoint y: 189, distance: 63.4
click at [218, 189] on div "How many Bedroom Closets are there? 0" at bounding box center [267, 191] width 490 height 22
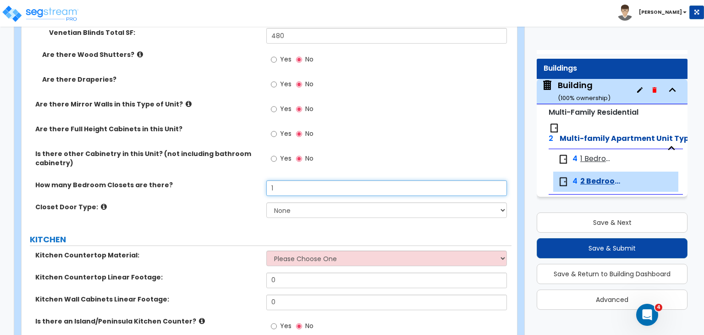
type input "1"
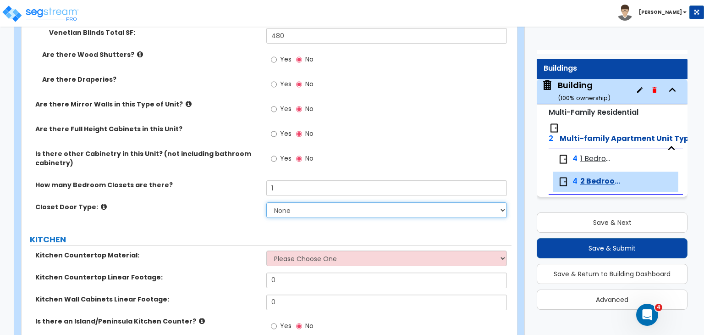
click at [283, 208] on select "None Bi-fold Louvered Doors Bi-fold Panel Doors Sliding Doors Hinged Wood Door" at bounding box center [386, 210] width 240 height 16
select select "3"
click at [266, 202] on select "None Bi-fold Louvered Doors Bi-fold Panel Doors Sliding Doors Hinged Wood Door" at bounding box center [386, 210] width 240 height 16
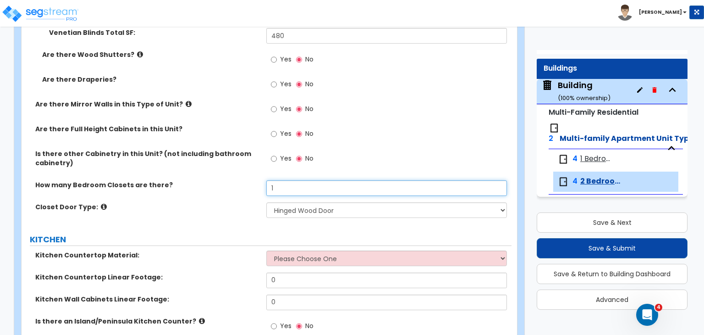
drag, startPoint x: 295, startPoint y: 189, endPoint x: 251, endPoint y: 182, distance: 45.1
click at [251, 182] on div "How many Bedroom Closets are there? 1" at bounding box center [267, 191] width 490 height 22
type input "2"
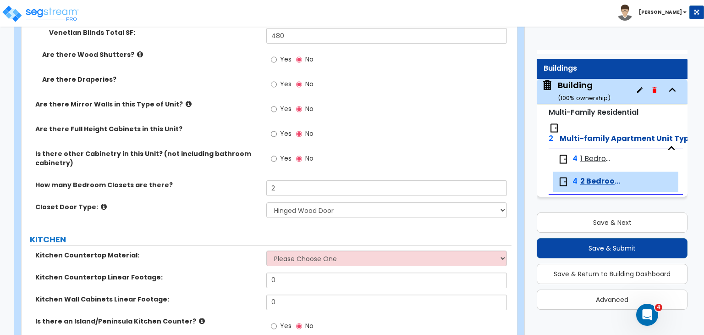
click at [251, 182] on label "How many Bedroom Closets are there?" at bounding box center [147, 184] width 224 height 9
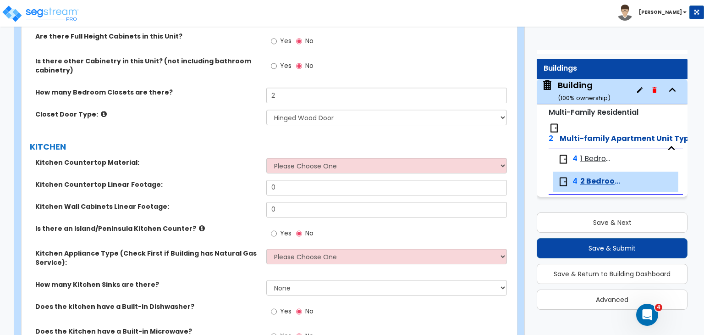
scroll to position [1105, 0]
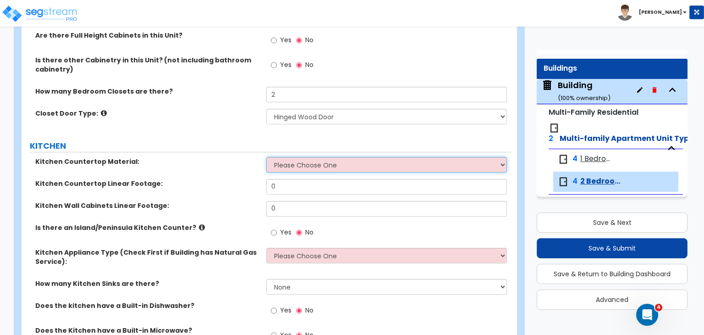
click at [284, 159] on select "Please Choose One Plastic Laminate Solid Surface Stone Quartz Marble Tile Wood …" at bounding box center [386, 165] width 240 height 16
select select "1"
click at [266, 157] on select "Please Choose One Plastic Laminate Solid Surface Stone Quartz Marble Tile Wood …" at bounding box center [386, 165] width 240 height 16
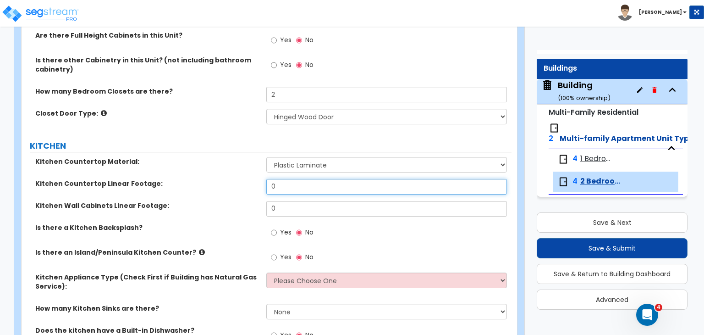
drag, startPoint x: 292, startPoint y: 187, endPoint x: 209, endPoint y: 175, distance: 83.4
click at [209, 175] on div "Kitchen Countertop Material: Please Choose One Plastic Laminate Solid Surface S…" at bounding box center [266, 266] width 476 height 218
type input "12"
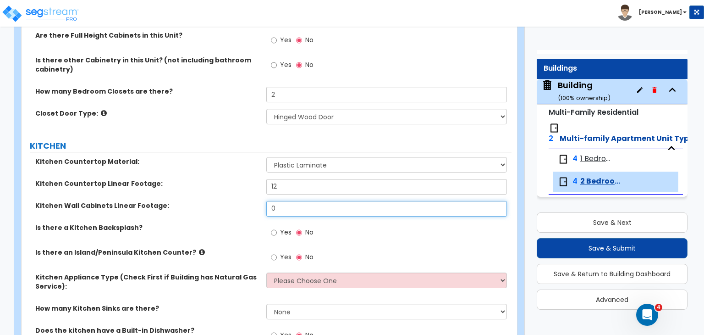
drag, startPoint x: 288, startPoint y: 208, endPoint x: 211, endPoint y: 202, distance: 77.7
click at [211, 202] on div "Kitchen Wall Cabinets Linear Footage: 0" at bounding box center [267, 212] width 490 height 22
type input "16"
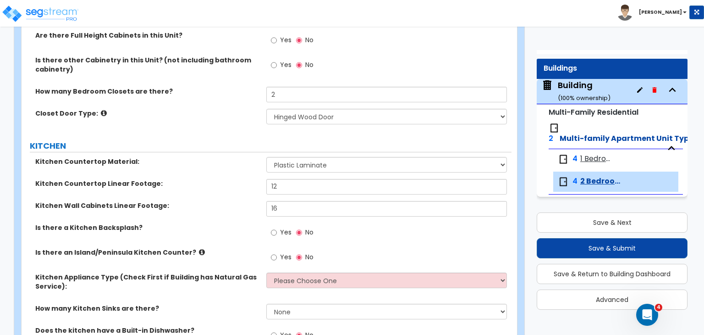
click at [211, 202] on label "Kitchen Wall Cabinets Linear Footage:" at bounding box center [147, 205] width 224 height 9
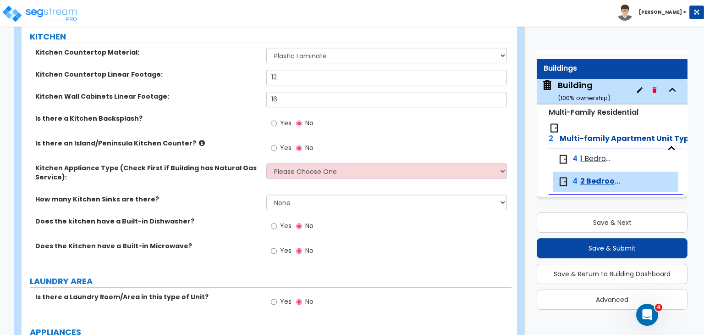
scroll to position [1215, 0]
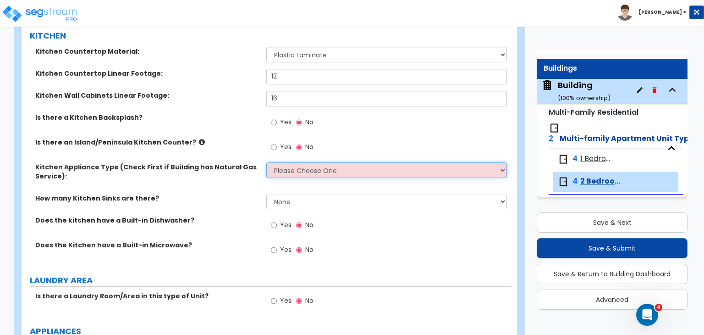
click at [284, 172] on select "Please Choose One Gas Electric" at bounding box center [386, 170] width 240 height 16
select select "2"
click at [266, 162] on select "Please Choose One Gas Electric" at bounding box center [386, 170] width 240 height 16
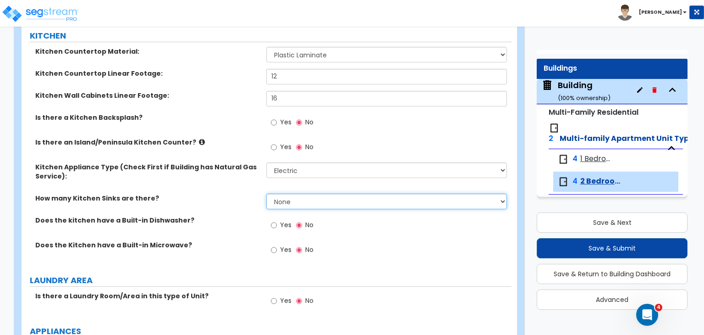
click at [282, 193] on select "None 1 2 3" at bounding box center [386, 201] width 240 height 16
select select "1"
click at [266, 193] on select "None 1 2 3" at bounding box center [386, 201] width 240 height 16
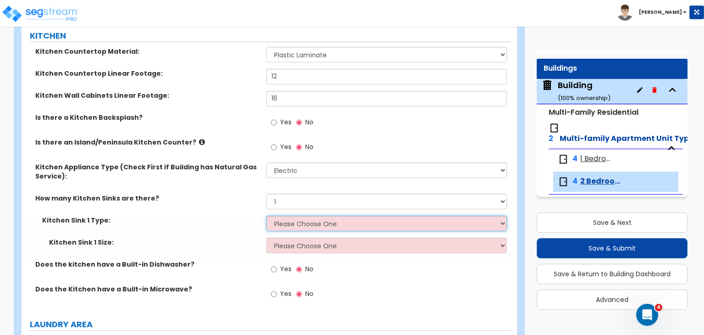
click at [288, 223] on select "Please Choose One Stainless Steel Porcelain Enamel Cast Iron Granite Composite" at bounding box center [386, 223] width 240 height 16
select select "1"
click at [266, 215] on select "Please Choose One Stainless Steel Porcelain Enamel Cast Iron Granite Composite" at bounding box center [386, 223] width 240 height 16
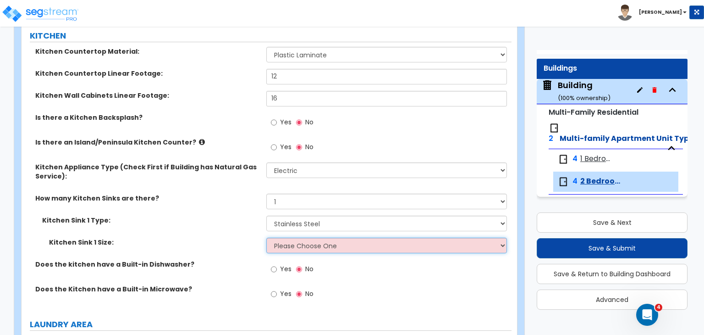
click at [298, 242] on select "Please Choose One Single Sink Double Sink" at bounding box center [386, 245] width 240 height 16
select select "2"
click at [266, 237] on select "Please Choose One Single Sink Double Sink" at bounding box center [386, 245] width 240 height 16
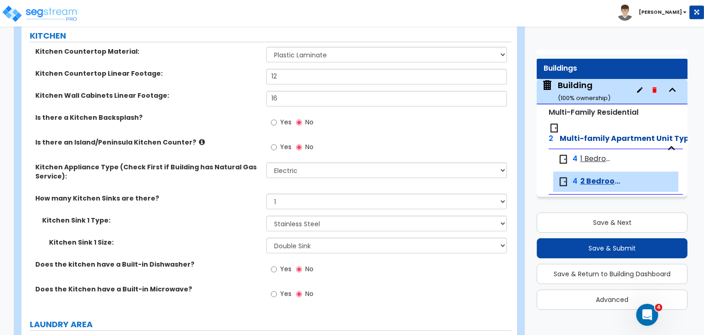
click at [227, 205] on div "How many Kitchen Sinks are there? None 1 2 3" at bounding box center [267, 204] width 490 height 22
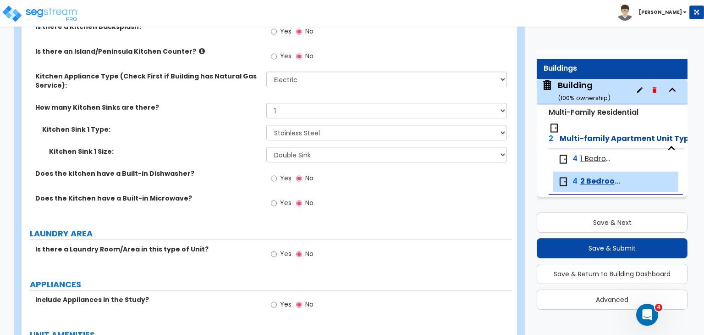
scroll to position [1306, 0]
click at [273, 176] on input "Yes" at bounding box center [274, 178] width 6 height 10
radio input "true"
click at [275, 203] on input "Yes" at bounding box center [274, 203] width 6 height 10
radio input "true"
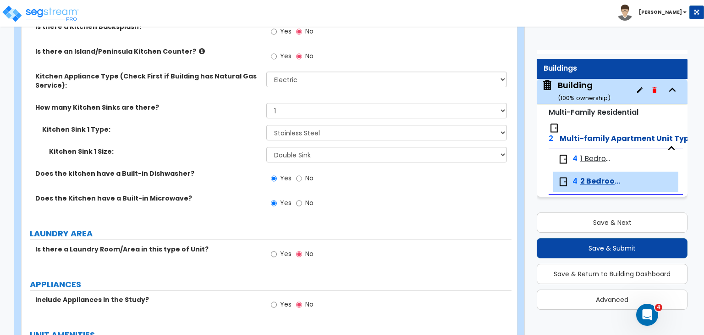
click at [218, 190] on div "Does the kitchen have a Built-in Dishwasher? Yes No" at bounding box center [267, 181] width 490 height 25
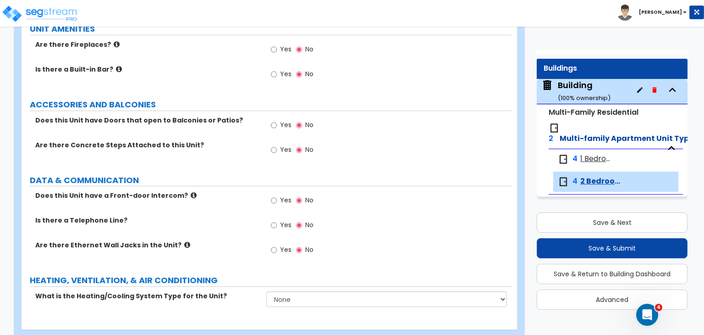
scroll to position [1630, 0]
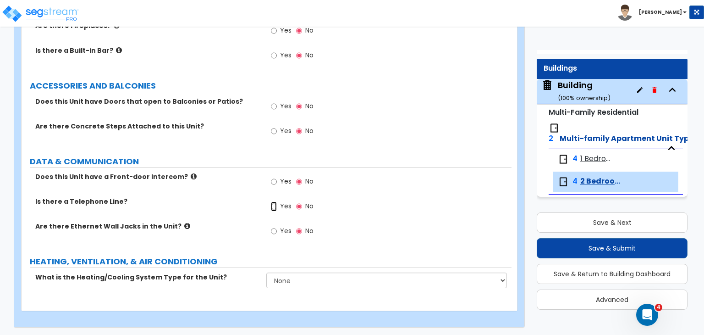
click at [274, 204] on input "Yes" at bounding box center [274, 206] width 6 height 10
radio input "true"
click at [274, 228] on input "Yes" at bounding box center [274, 231] width 6 height 10
radio input "true"
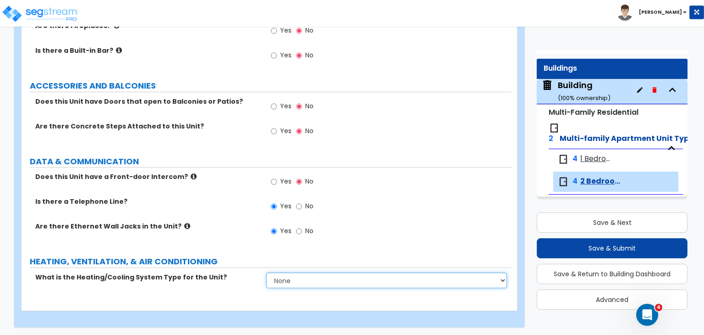
click at [294, 281] on select "None Heat Only Centralized Heating & Cooling Thru Wall Air Conditioners Mini Sp…" at bounding box center [386, 280] width 240 height 16
select select "4"
click at [266, 272] on select "None Heat Only Centralized Heating & Cooling Thru Wall Air Conditioners Mini Sp…" at bounding box center [386, 280] width 240 height 16
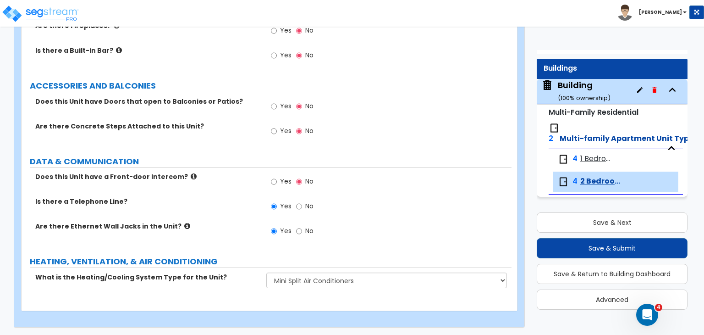
click at [229, 232] on div "Are there Ethernet Wall Jacks in the Unit? Yes No" at bounding box center [267, 233] width 490 height 25
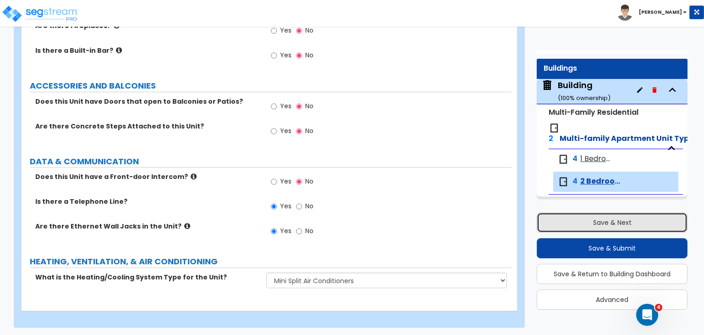
click at [580, 222] on button "Save & Next" at bounding box center [612, 222] width 151 height 20
select select "2"
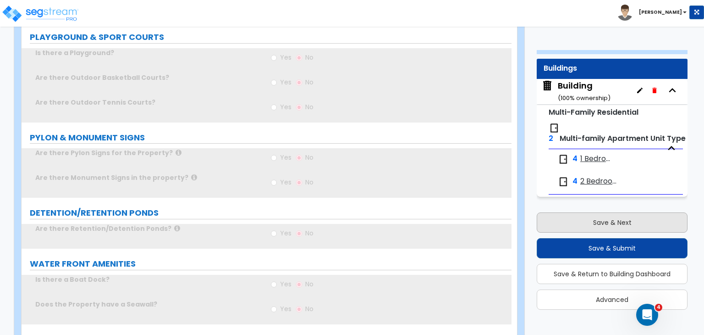
scroll to position [0, 0]
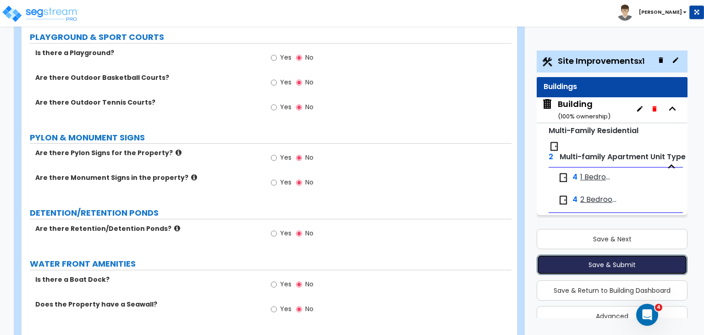
click at [608, 265] on button "Save & Submit" at bounding box center [612, 264] width 151 height 20
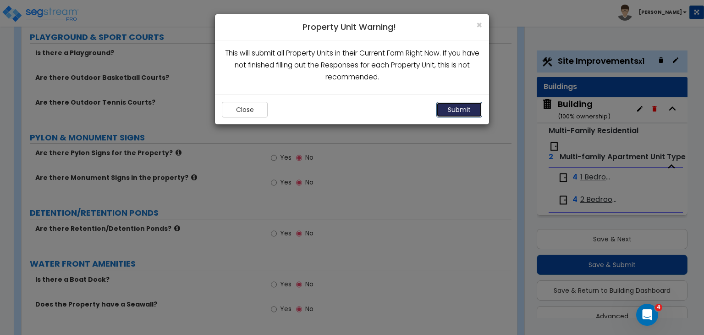
click at [460, 108] on button "Submit" at bounding box center [459, 110] width 46 height 16
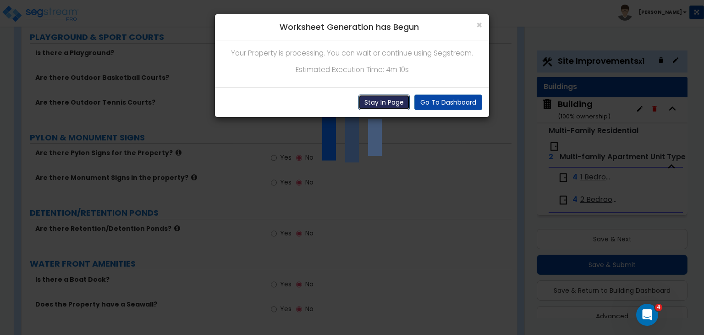
click at [396, 99] on button "Stay In Page" at bounding box center [384, 102] width 51 height 16
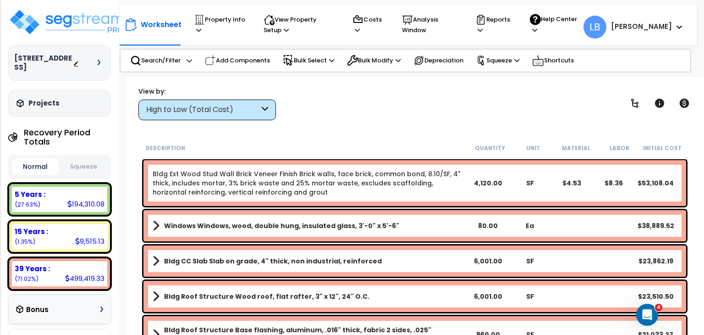
click at [248, 109] on div "High to Low (Total Cost)" at bounding box center [202, 110] width 113 height 11
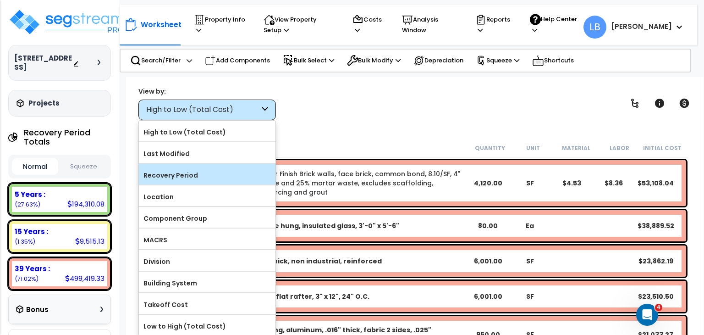
click at [189, 176] on label "Recovery Period" at bounding box center [207, 175] width 137 height 14
click at [0, 0] on input "Recovery Period" at bounding box center [0, 0] width 0 height 0
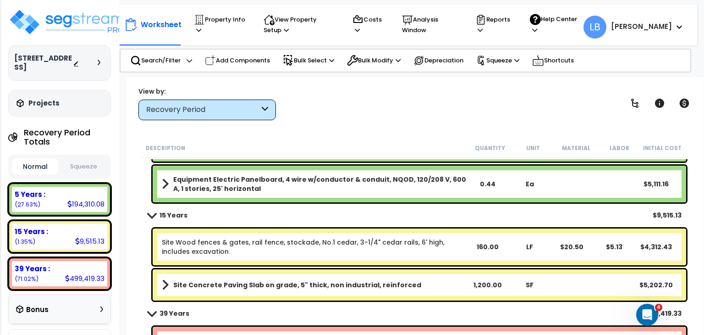
scroll to position [2213, 0]
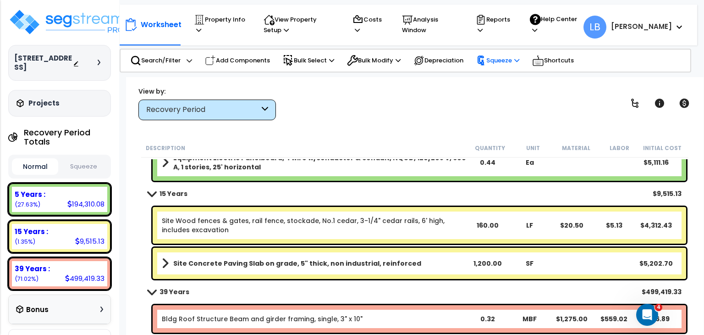
click at [511, 63] on p "Squeeze" at bounding box center [497, 60] width 43 height 10
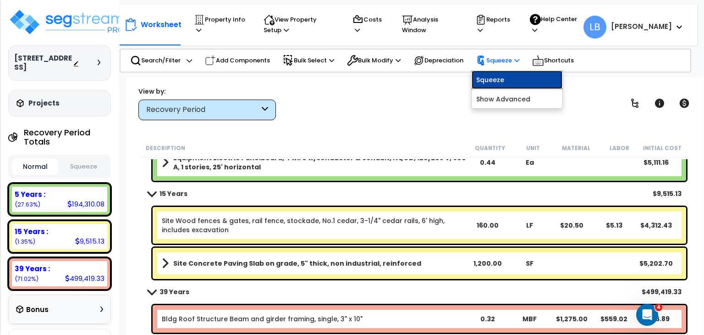
click at [504, 79] on link "Squeeze" at bounding box center [517, 80] width 91 height 18
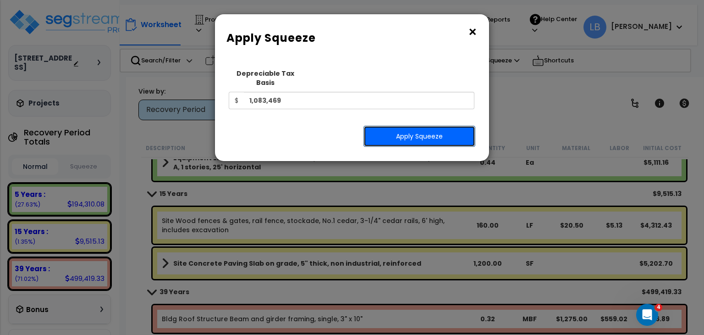
click at [407, 126] on button "Apply Squeeze" at bounding box center [420, 136] width 112 height 21
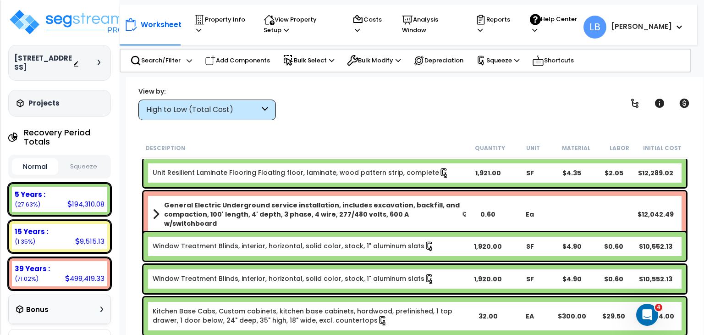
scroll to position [407, 0]
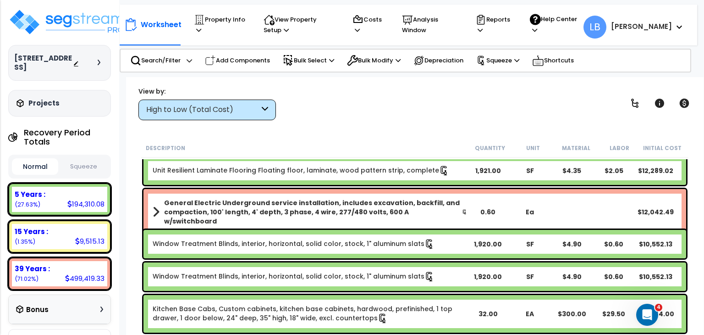
click at [221, 110] on div "High to Low (Total Cost)" at bounding box center [202, 110] width 113 height 11
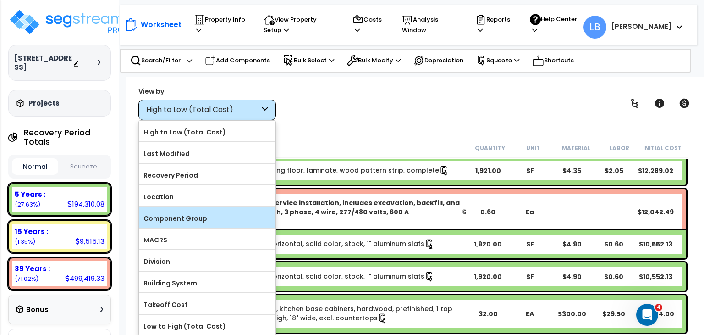
click at [203, 212] on label "Component Group" at bounding box center [207, 218] width 137 height 14
click at [0, 0] on input "Component Group" at bounding box center [0, 0] width 0 height 0
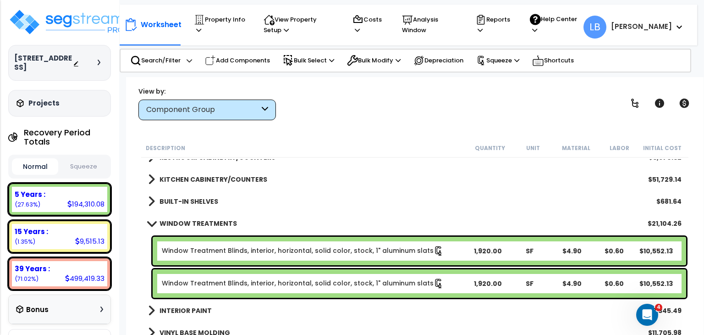
click at [201, 222] on b "WINDOW TREATMENTS" at bounding box center [198, 223] width 77 height 9
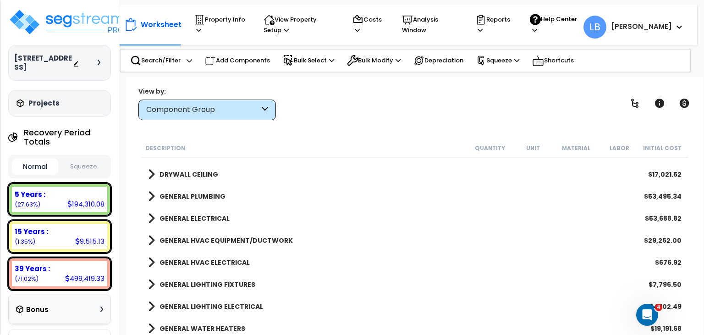
scroll to position [572, 0]
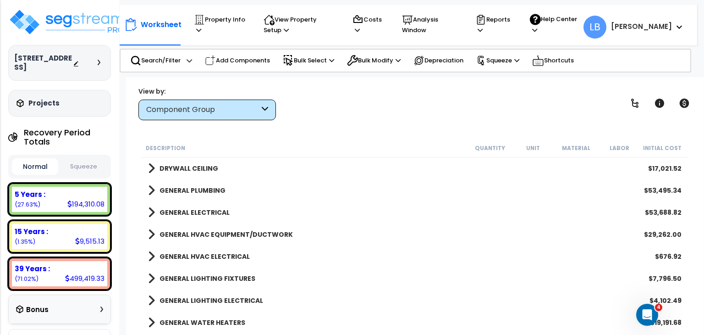
click at [215, 230] on b "GENERAL HVAC EQUIPMENT/DUCTWORK" at bounding box center [226, 234] width 133 height 9
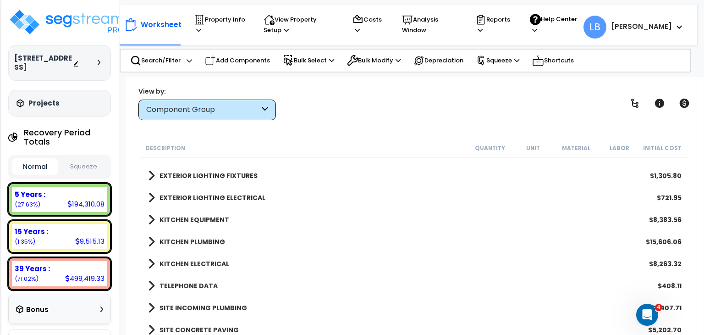
scroll to position [40, 0]
click at [73, 18] on img at bounding box center [67, 22] width 119 height 28
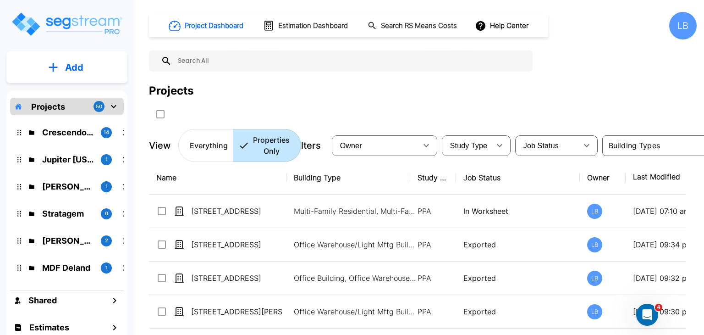
click at [79, 62] on p "Add" at bounding box center [74, 68] width 18 height 14
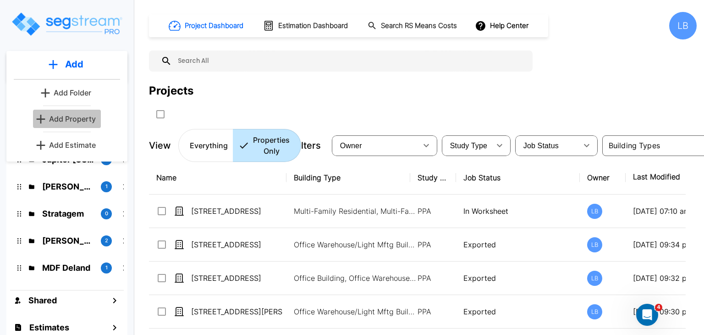
click at [73, 120] on p "Add Property" at bounding box center [72, 118] width 47 height 11
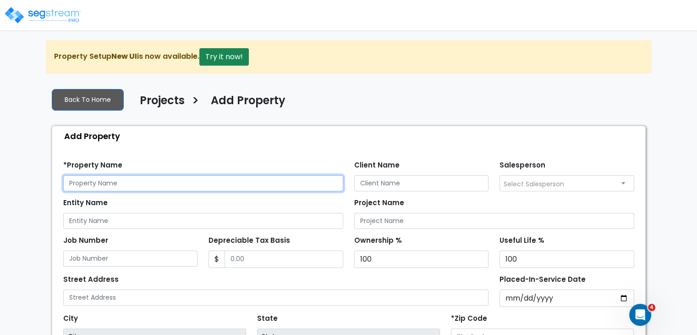
click at [116, 181] on input "text" at bounding box center [203, 183] width 280 height 16
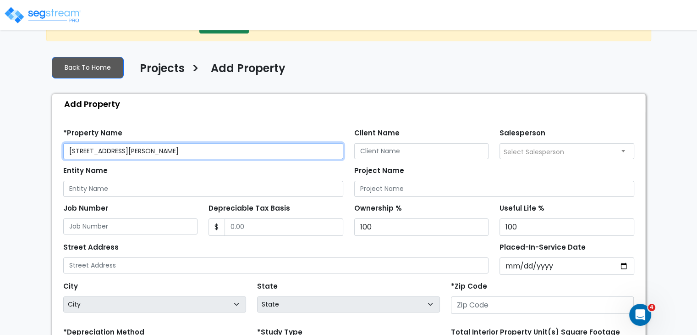
type input "[STREET_ADDRESS][PERSON_NAME]"
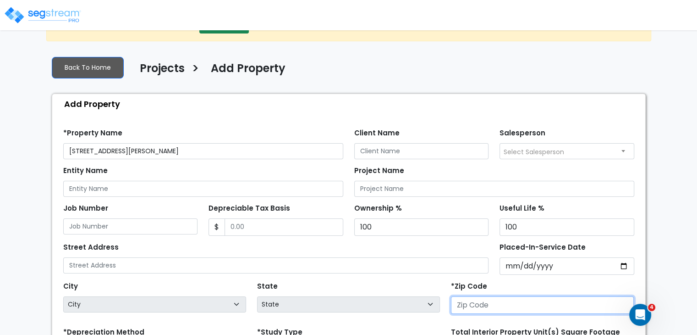
click at [468, 306] on input "number" at bounding box center [542, 304] width 183 height 17
type input "77"
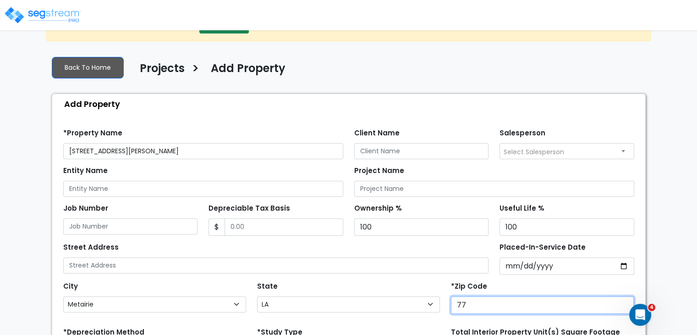
select select "[GEOGRAPHIC_DATA]"
type input "77021"
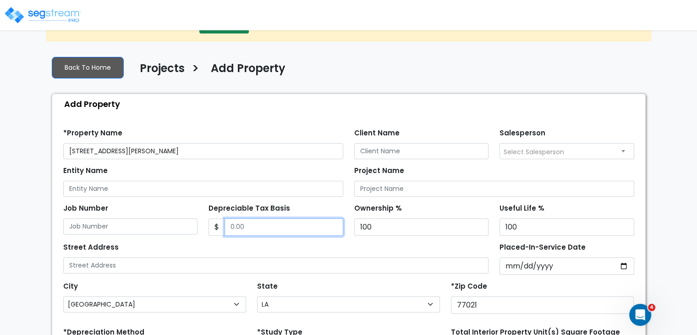
click at [247, 226] on input "Depreciable Tax Basis" at bounding box center [284, 226] width 119 height 17
click at [243, 227] on input "Depreciable Tax Basis" at bounding box center [284, 226] width 119 height 17
type input "2,827,975"
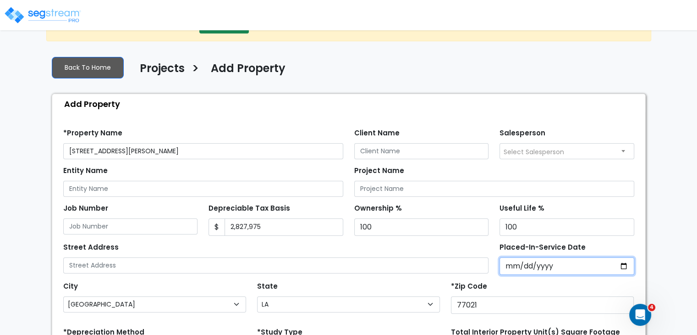
click at [513, 266] on input "Placed-In-Service Date" at bounding box center [567, 265] width 135 height 17
type input "0002-07-01"
select select "2"
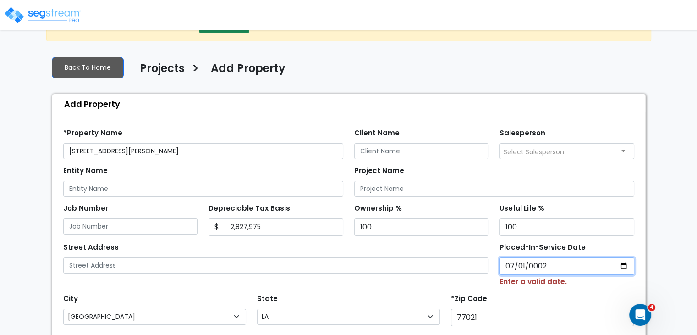
type input "0020-07-01"
select select "20"
type input "0202-07-01"
select select "202"
type input "2024-07-01"
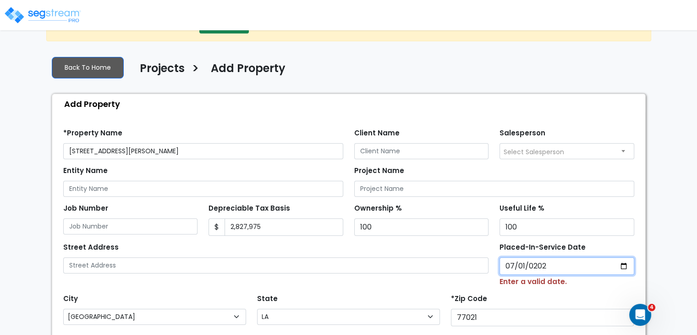
select select "2024"
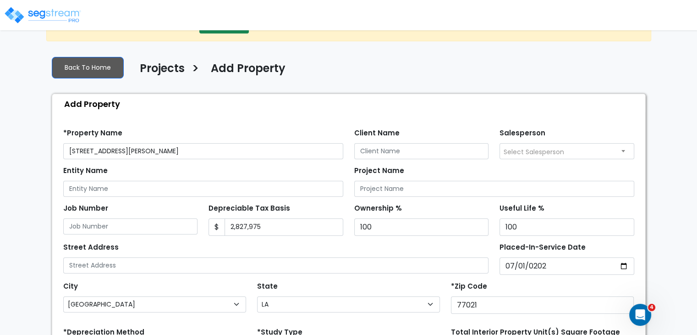
click at [407, 280] on div "State State National Average AB AK AL AR AZ BC CA CO CT DC DE FL GA HI" at bounding box center [349, 297] width 194 height 37
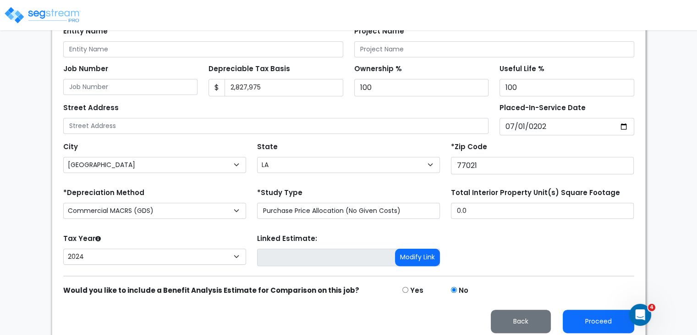
scroll to position [176, 0]
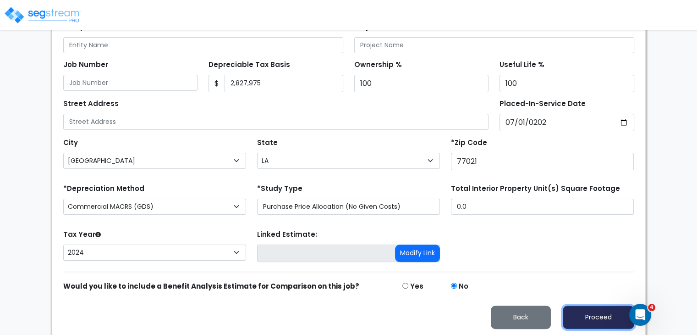
click at [592, 311] on button "Proceed" at bounding box center [599, 316] width 72 height 23
